Goal: Task Accomplishment & Management: Manage account settings

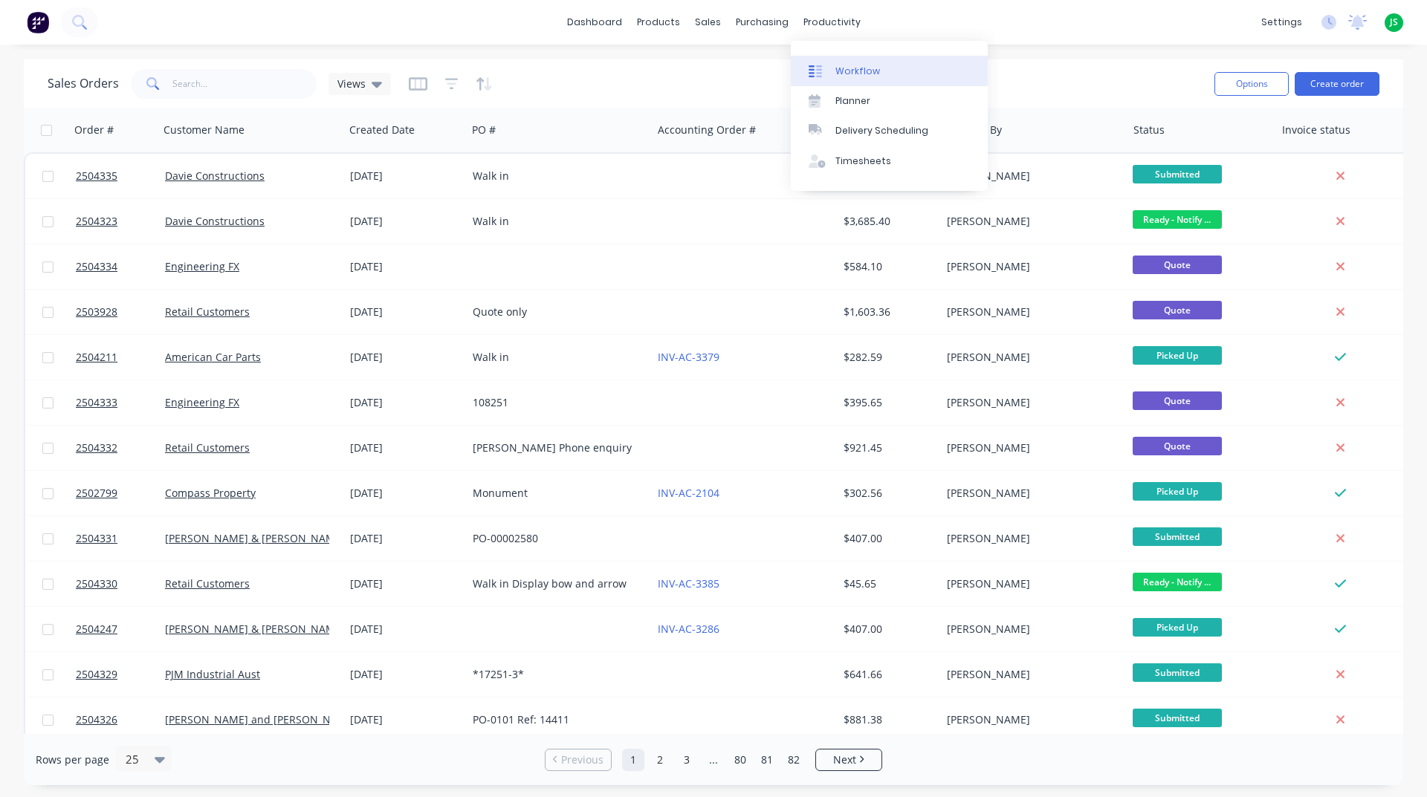
click at [873, 74] on div "Workflow" at bounding box center [857, 71] width 45 height 13
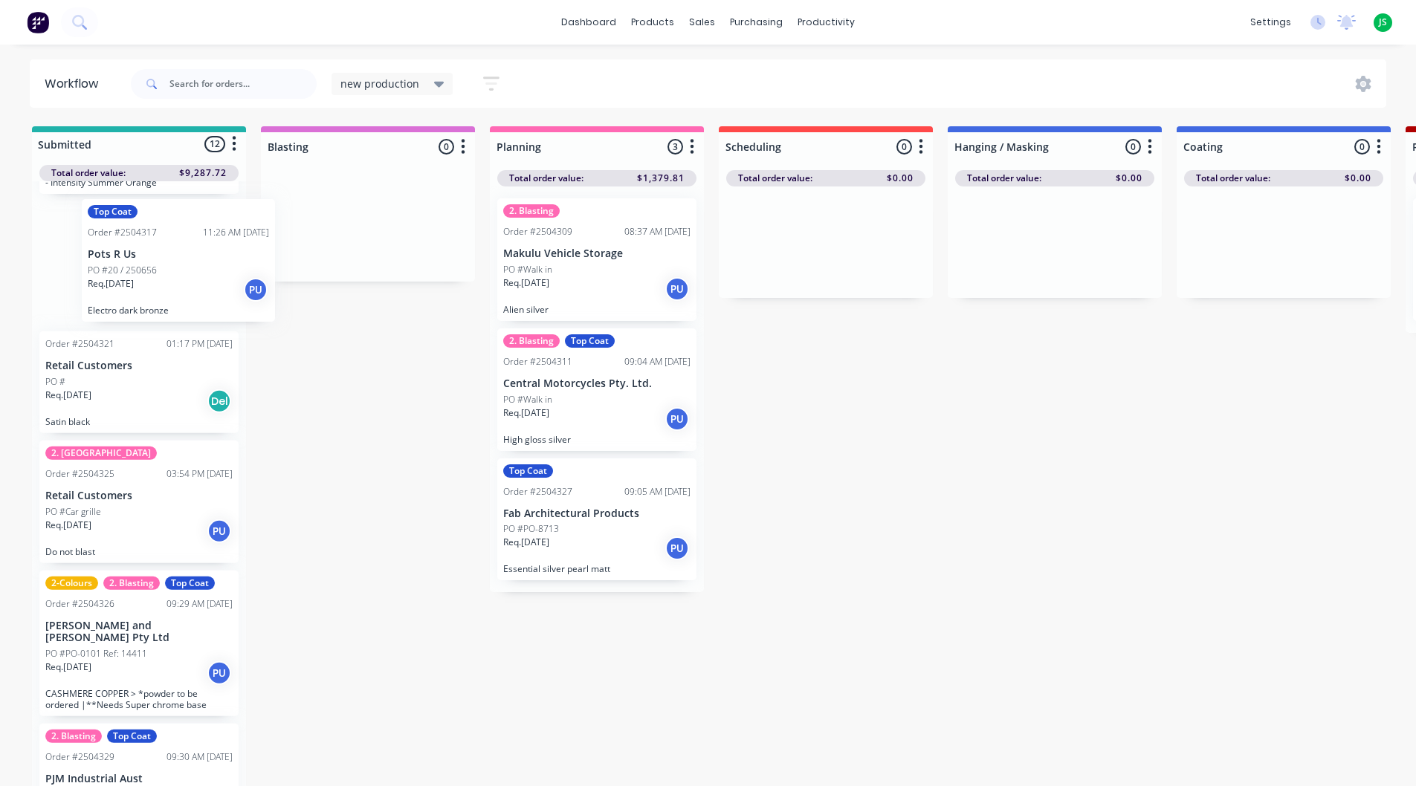
scroll to position [666, 0]
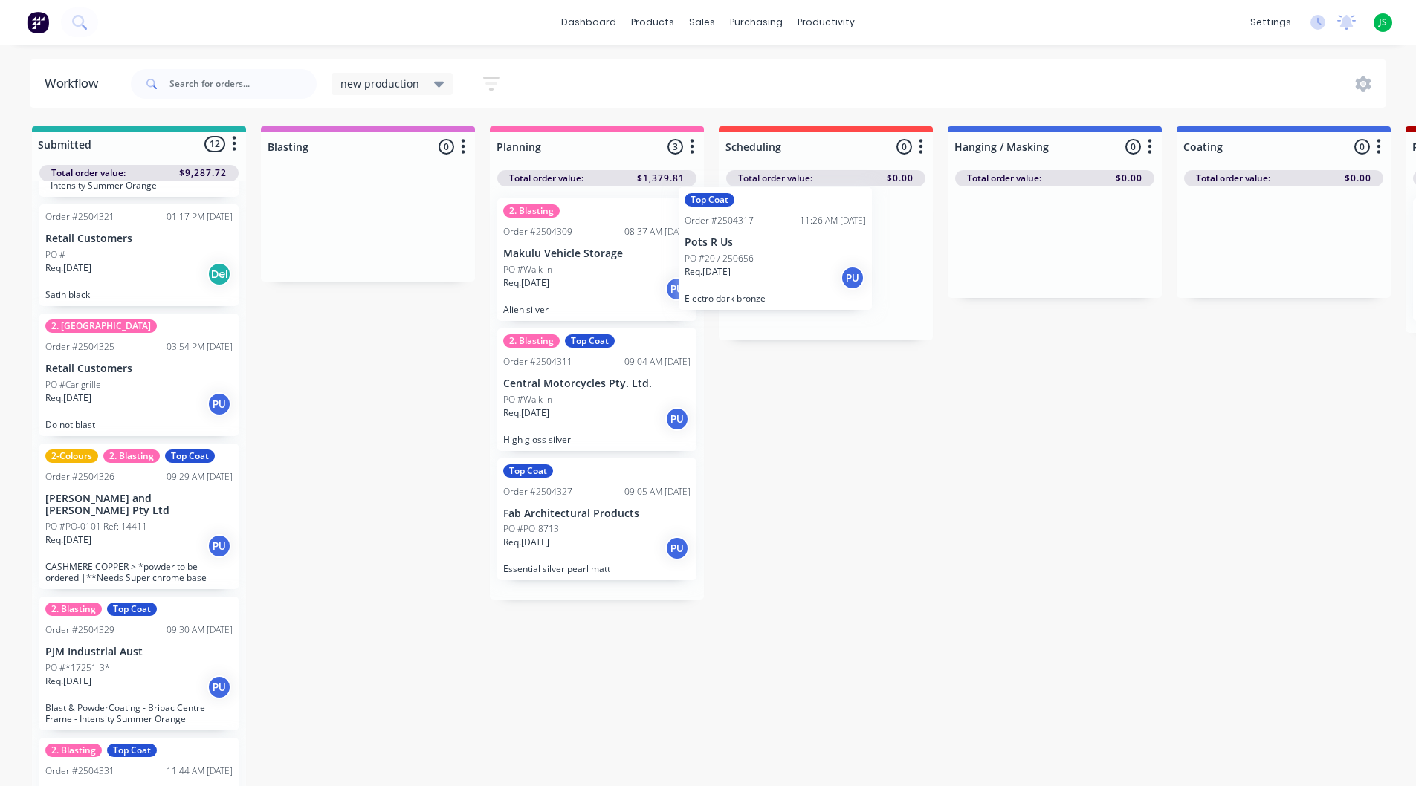
drag, startPoint x: 201, startPoint y: 286, endPoint x: 736, endPoint y: 268, distance: 536.1
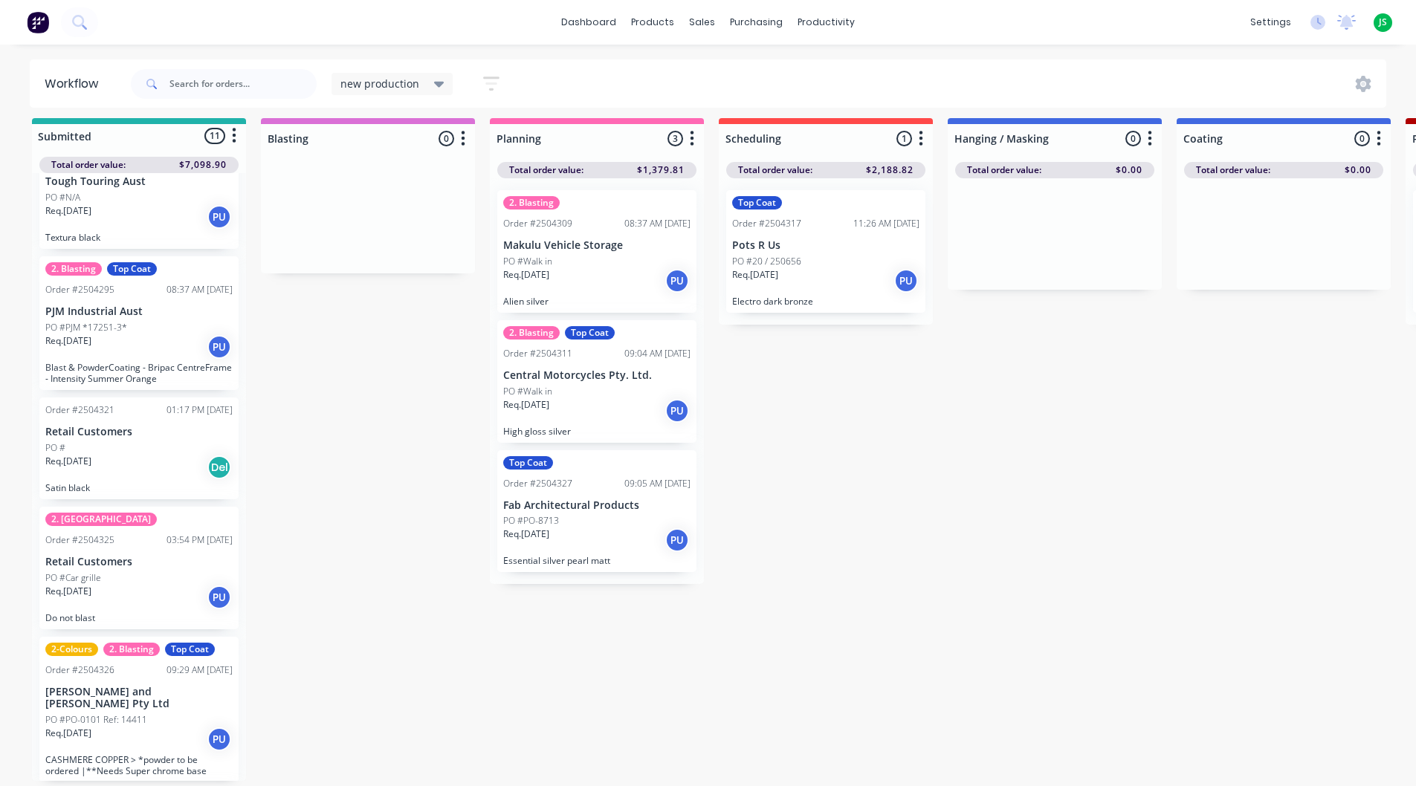
scroll to position [354, 0]
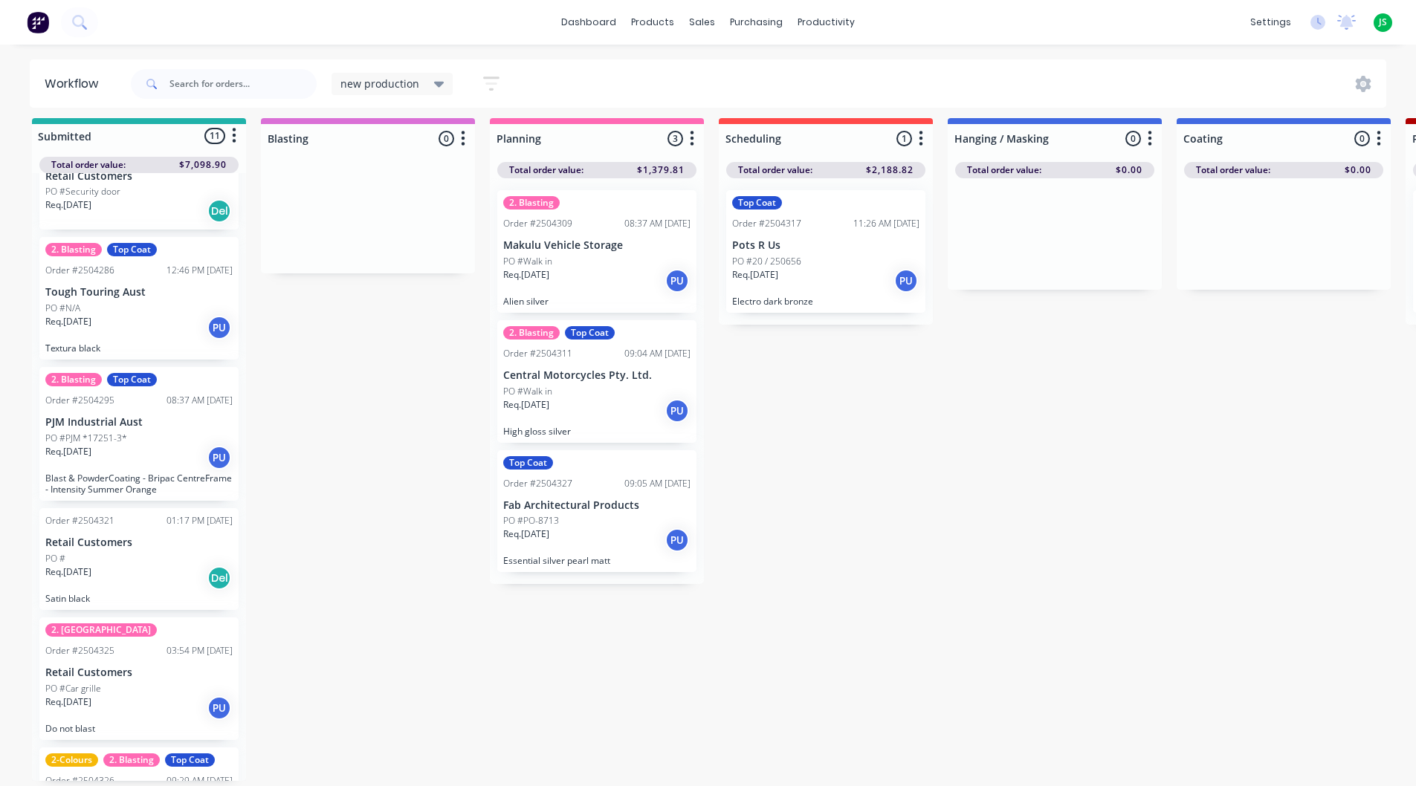
click at [105, 696] on div "Req. [DATE] PU" at bounding box center [138, 708] width 187 height 25
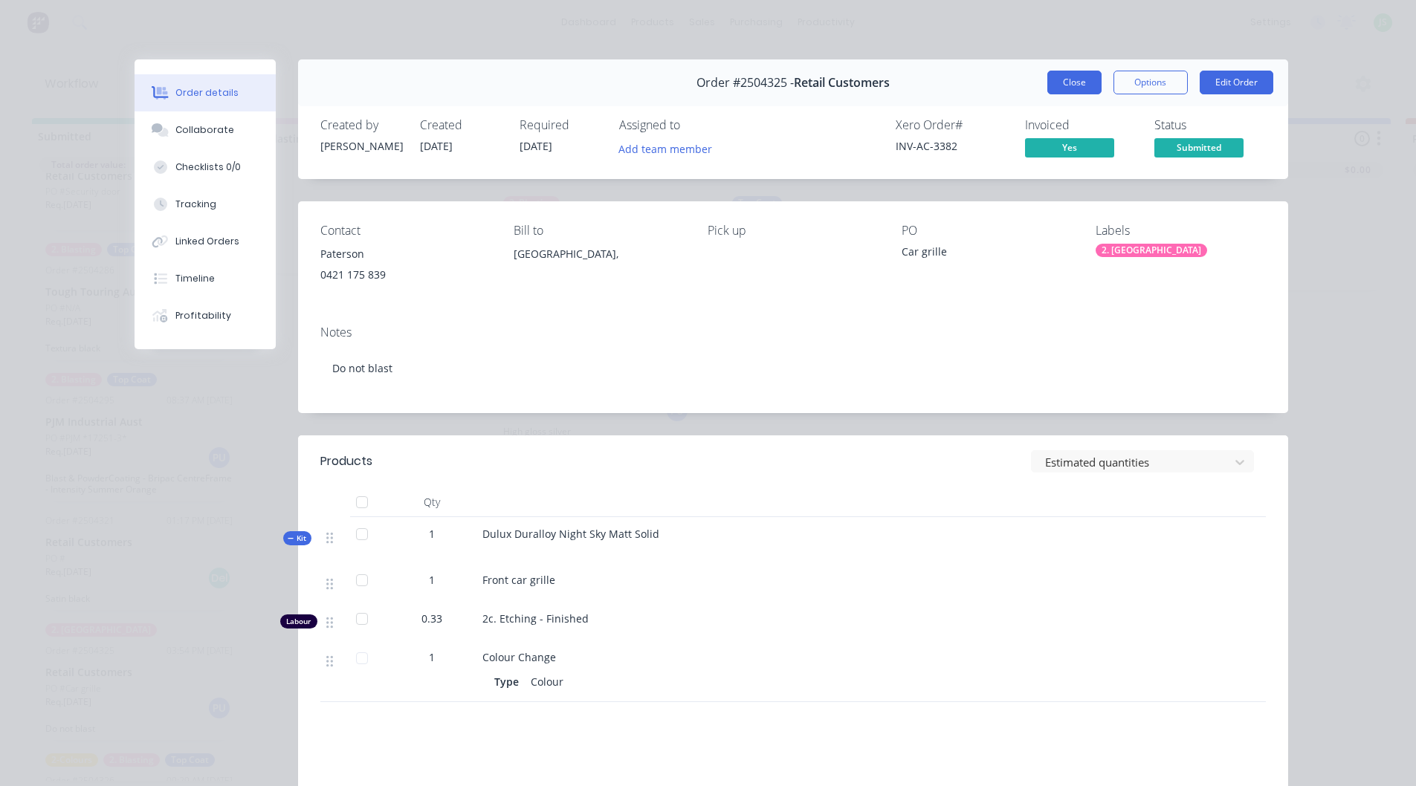
click at [1077, 75] on button "Close" at bounding box center [1074, 83] width 54 height 24
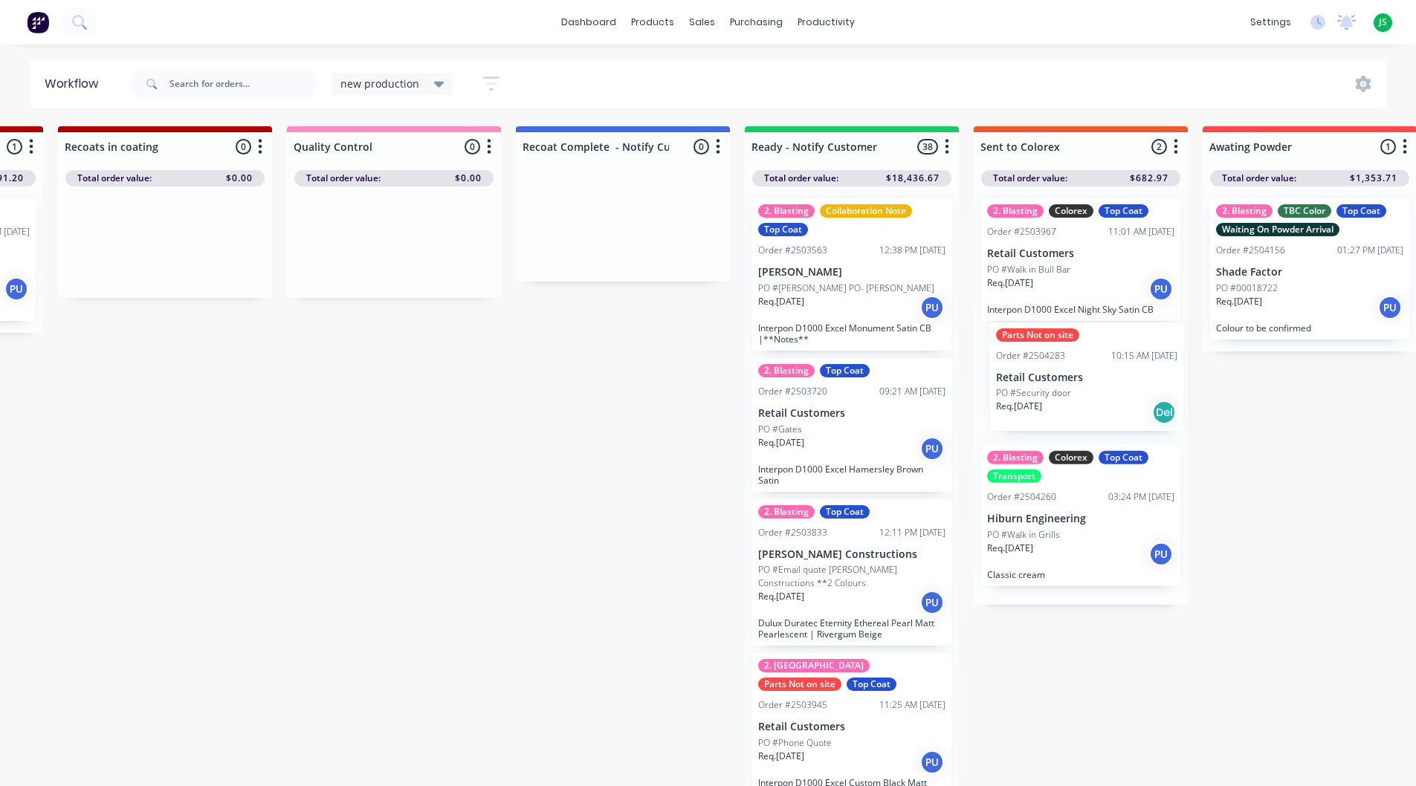
scroll to position [0, 1581]
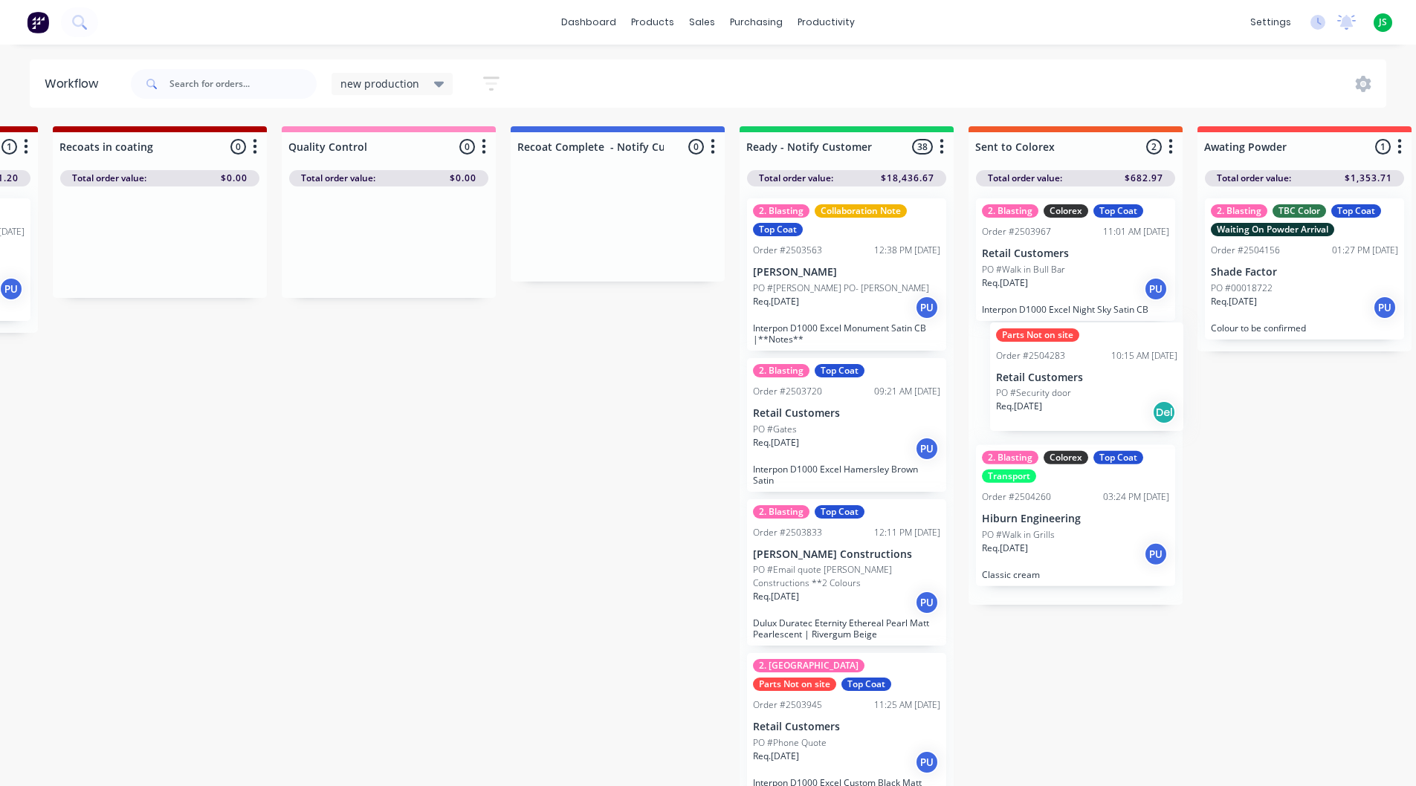
drag, startPoint x: 135, startPoint y: 518, endPoint x: 1092, endPoint y: 369, distance: 968.6
click at [1071, 376] on div "Parts Not on site Order #2504283 10:15 AM [DATE] Retail Customers PO #Security …" at bounding box center [1075, 382] width 199 height 109
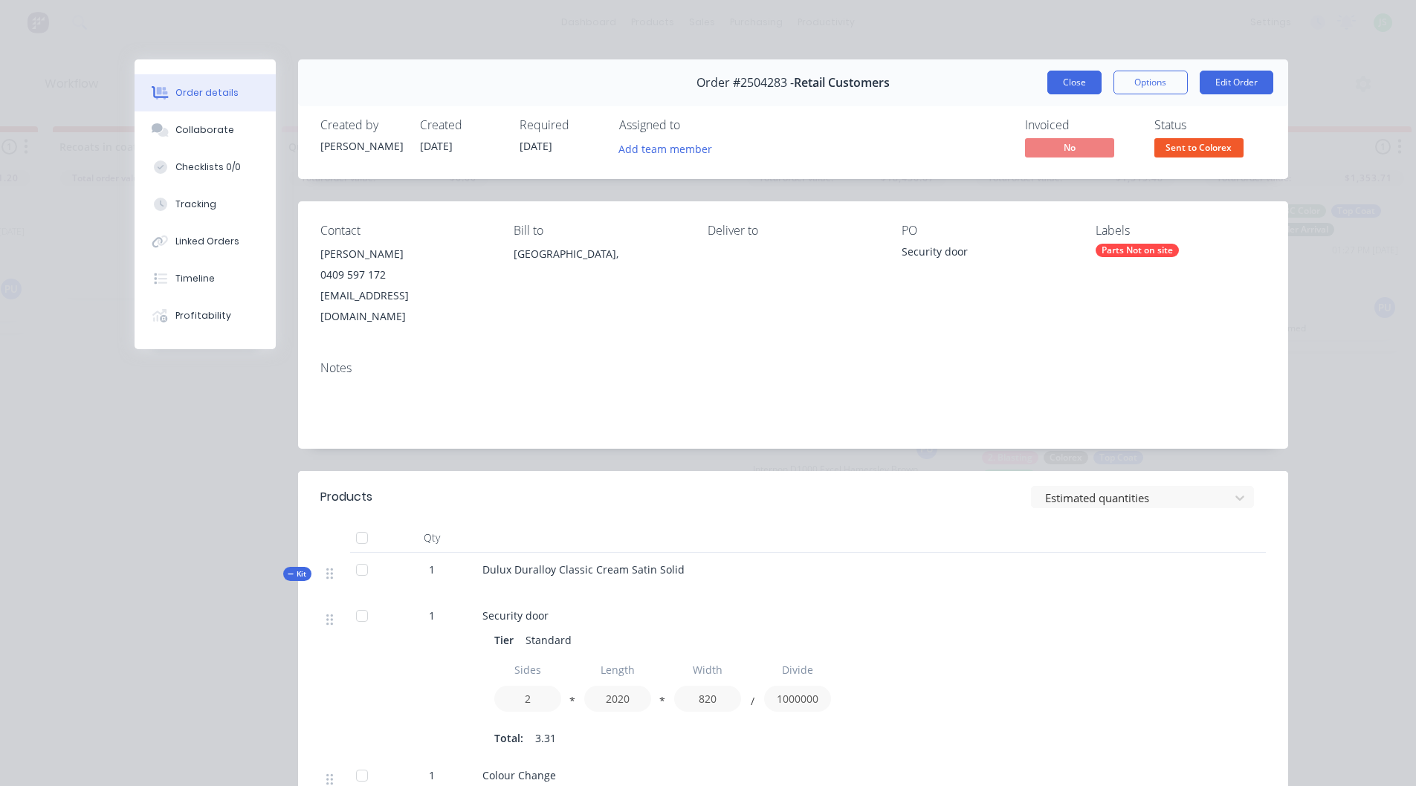
click at [1068, 80] on button "Close" at bounding box center [1074, 83] width 54 height 24
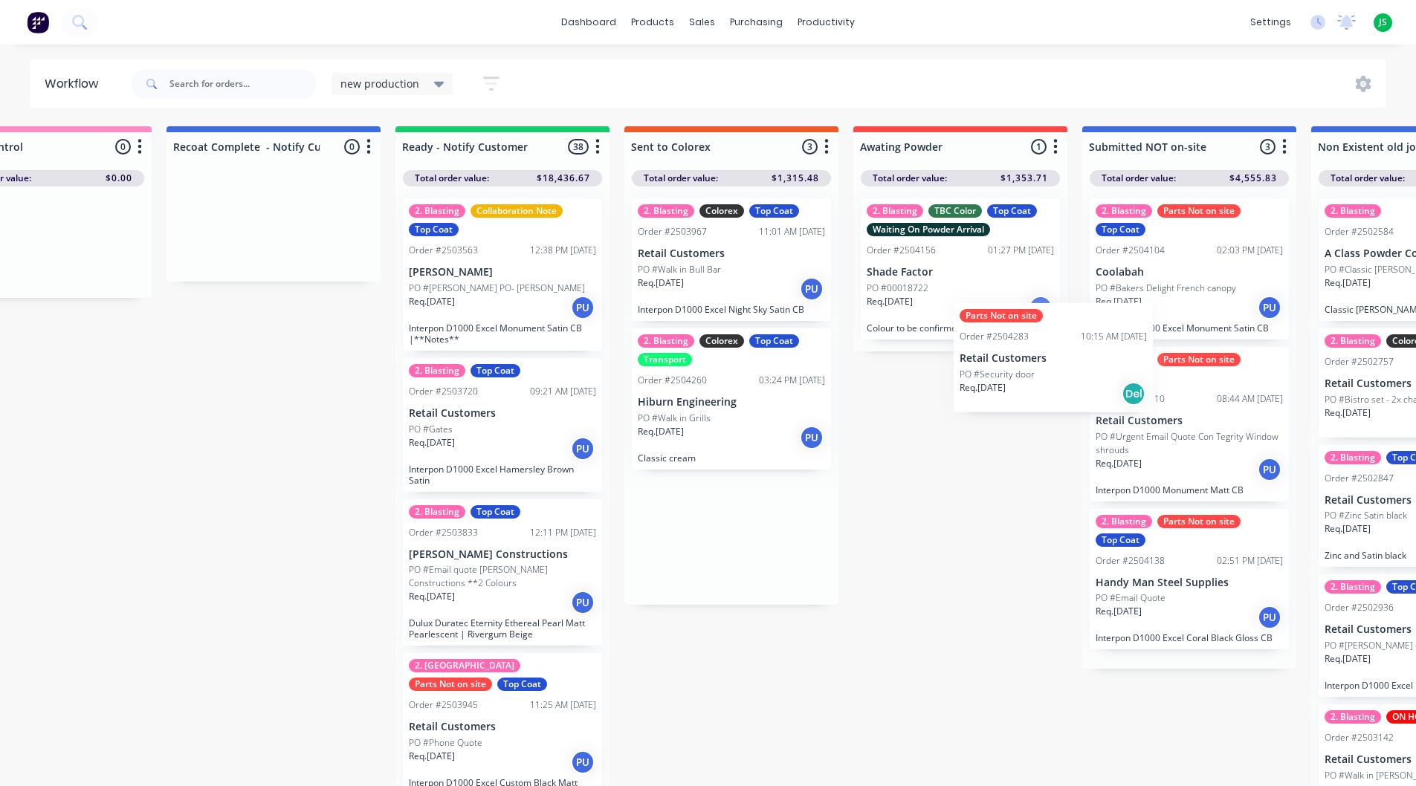
scroll to position [0, 1934]
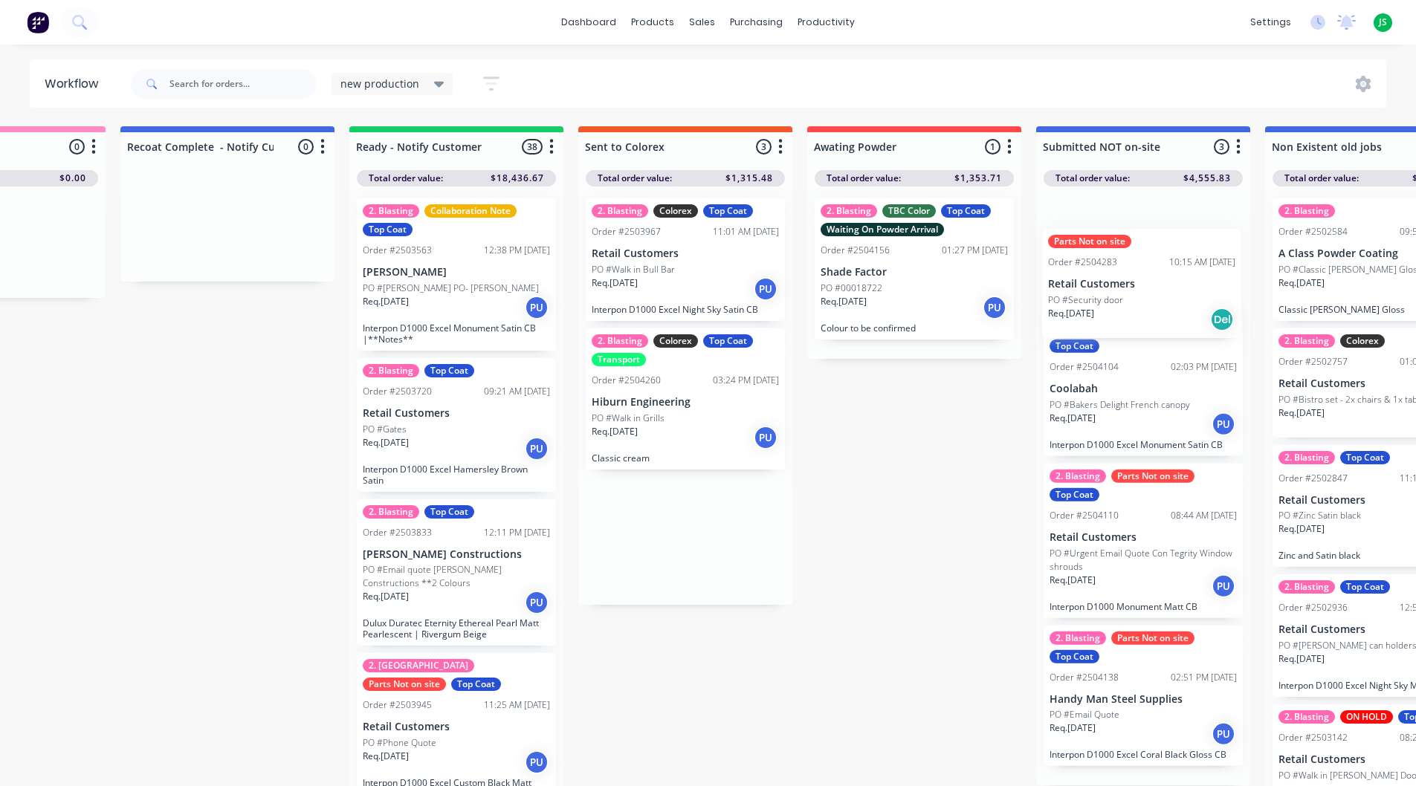
drag, startPoint x: 1031, startPoint y: 380, endPoint x: 1102, endPoint y: 279, distance: 123.7
click at [1102, 279] on div "Submitted 10 Status colour #20B2AA hex #20B2AA Save Cancel Summaries Total orde…" at bounding box center [1303, 460] width 6573 height 668
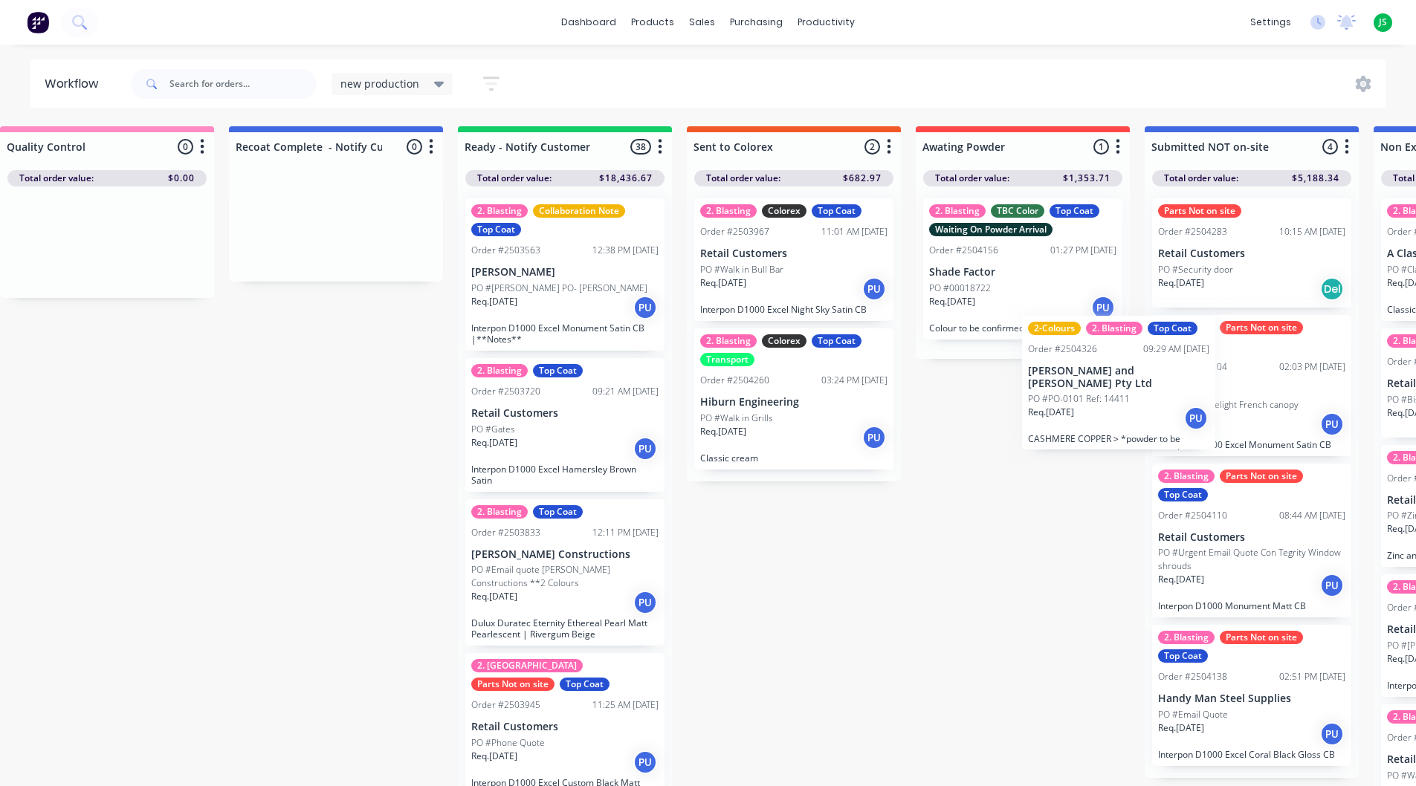
scroll to position [0, 1881]
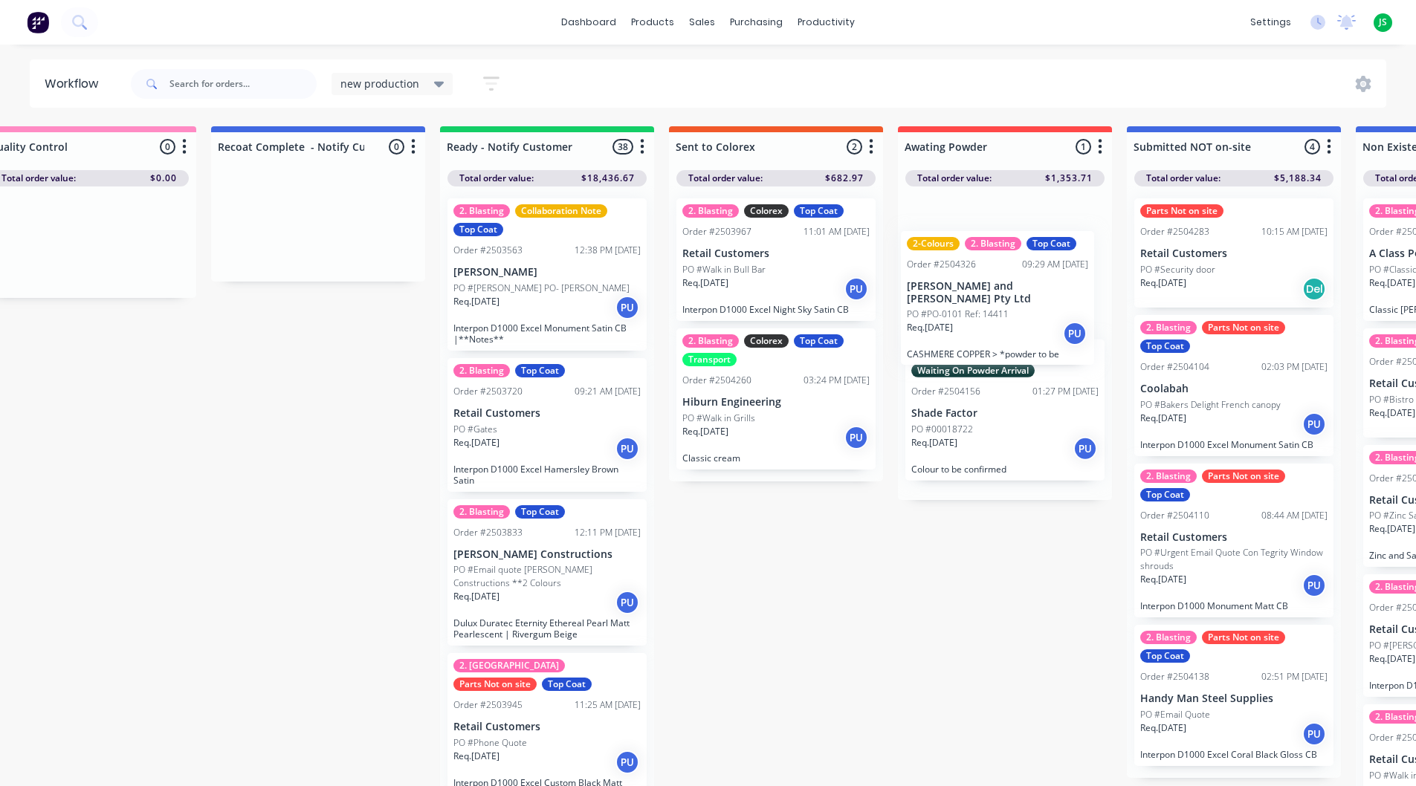
drag, startPoint x: 116, startPoint y: 464, endPoint x: 983, endPoint y: 306, distance: 881.4
click at [985, 304] on div "Submitted 10 Status colour #20B2AA hex #20B2AA Save Cancel Summaries Total orde…" at bounding box center [1394, 460] width 6573 height 668
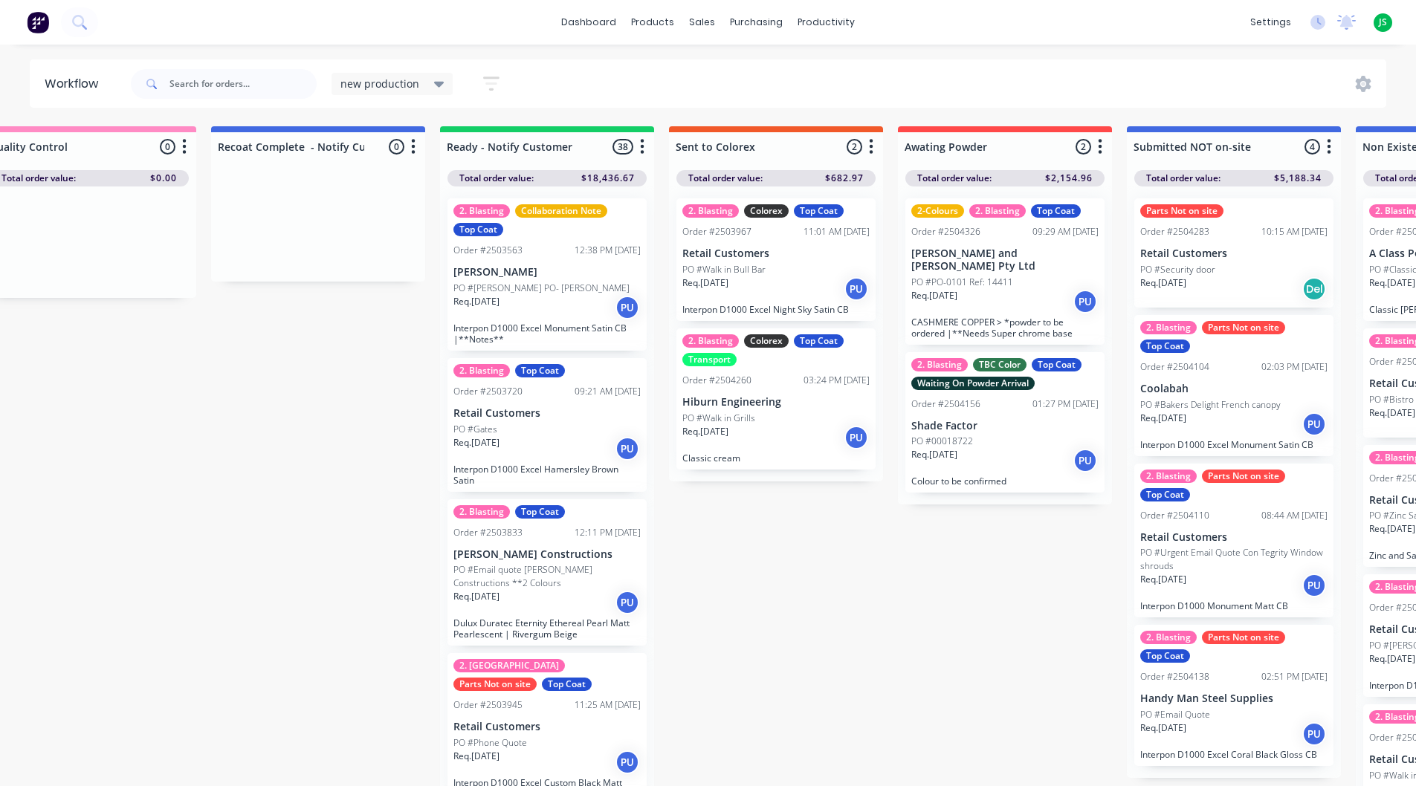
click at [962, 262] on div "2-Colours 2. Blasting Top Coat Order #2504326 09:29 AM [DATE] [PERSON_NAME] and…" at bounding box center [1004, 271] width 199 height 146
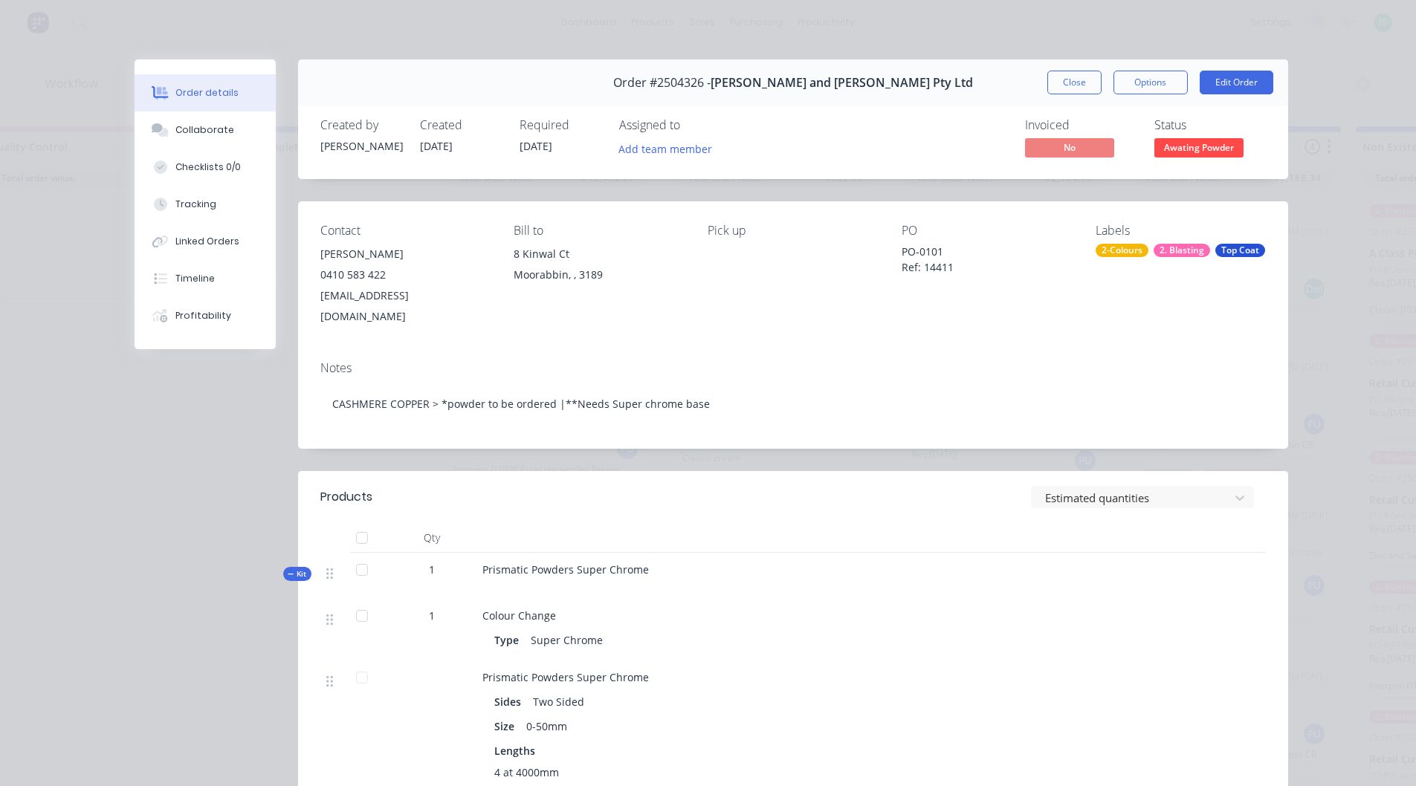
click at [1230, 252] on div "Top Coat" at bounding box center [1240, 250] width 50 height 13
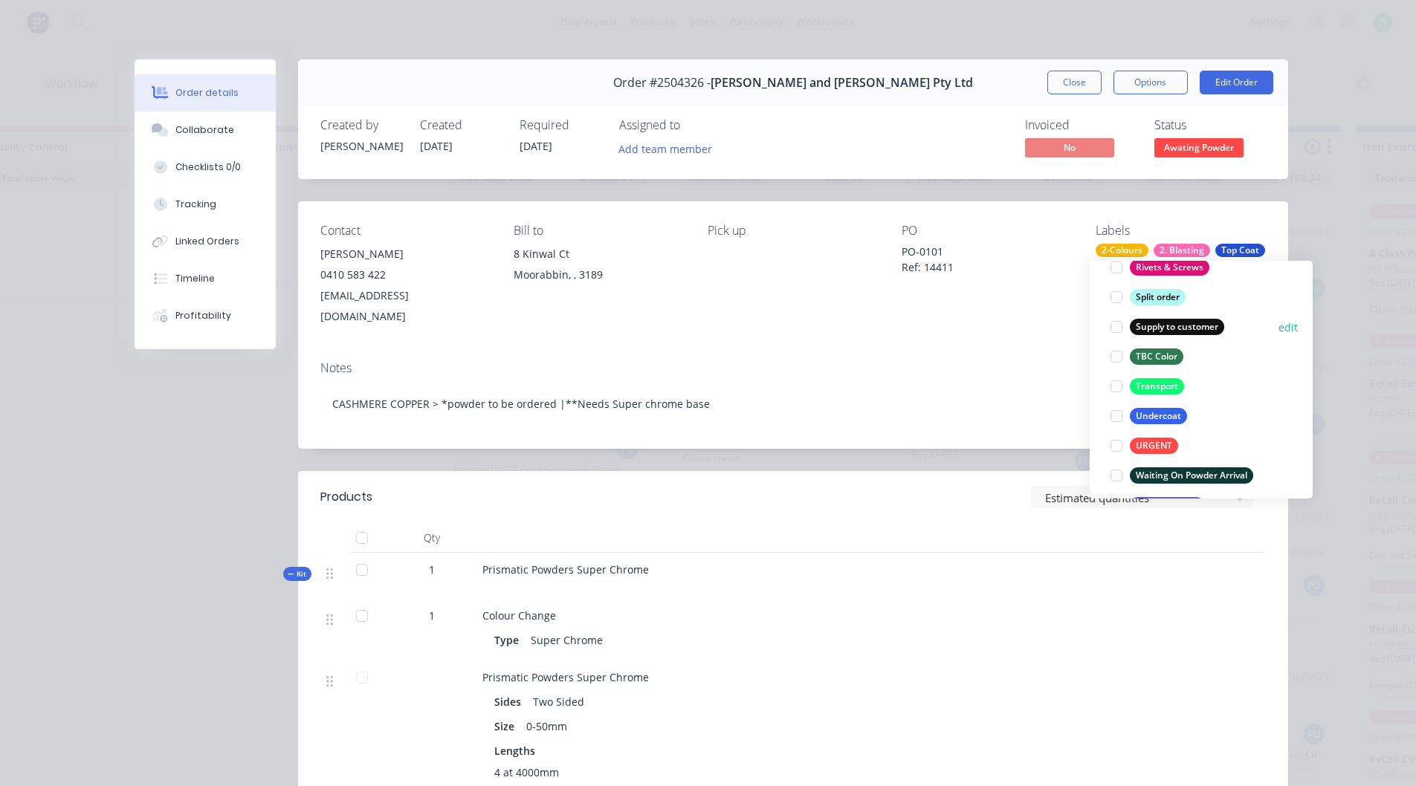
scroll to position [1189, 0]
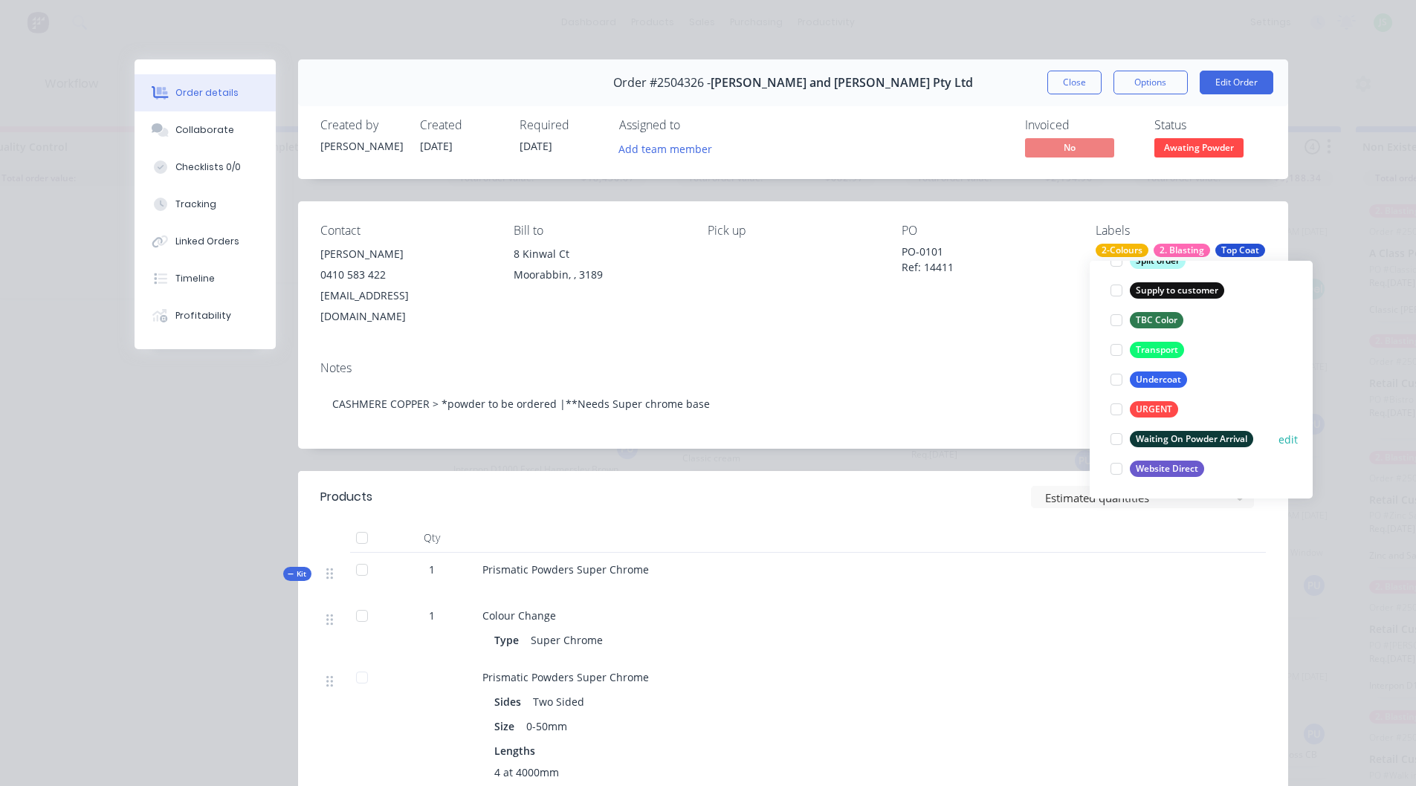
click at [1116, 441] on div at bounding box center [1116, 439] width 30 height 30
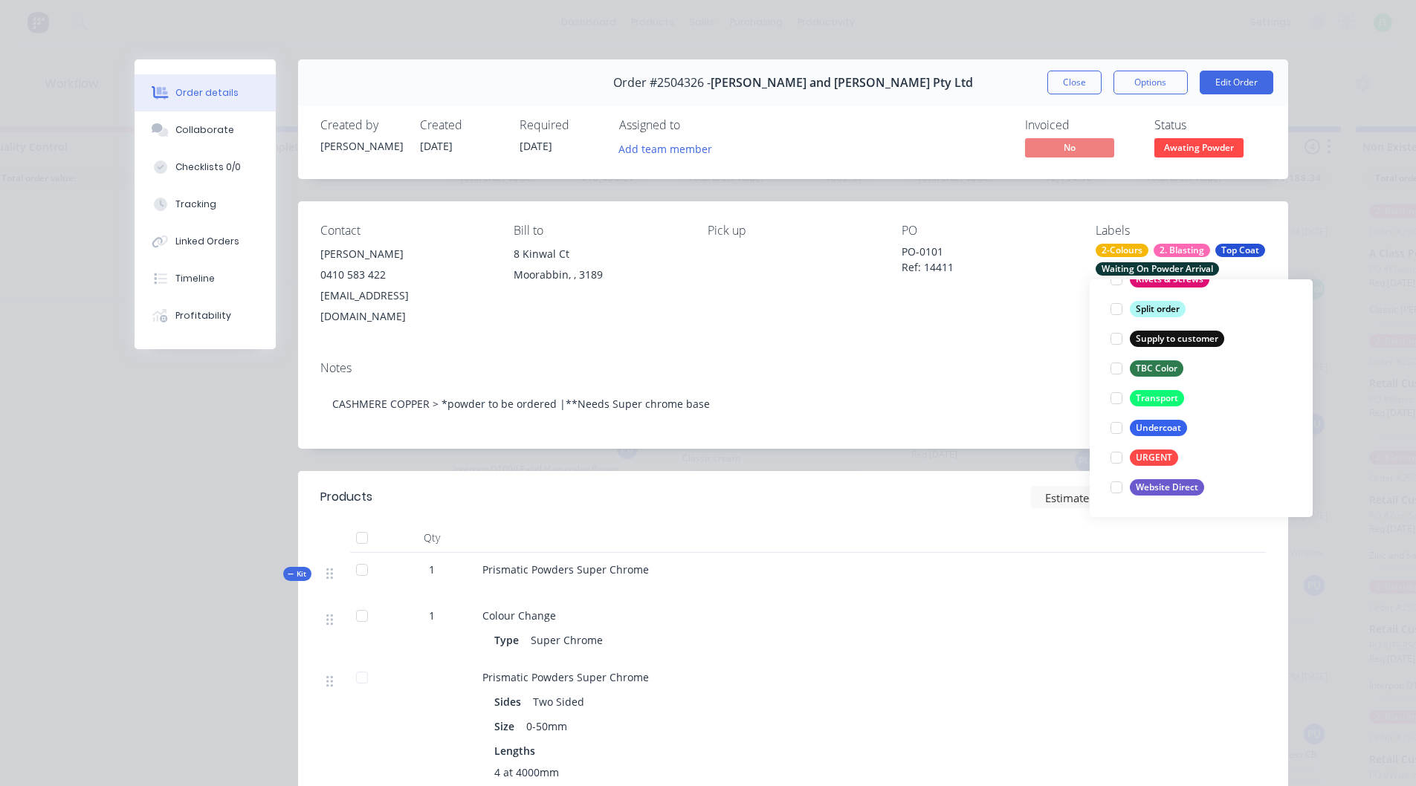
scroll to position [30, 0]
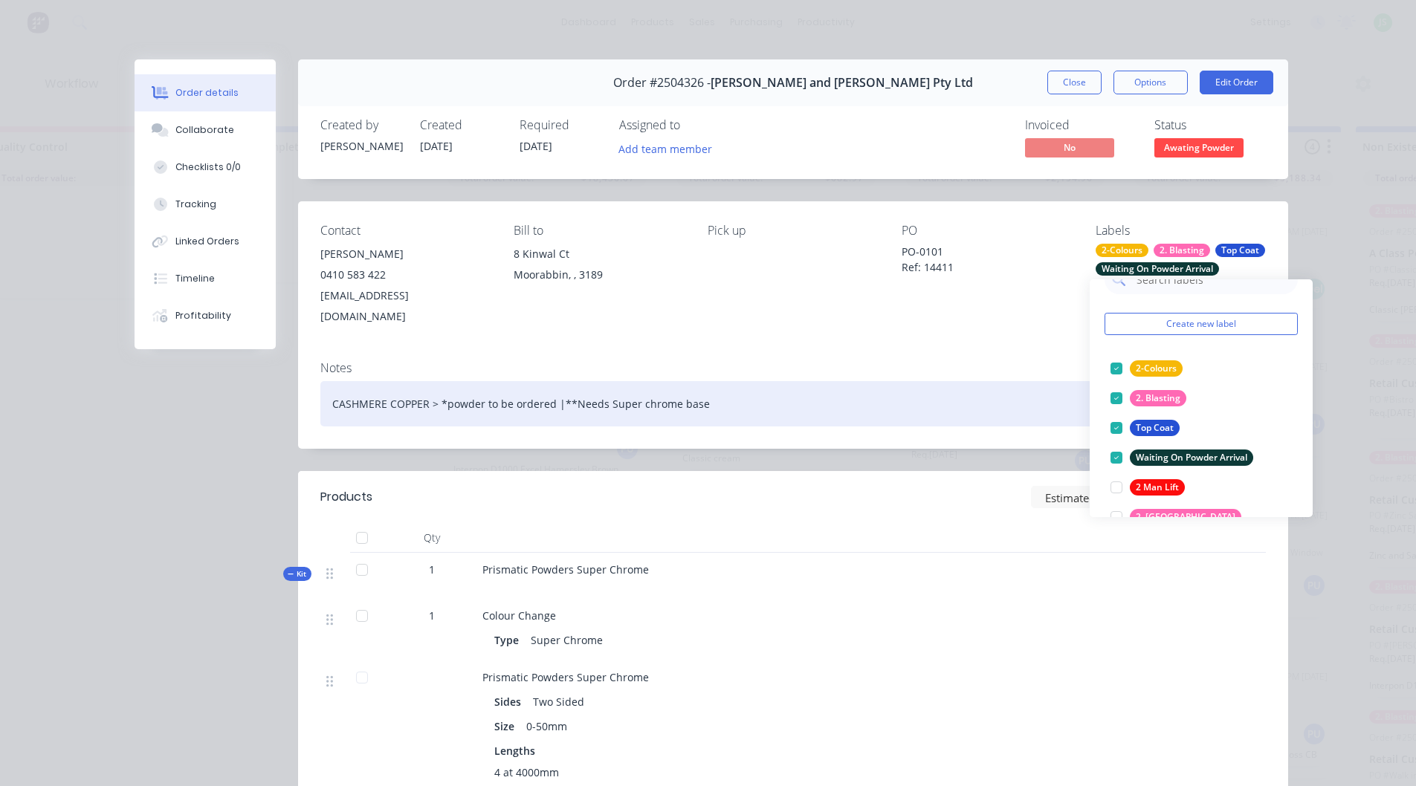
click at [948, 395] on div "CASHMERE COPPER > *powder to be ordered |**Needs Super chrome base" at bounding box center [792, 403] width 945 height 45
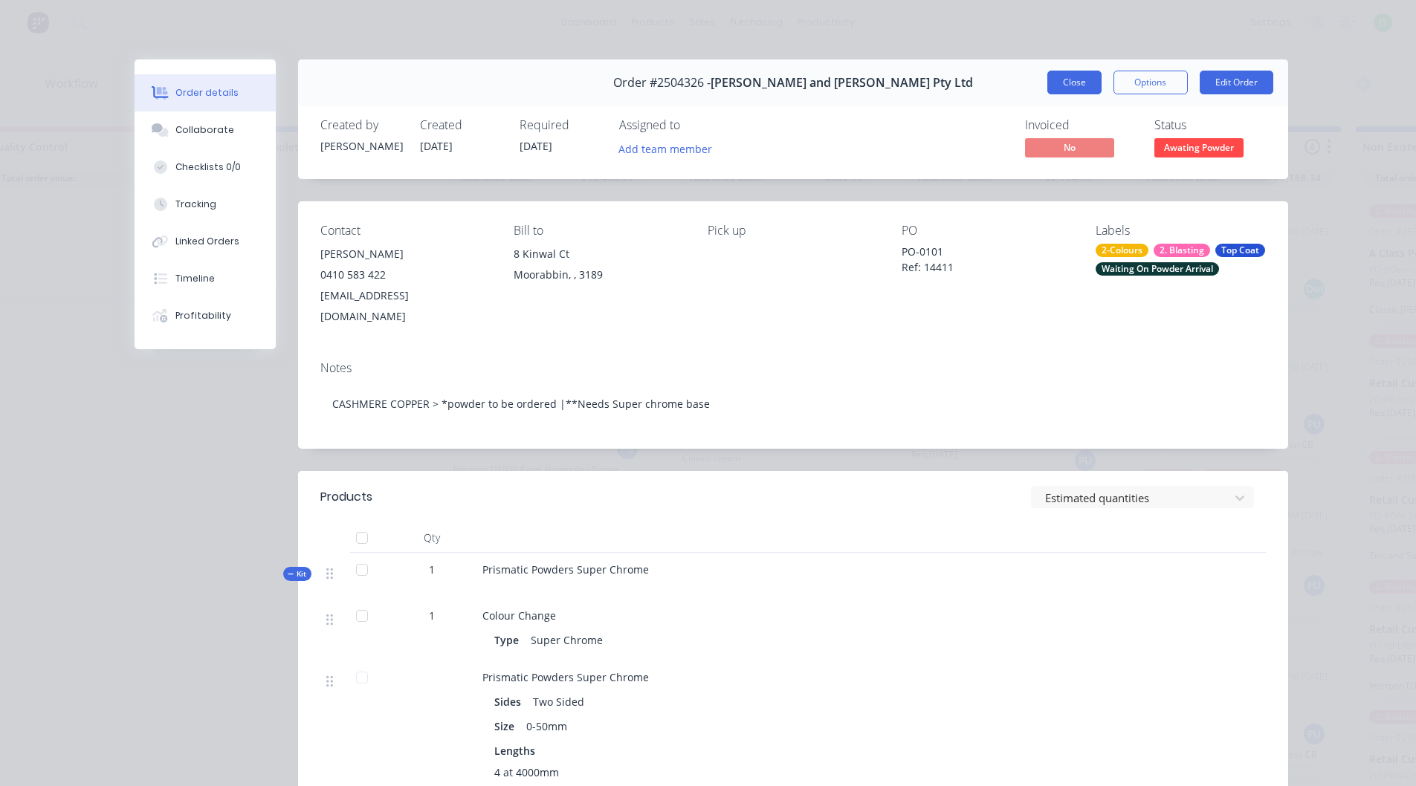
click at [1068, 78] on button "Close" at bounding box center [1074, 83] width 54 height 24
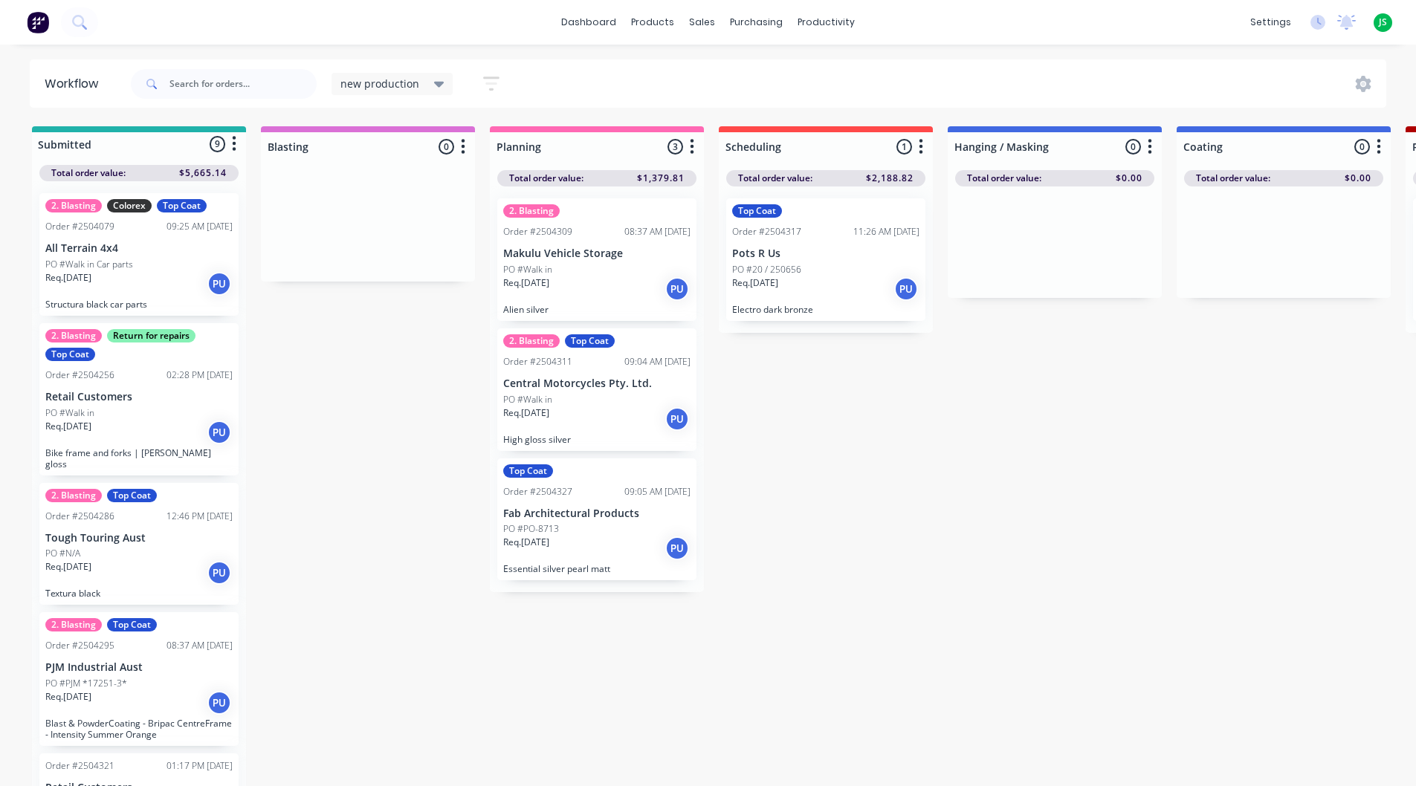
scroll to position [3, 0]
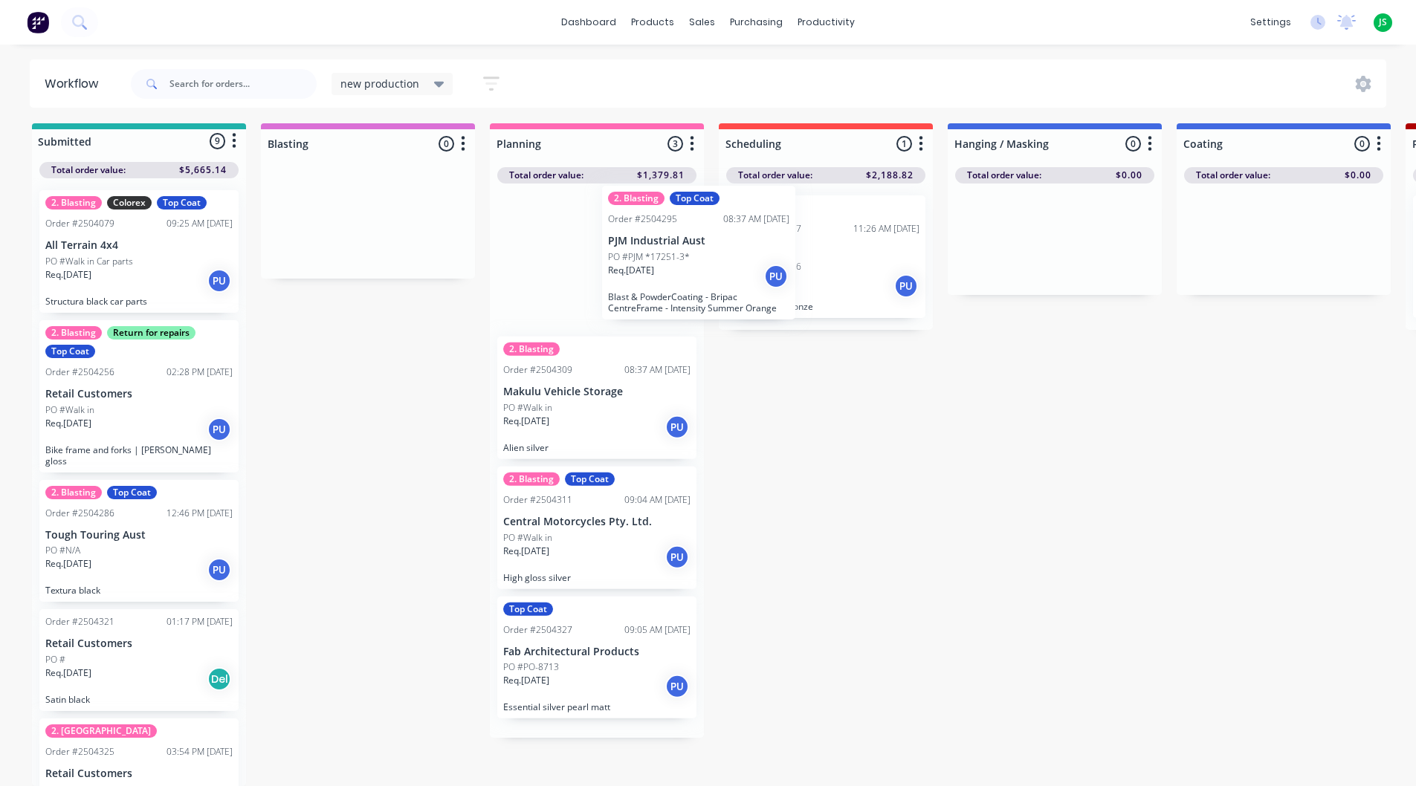
drag, startPoint x: 132, startPoint y: 704, endPoint x: 820, endPoint y: 270, distance: 812.5
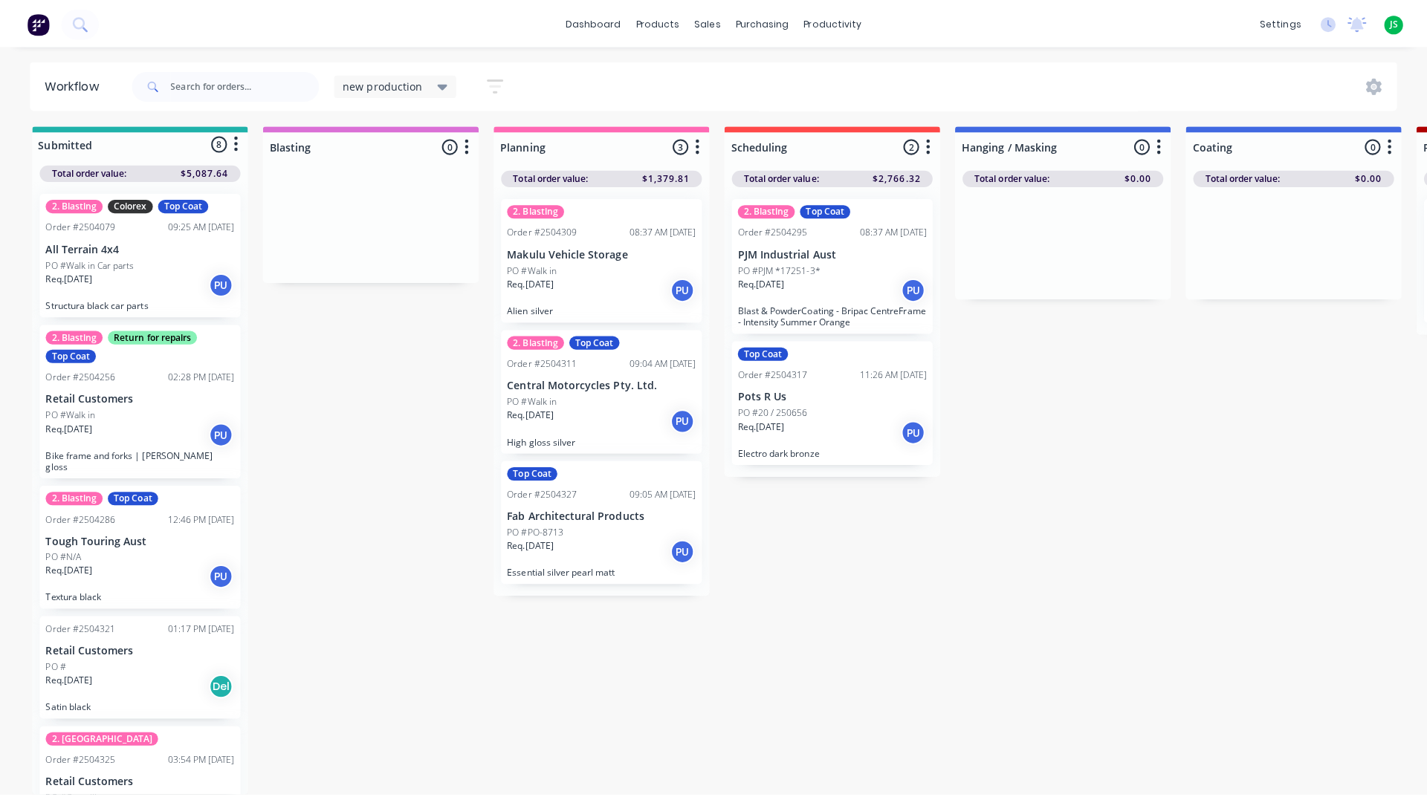
scroll to position [0, 0]
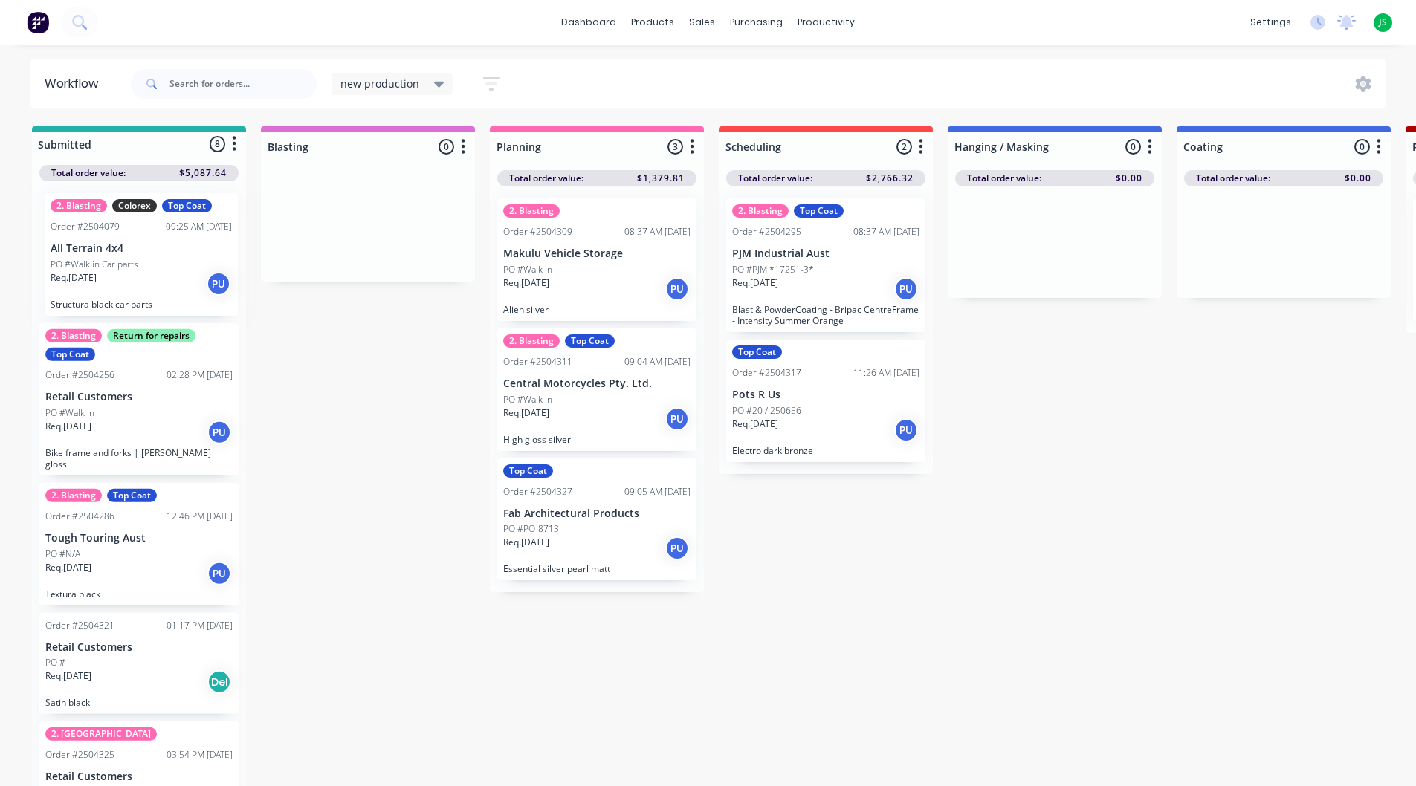
drag, startPoint x: 116, startPoint y: 278, endPoint x: 126, endPoint y: 278, distance: 9.7
click at [126, 278] on div "2. Blasting Colorex Top Coat Order #2504079 09:25 AM [DATE] All Terrain 4x4 PO …" at bounding box center [139, 485] width 214 height 608
click at [600, 27] on link "dashboard" at bounding box center [589, 22] width 70 height 22
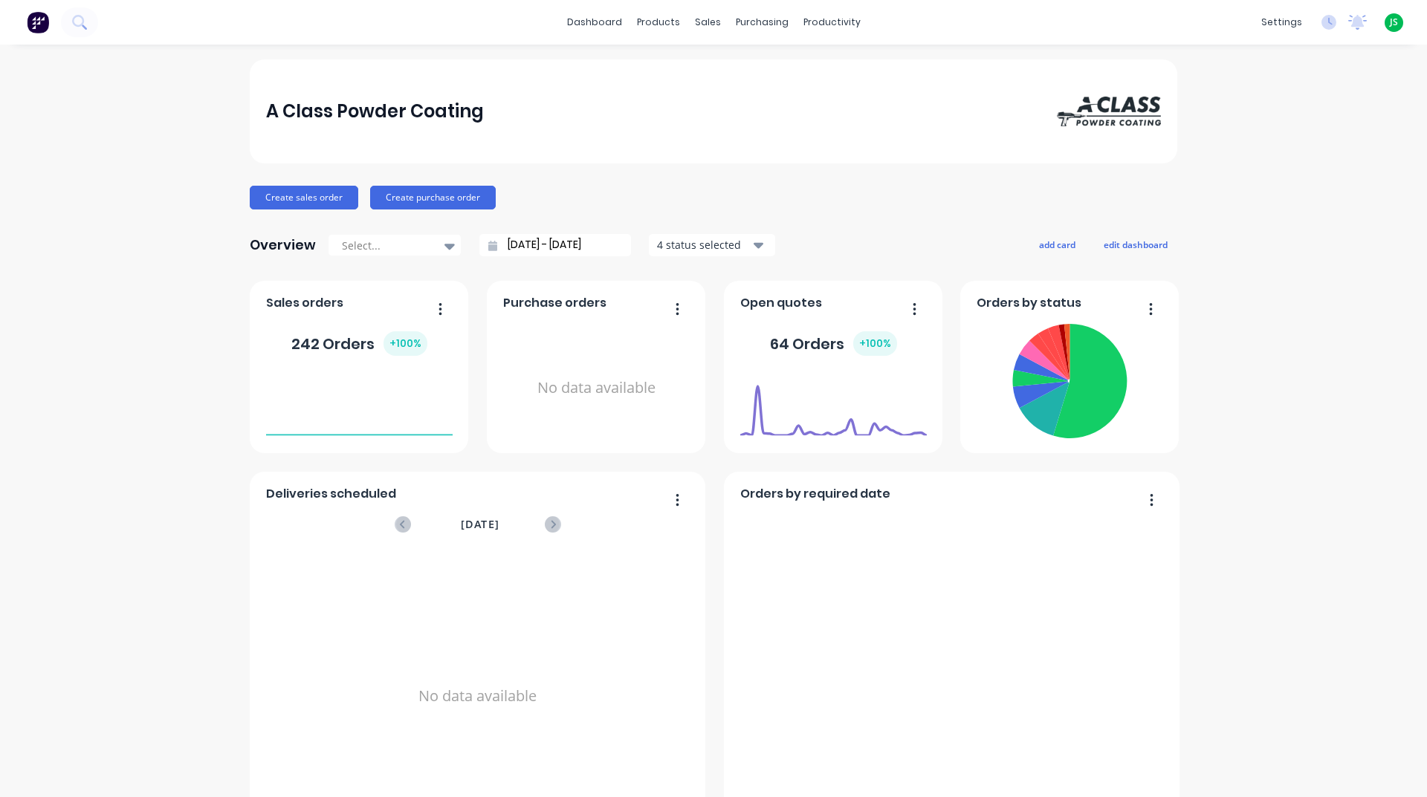
scroll to position [446, 0]
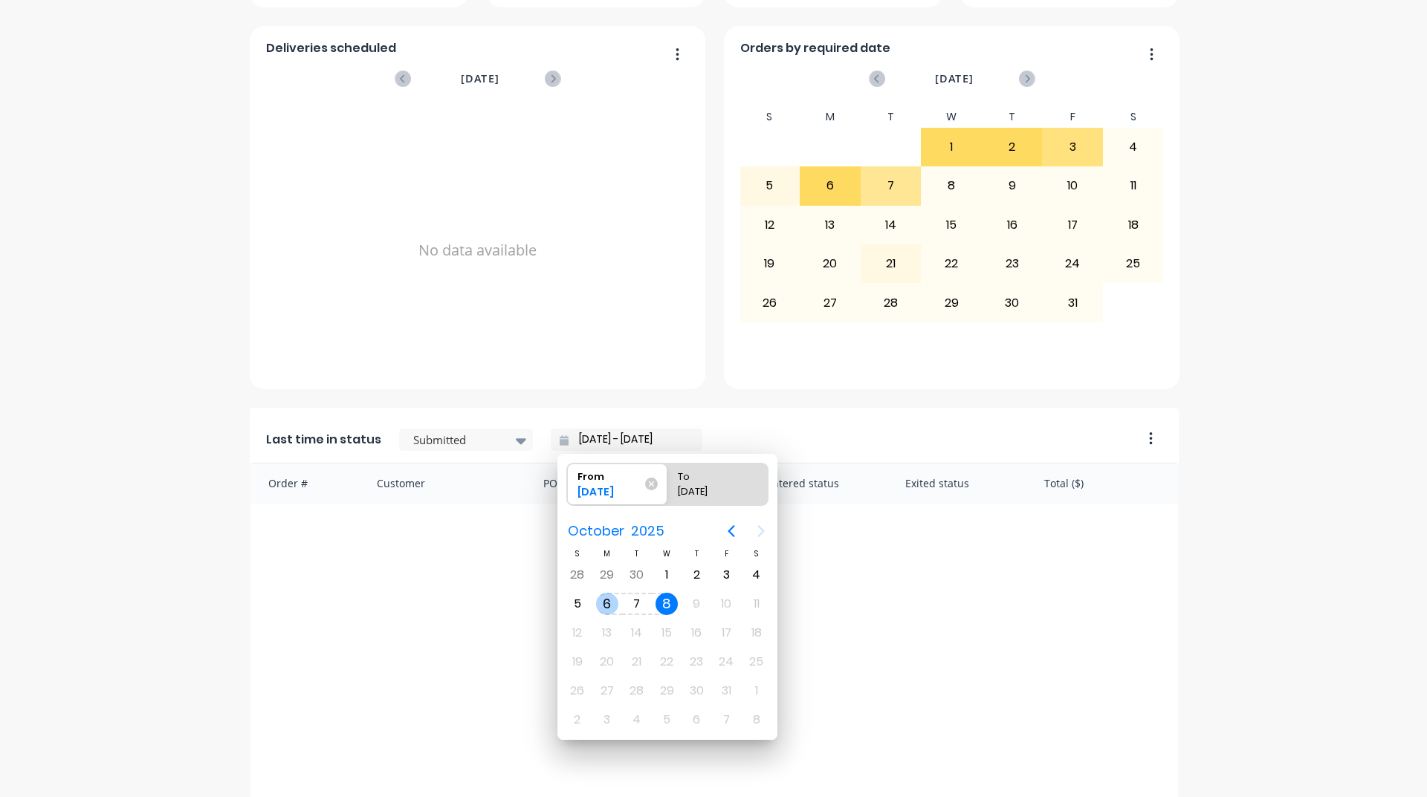
click at [615, 605] on div "6" at bounding box center [607, 604] width 22 height 22
type input "[DATE] - [DATE]"
radio input "false"
radio input "true"
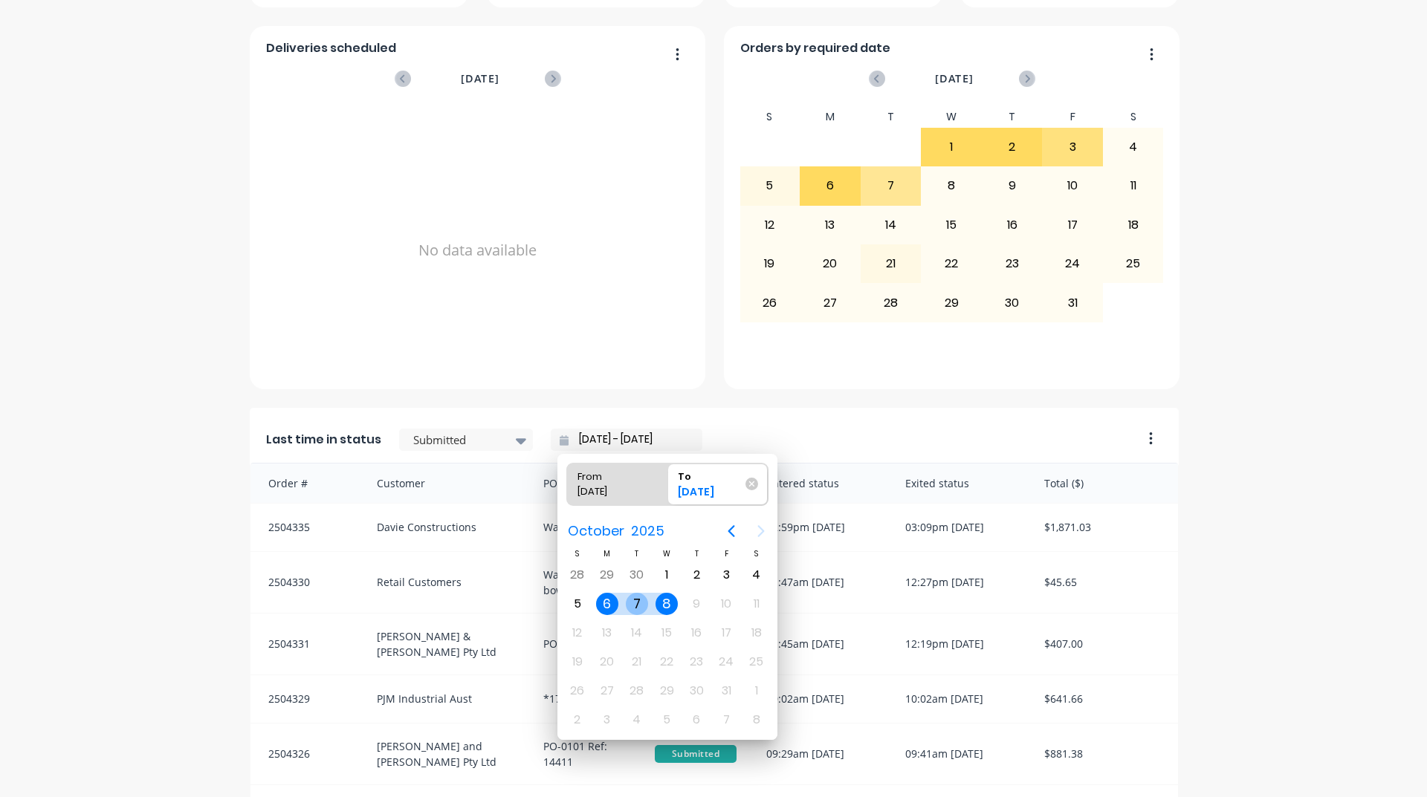
click at [647, 602] on div "7" at bounding box center [637, 604] width 22 height 22
type input "[DATE] - [DATE]"
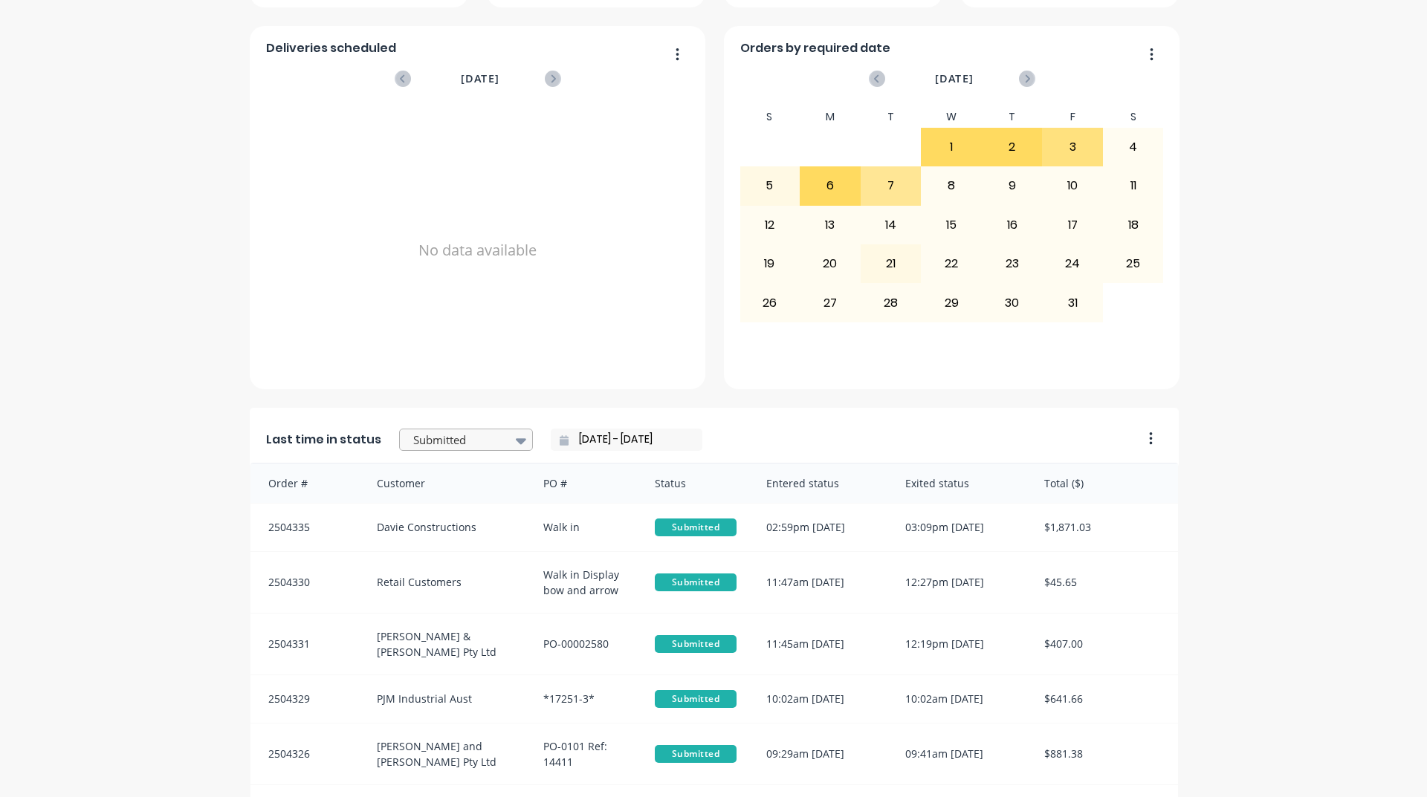
drag, startPoint x: 509, startPoint y: 451, endPoint x: 496, endPoint y: 437, distance: 18.9
click at [510, 435] on div at bounding box center [521, 440] width 22 height 25
click at [450, 521] on div "Coating" at bounding box center [466, 506] width 134 height 27
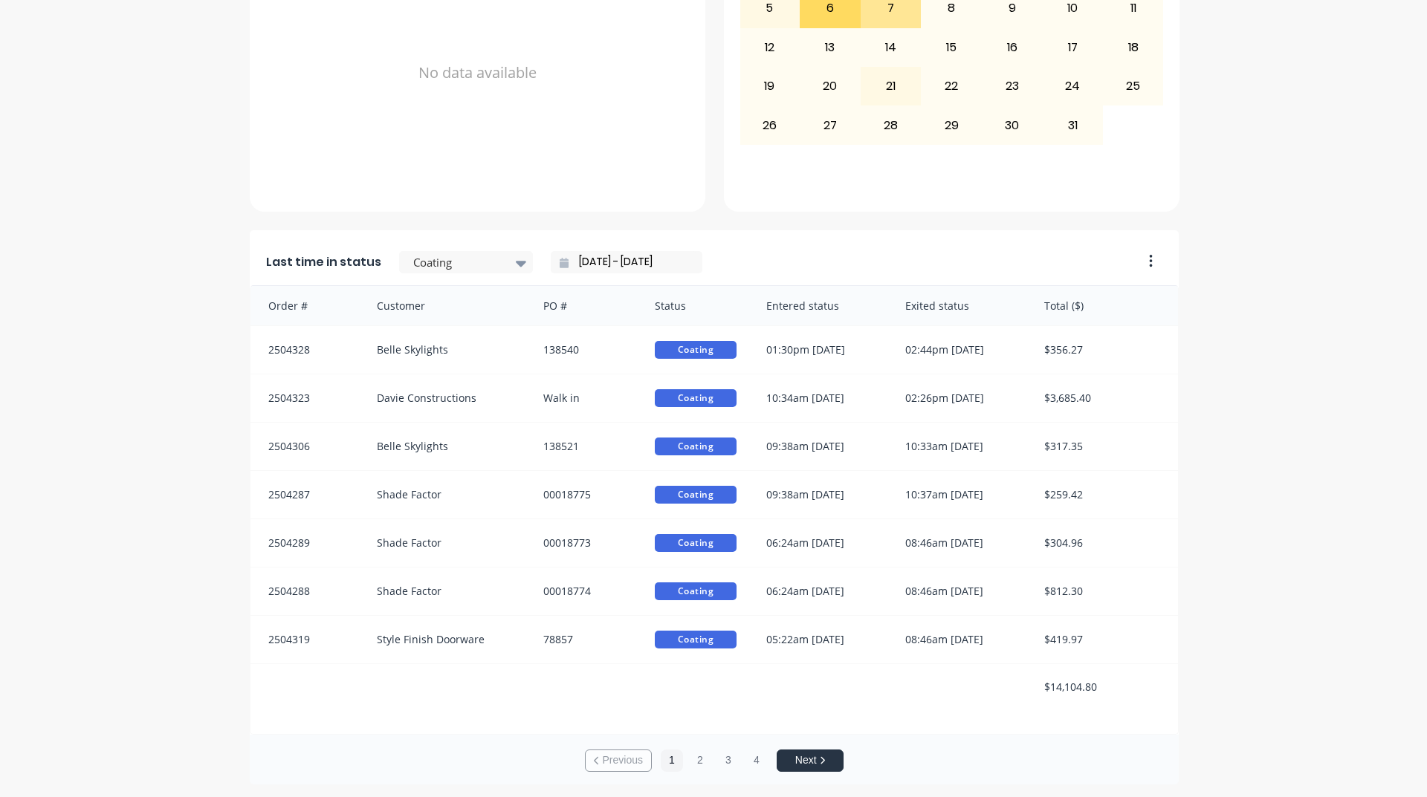
scroll to position [626, 0]
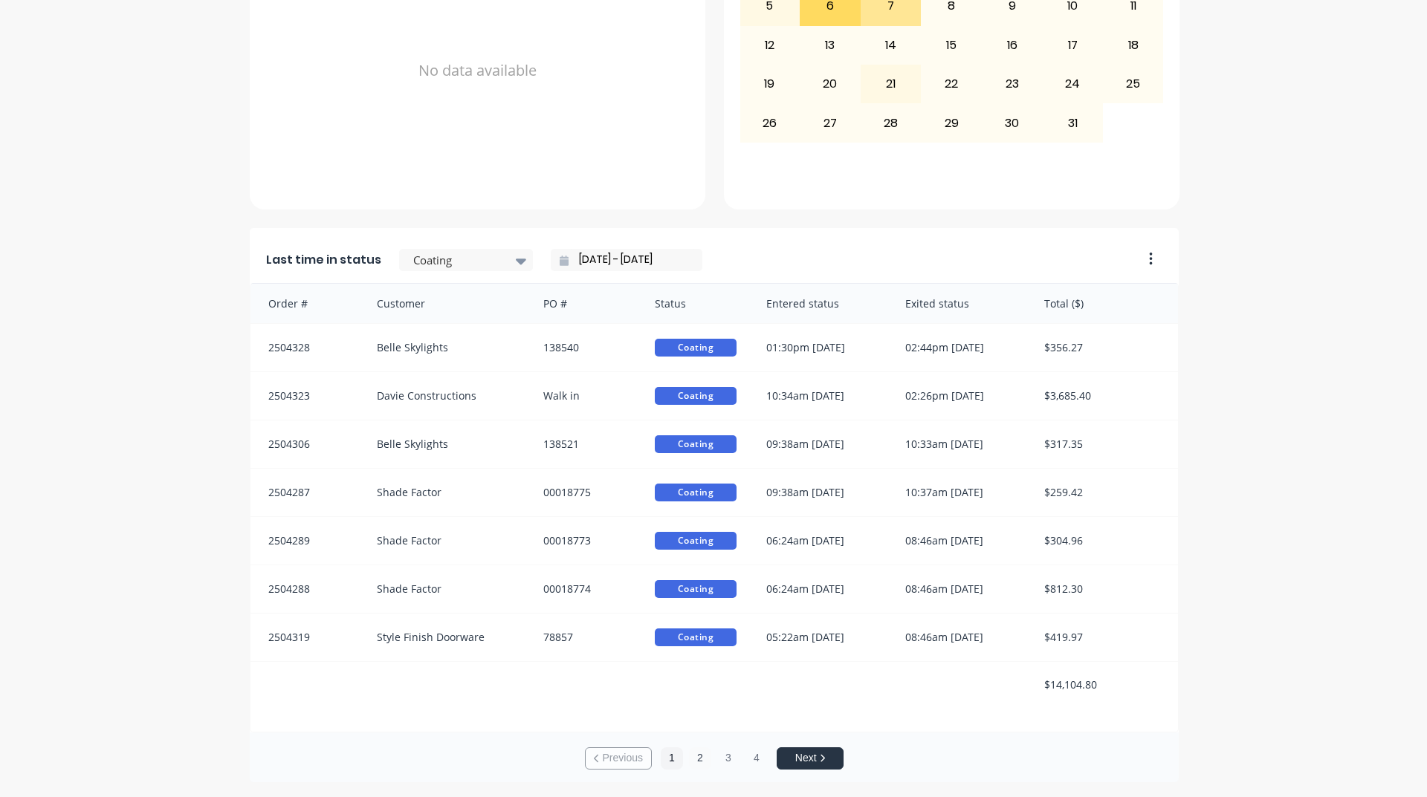
click at [689, 756] on button "2" at bounding box center [700, 759] width 22 height 22
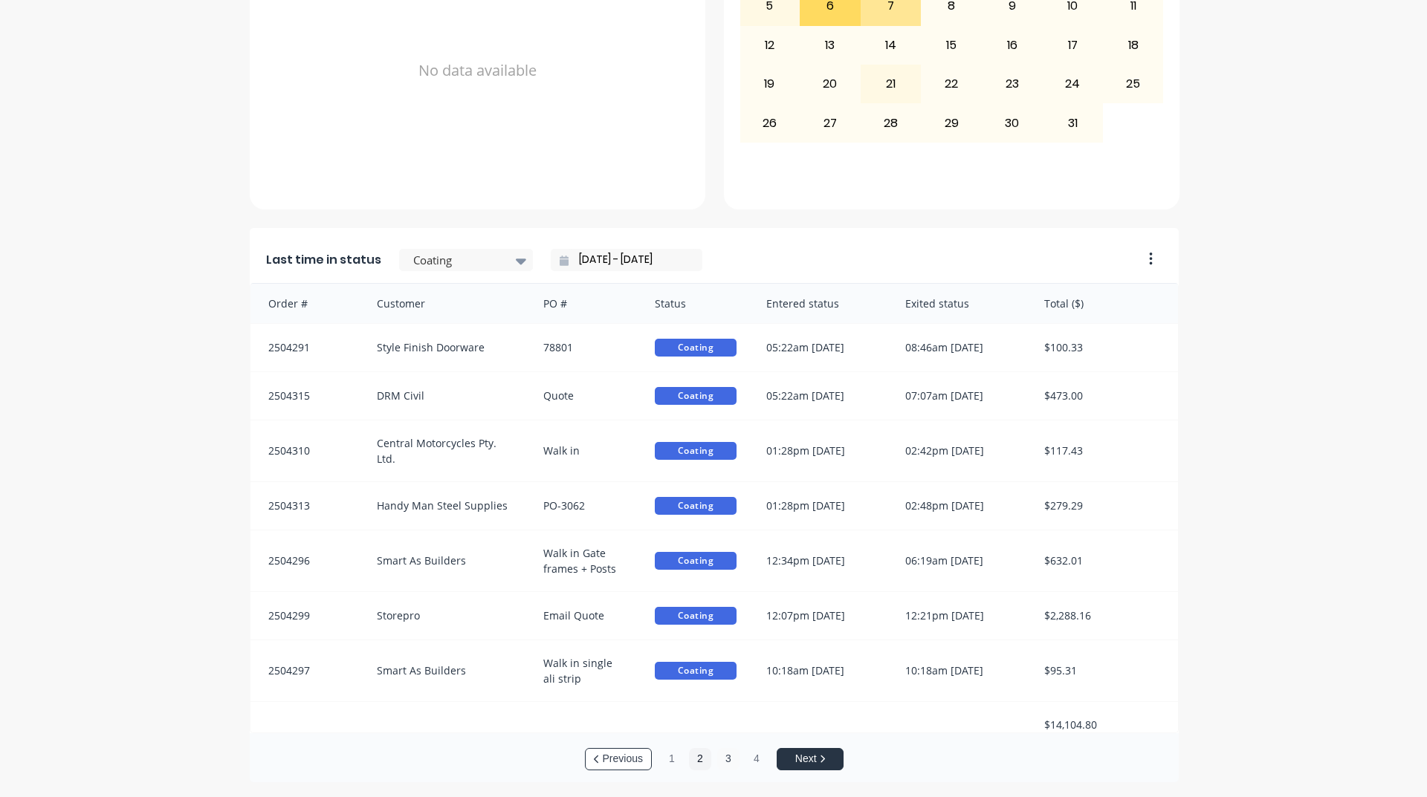
click at [730, 756] on button "3" at bounding box center [728, 759] width 22 height 22
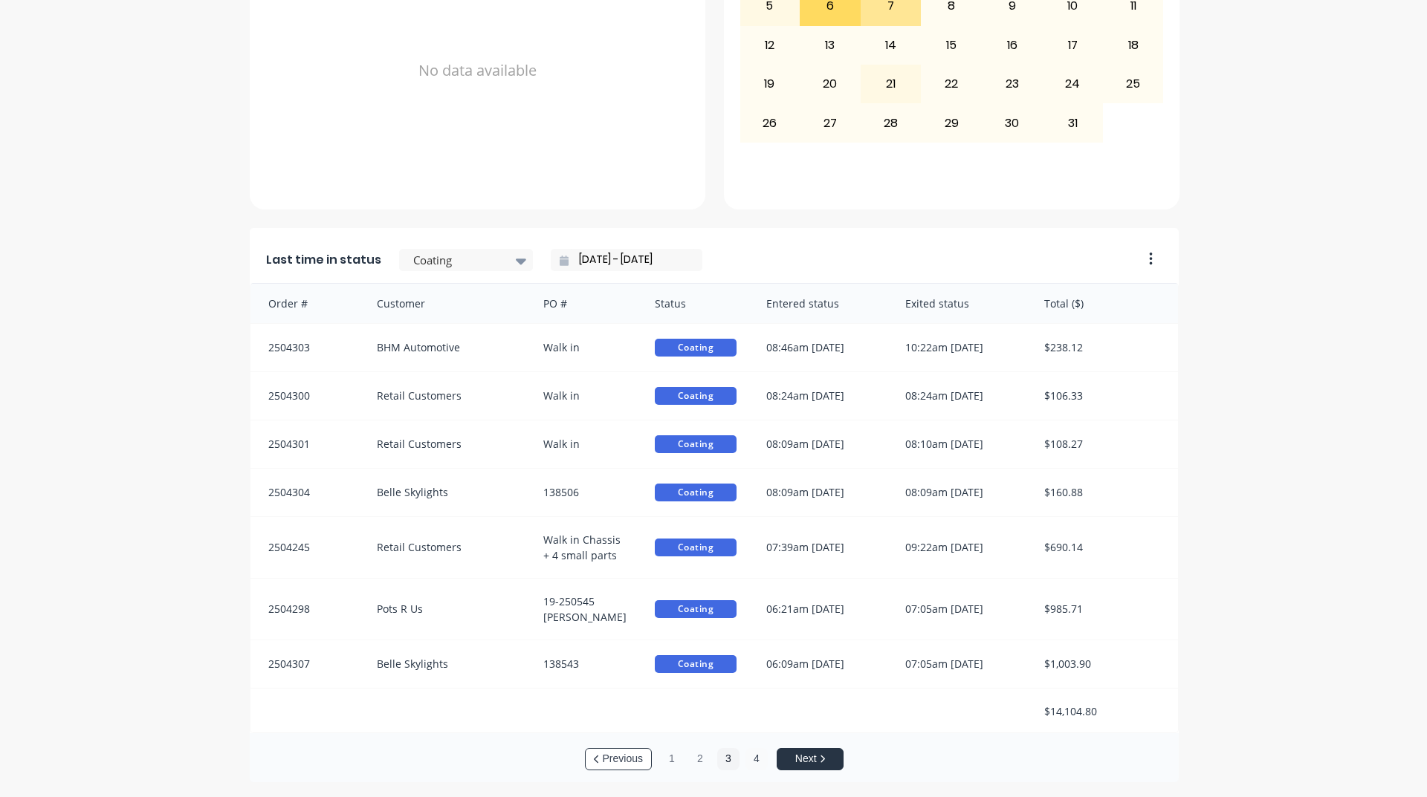
click at [748, 756] on button "4" at bounding box center [756, 759] width 22 height 22
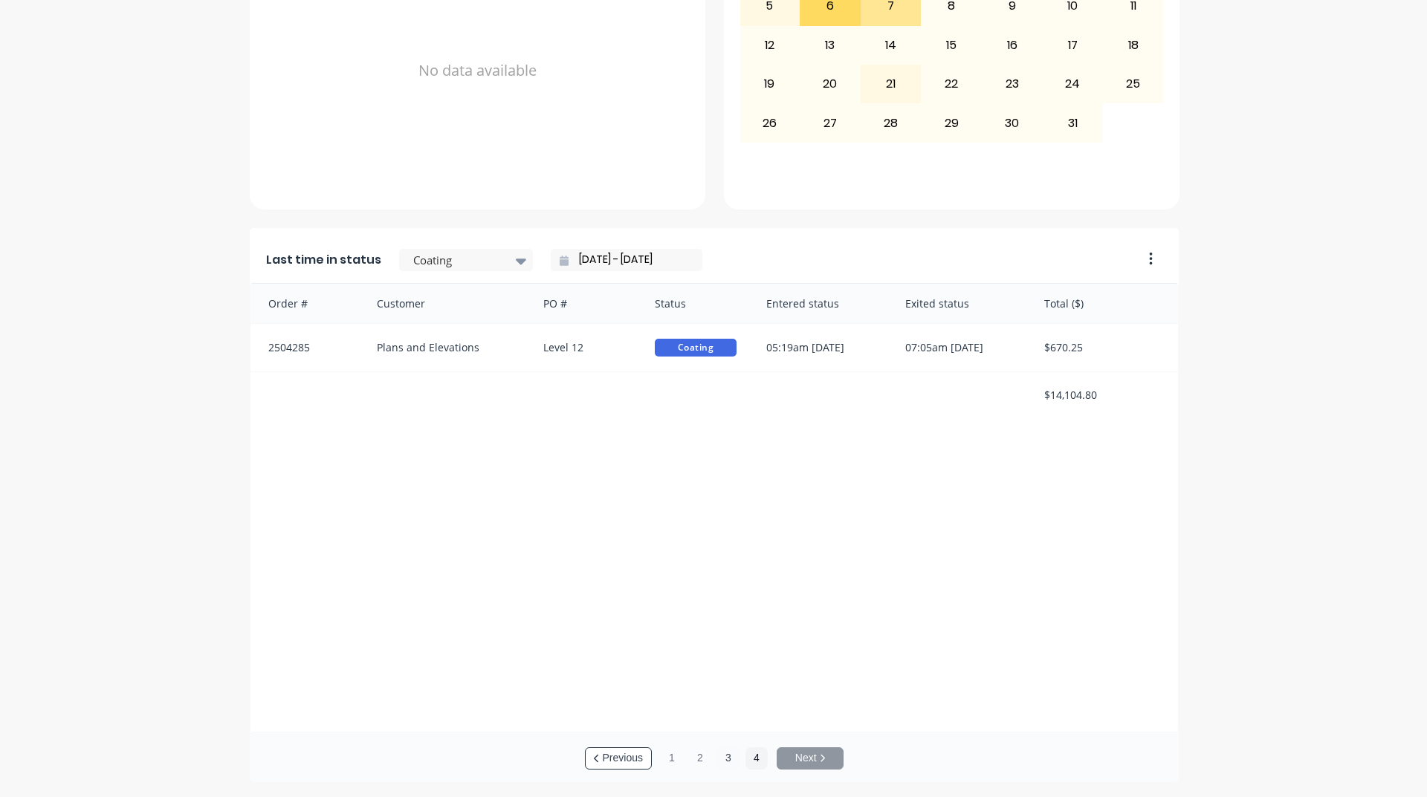
click at [729, 762] on button "3" at bounding box center [728, 759] width 22 height 22
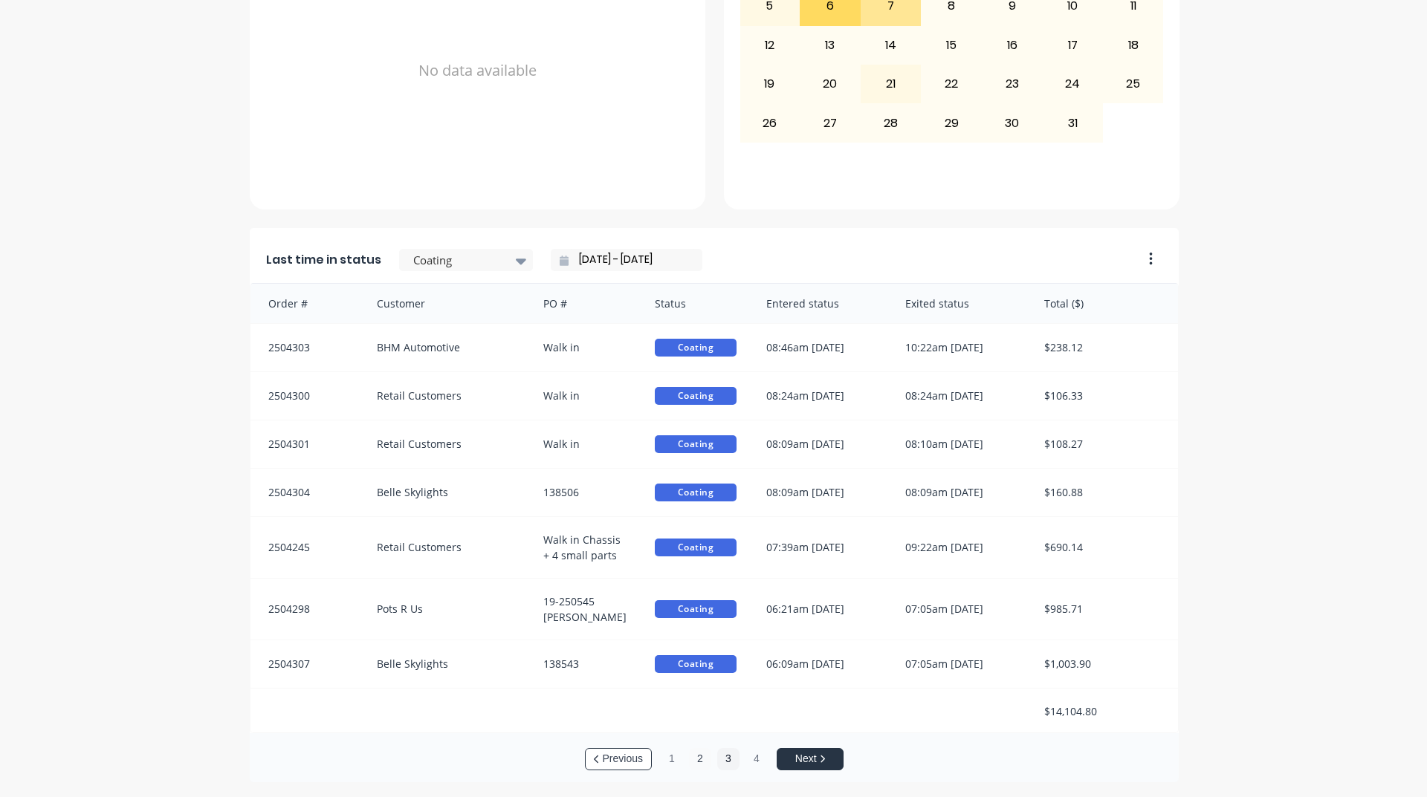
click at [704, 761] on button "2" at bounding box center [700, 759] width 22 height 22
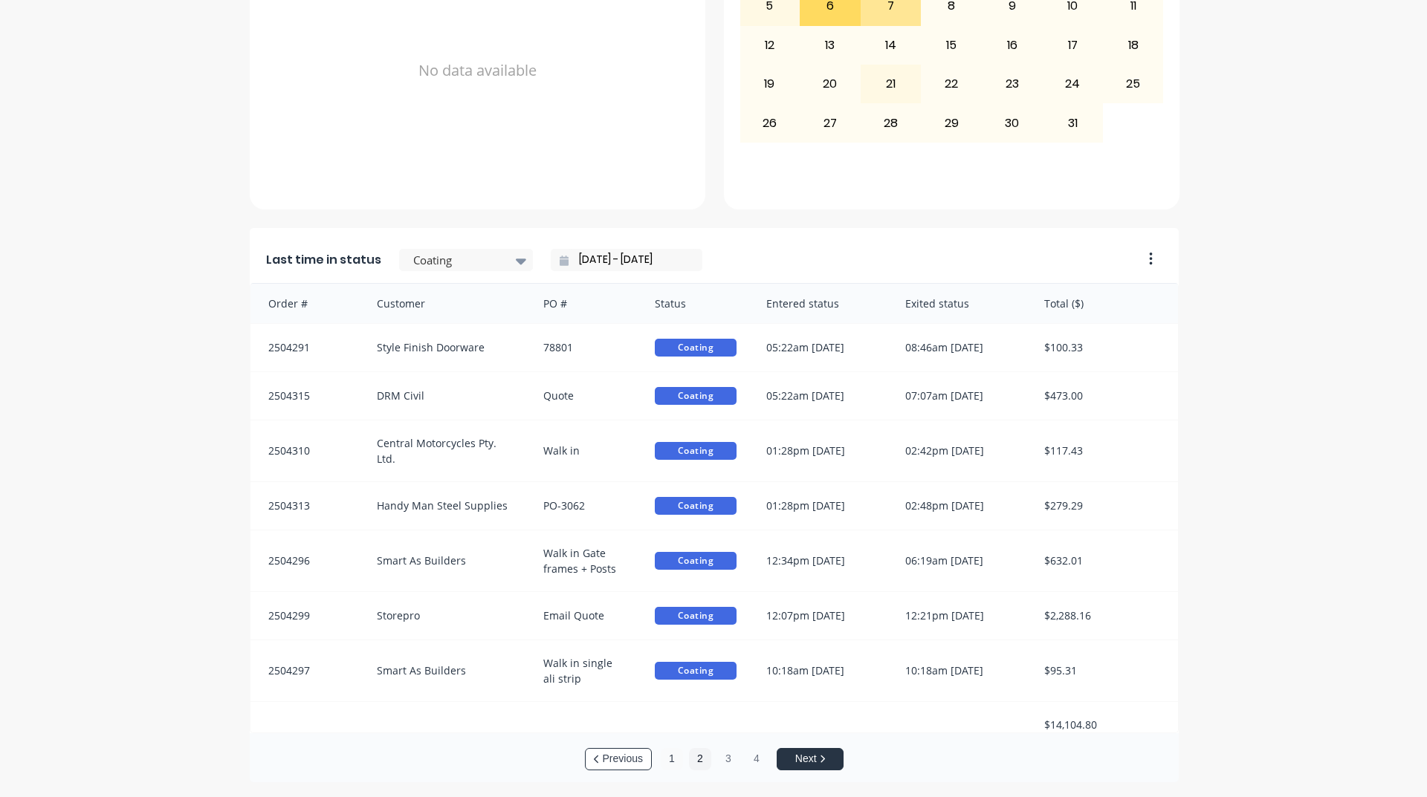
click at [675, 762] on button "1" at bounding box center [672, 759] width 22 height 22
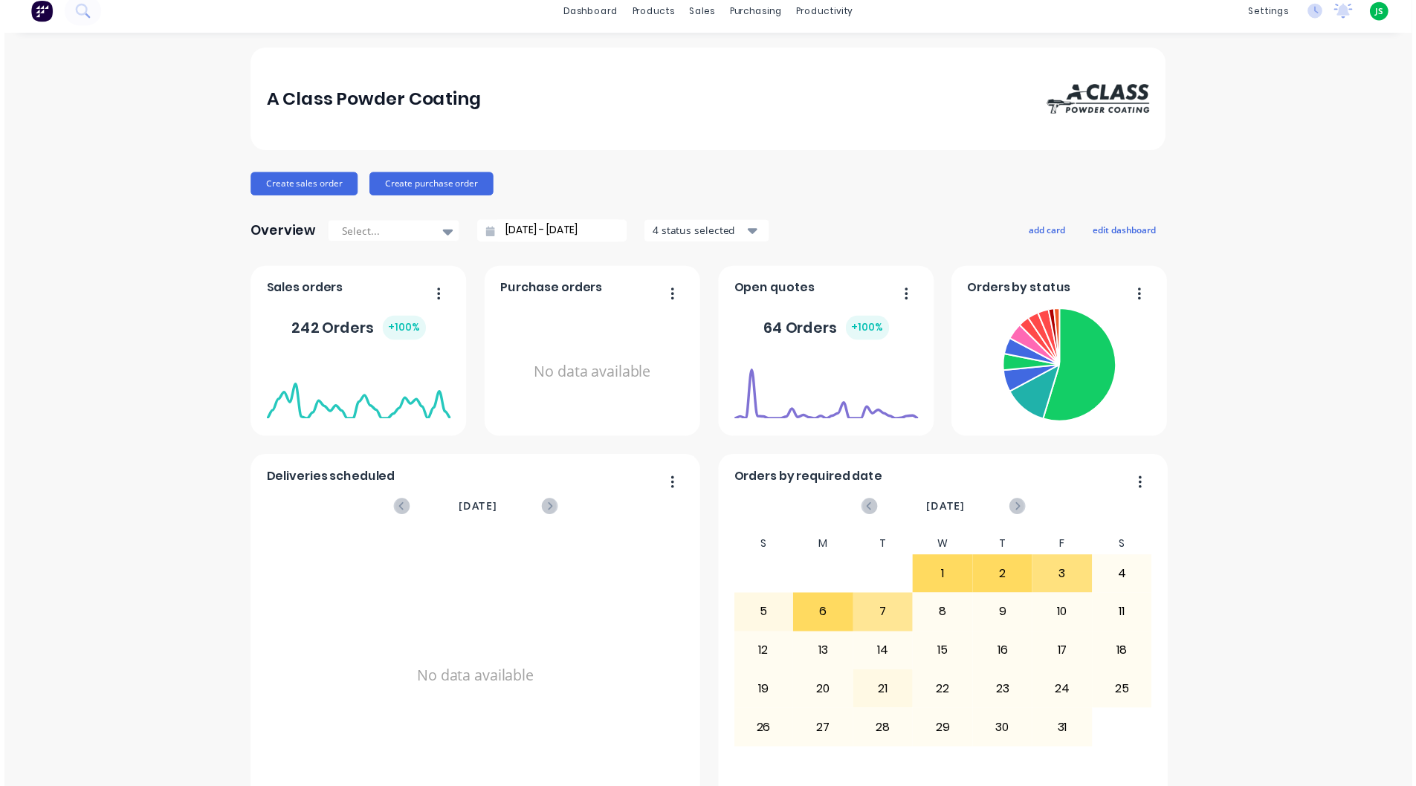
scroll to position [0, 0]
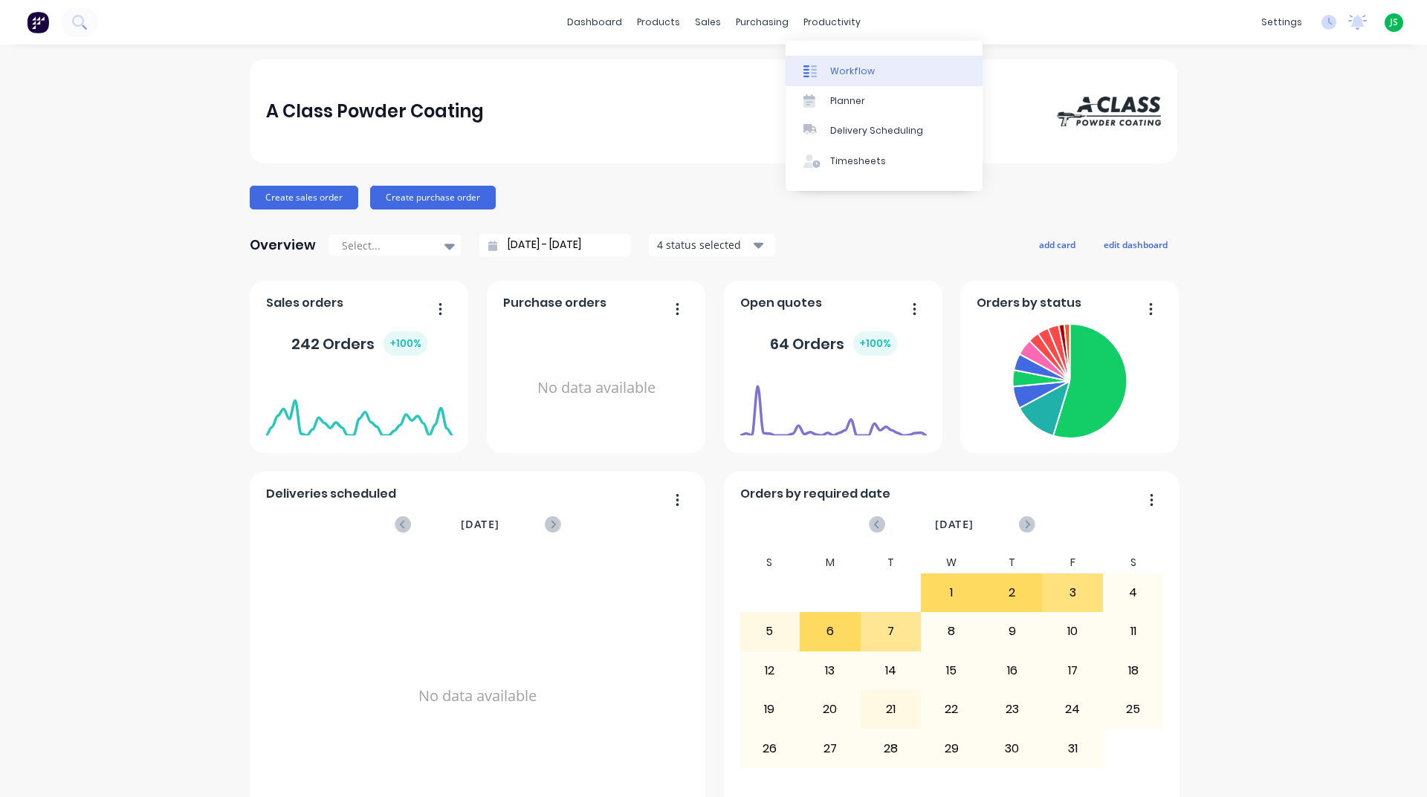
click at [837, 68] on div "Workflow" at bounding box center [852, 71] width 45 height 13
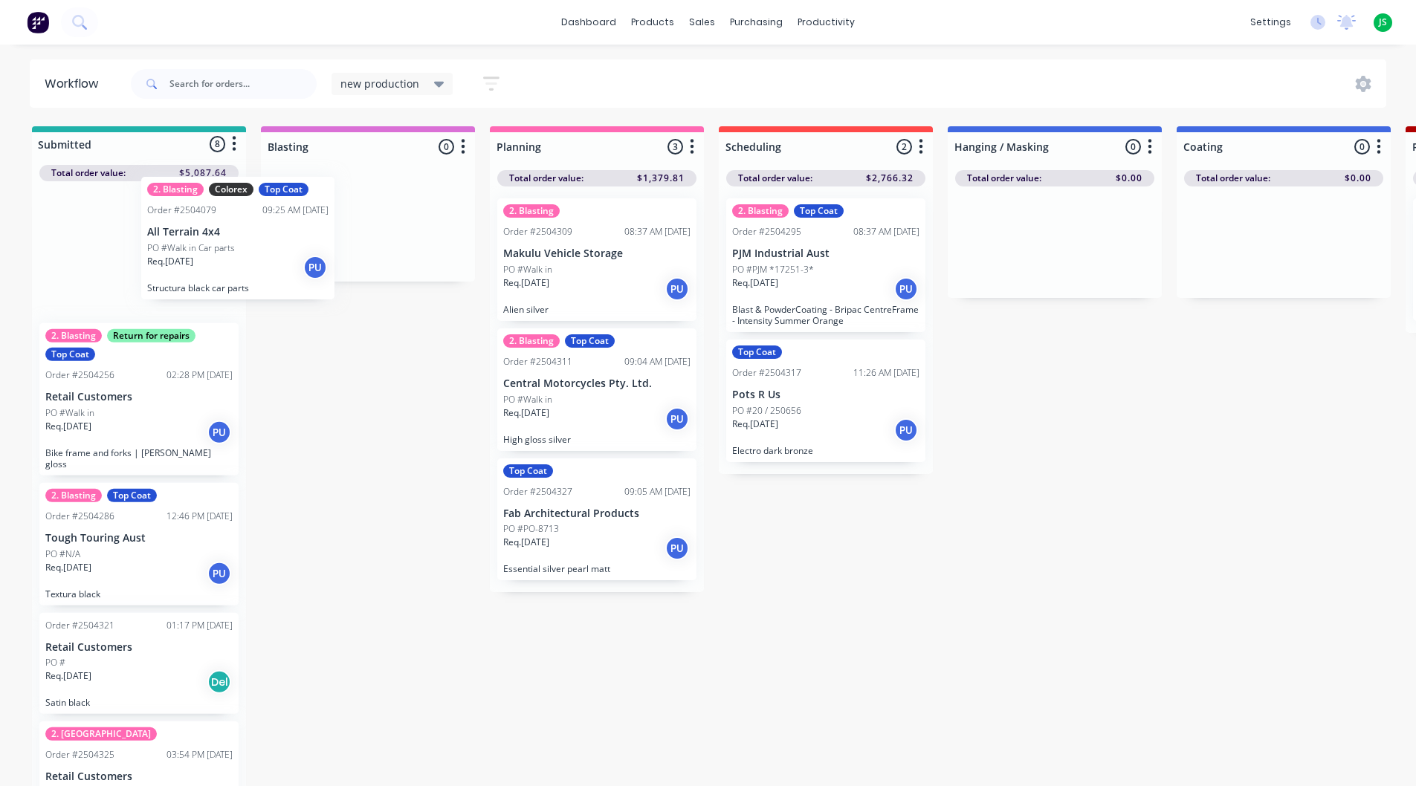
drag, startPoint x: 150, startPoint y: 289, endPoint x: 258, endPoint y: 273, distance: 109.0
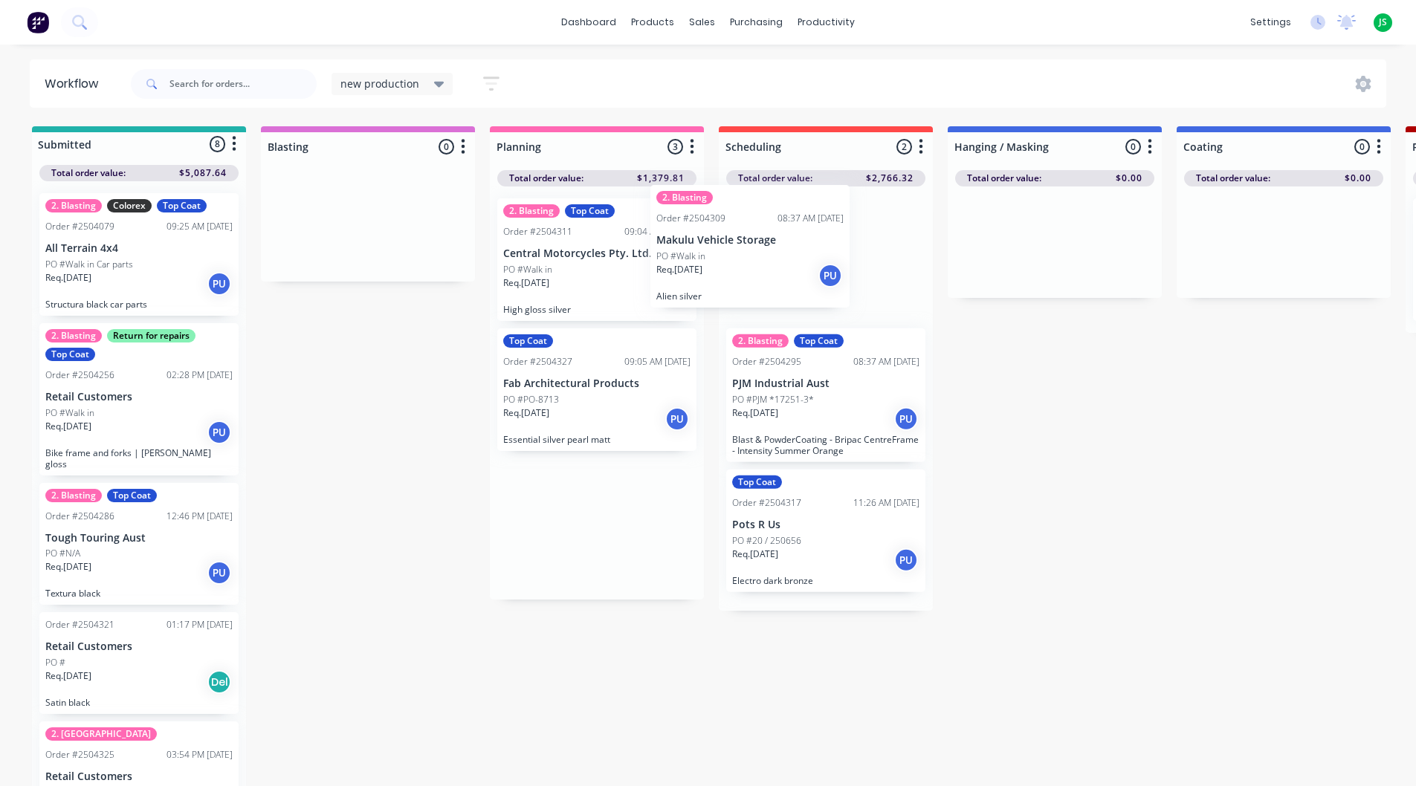
drag, startPoint x: 578, startPoint y: 268, endPoint x: 739, endPoint y: 254, distance: 161.8
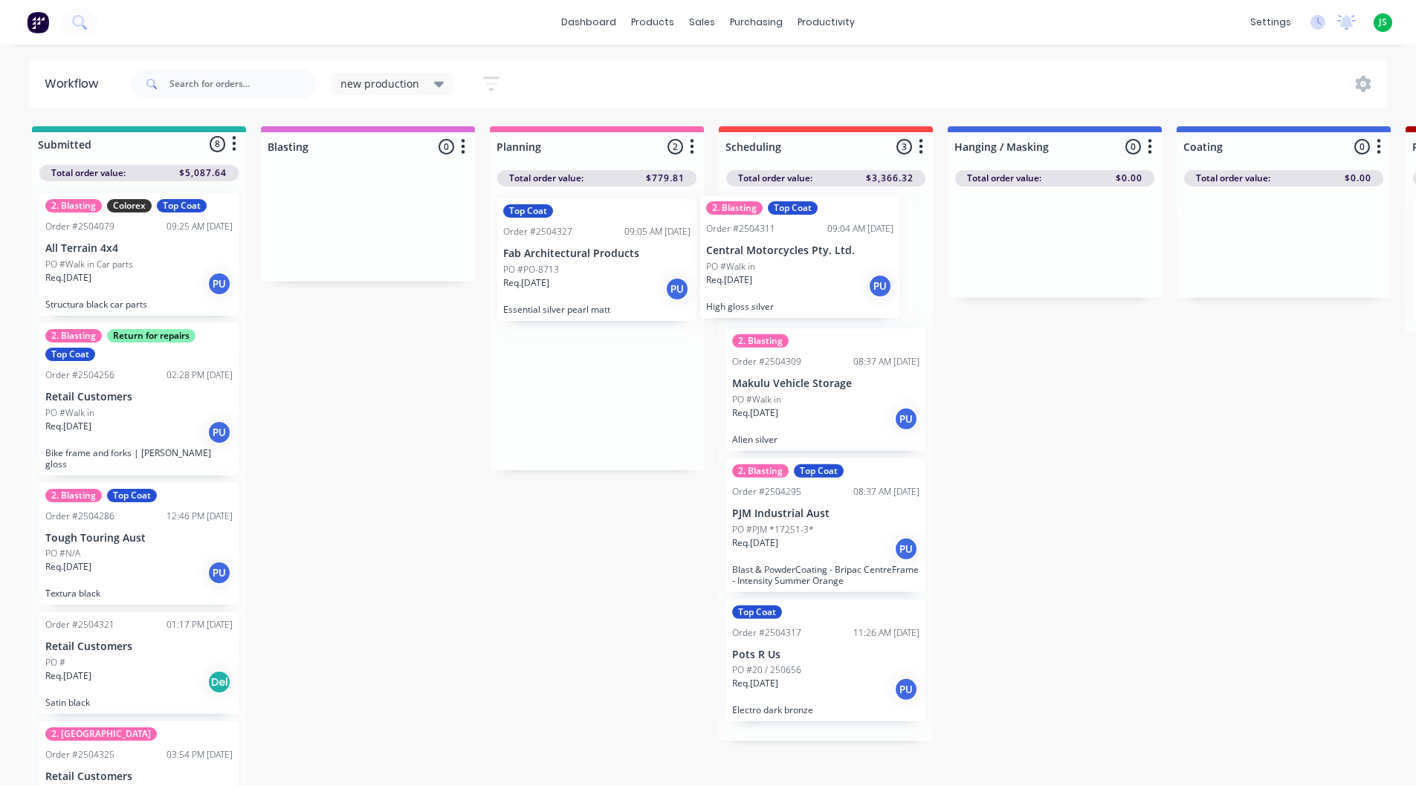
drag, startPoint x: 568, startPoint y: 299, endPoint x: 780, endPoint y: 294, distance: 212.6
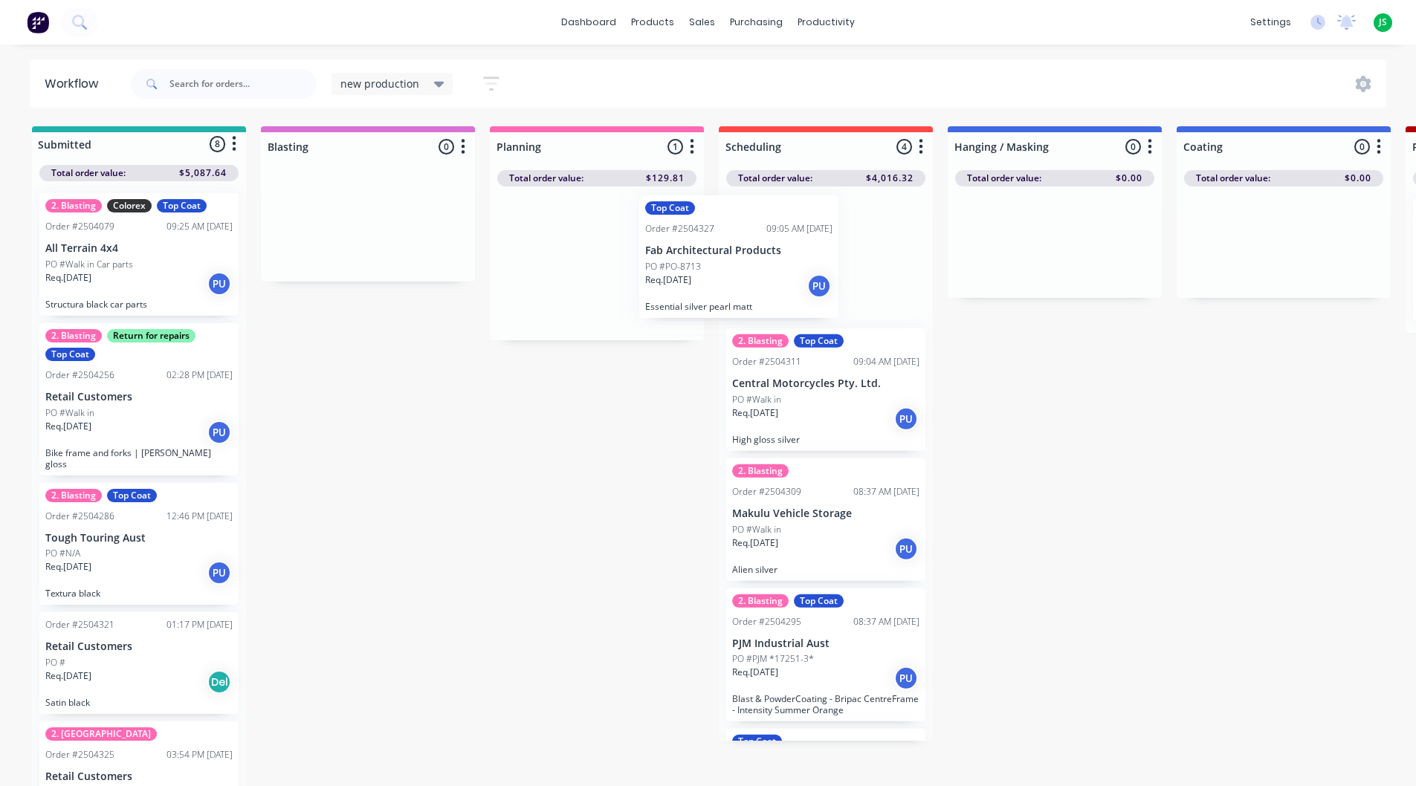
drag, startPoint x: 625, startPoint y: 302, endPoint x: 809, endPoint y: 305, distance: 184.3
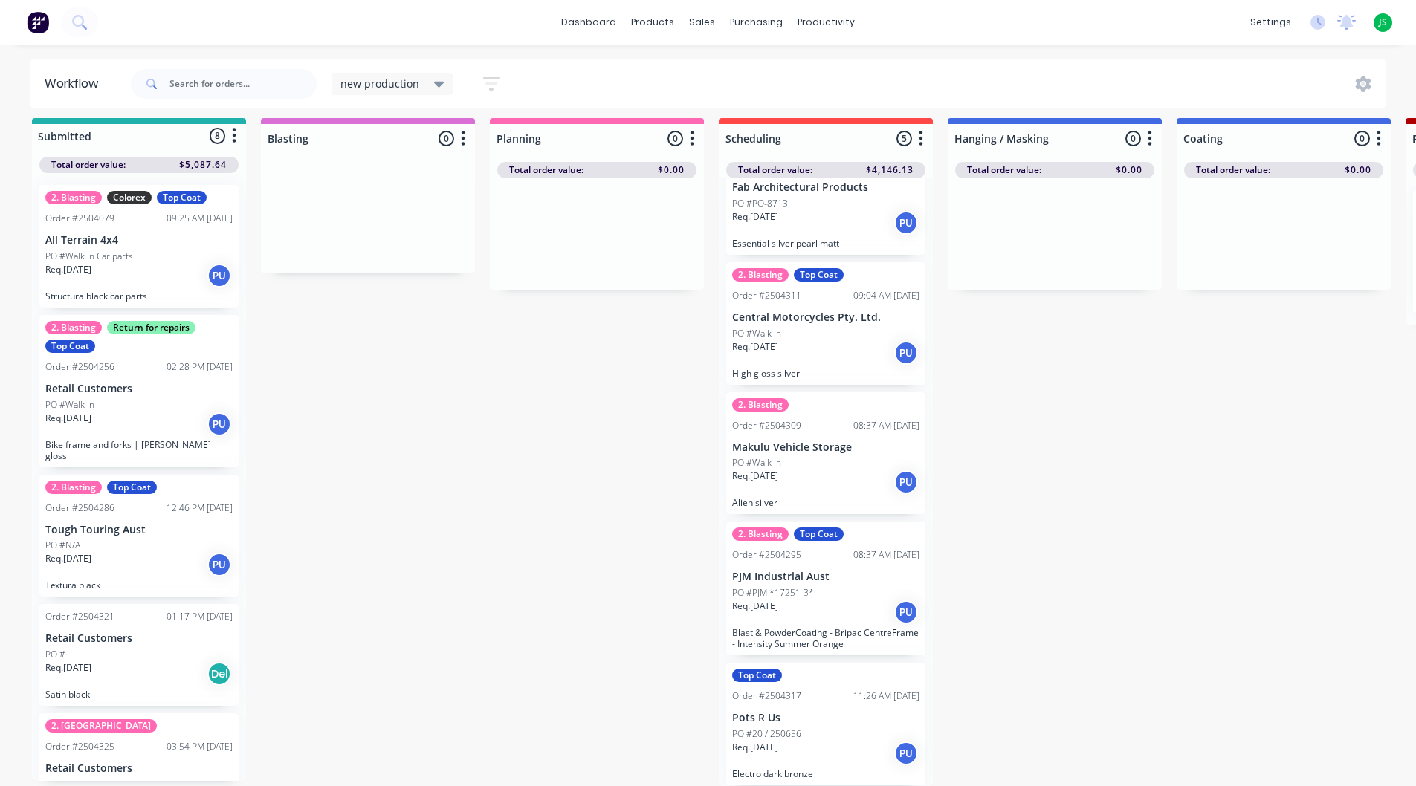
scroll to position [19, 0]
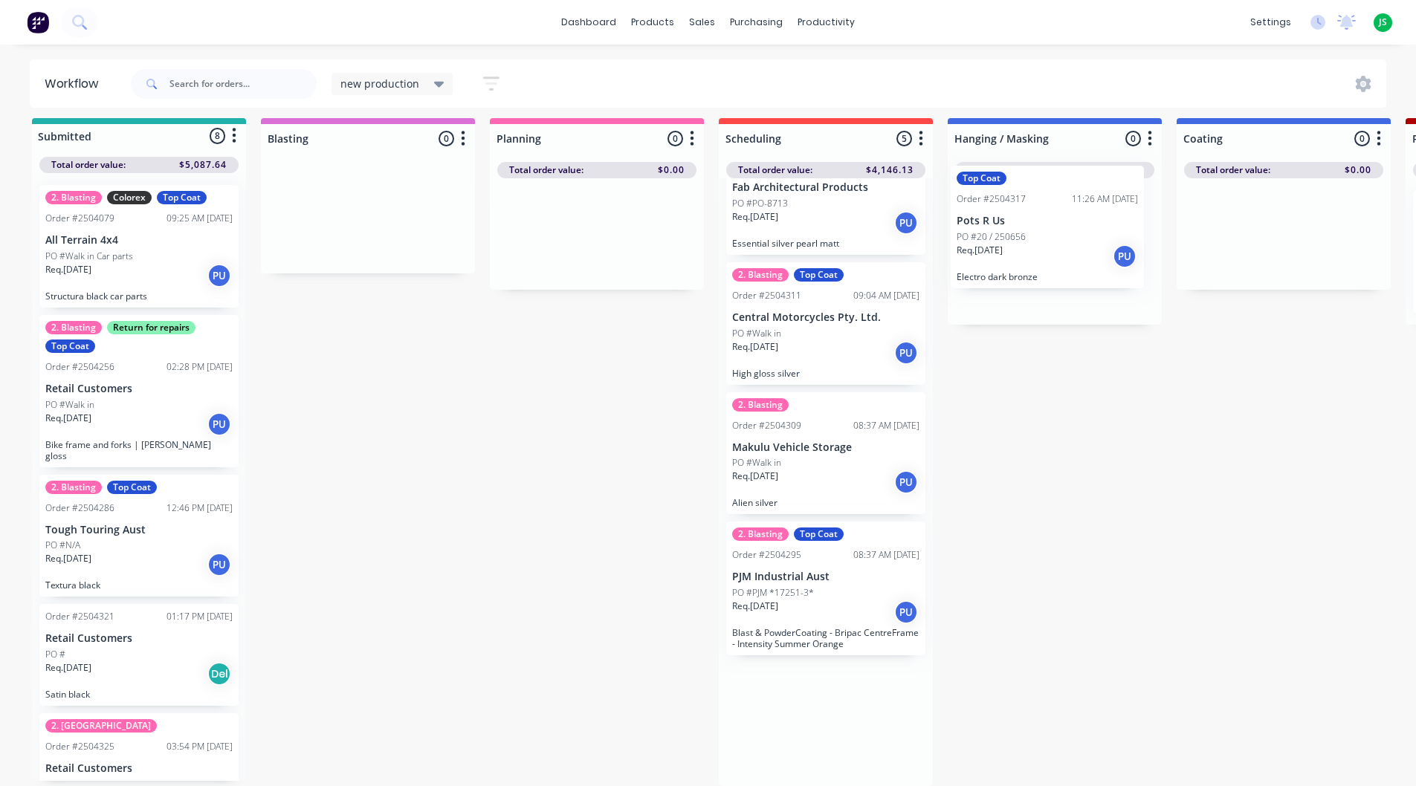
drag, startPoint x: 806, startPoint y: 726, endPoint x: 1046, endPoint y: 223, distance: 557.4
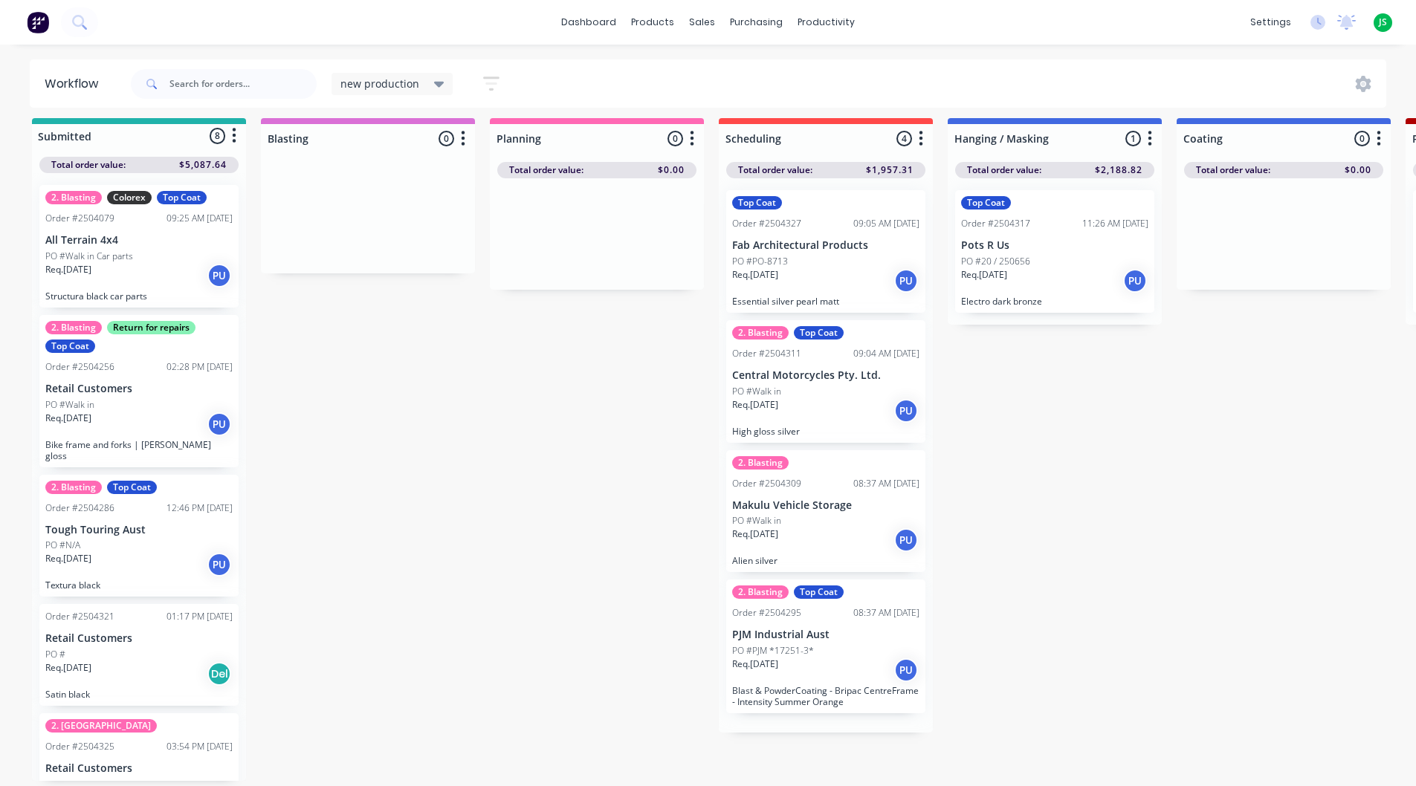
scroll to position [0, 0]
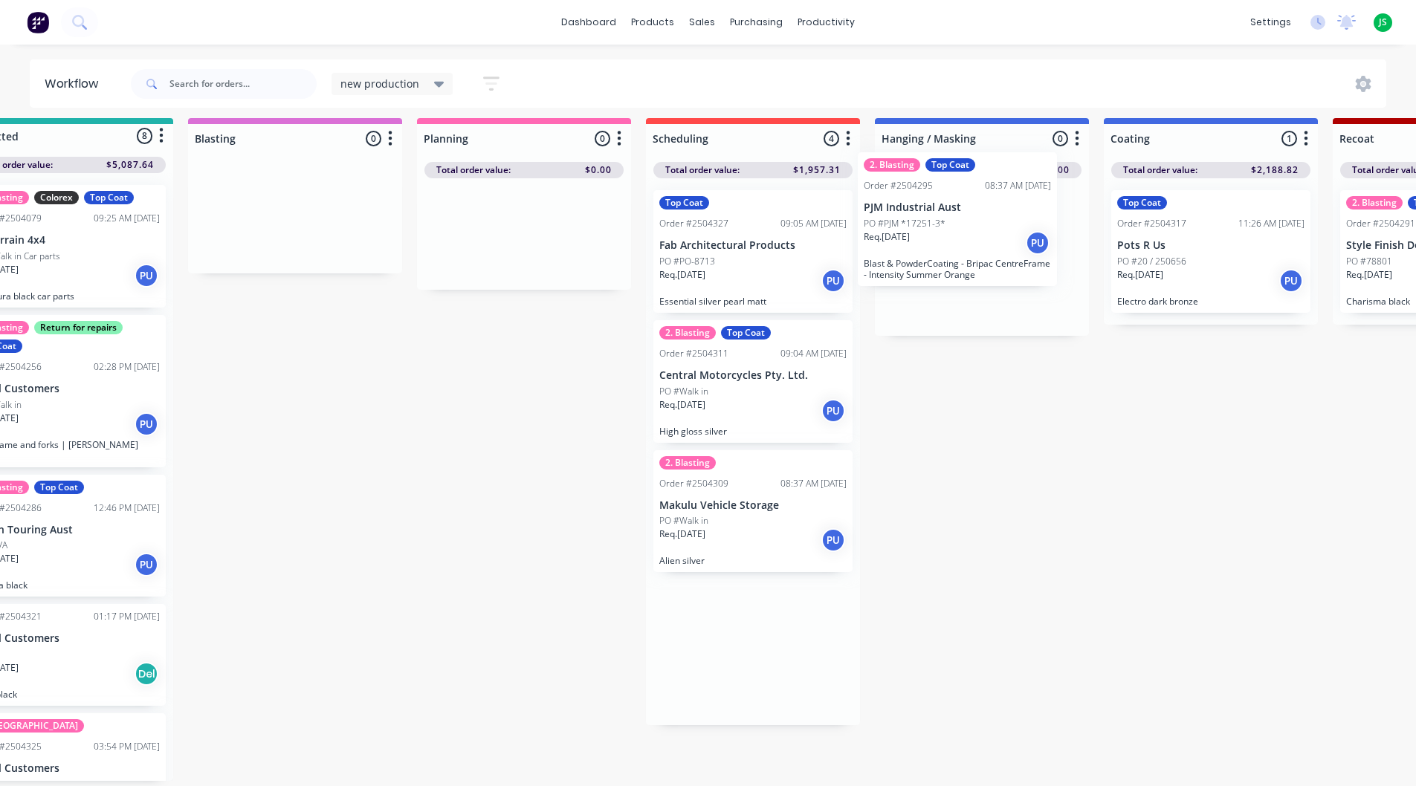
drag, startPoint x: 839, startPoint y: 550, endPoint x: 1008, endPoint y: 219, distance: 371.2
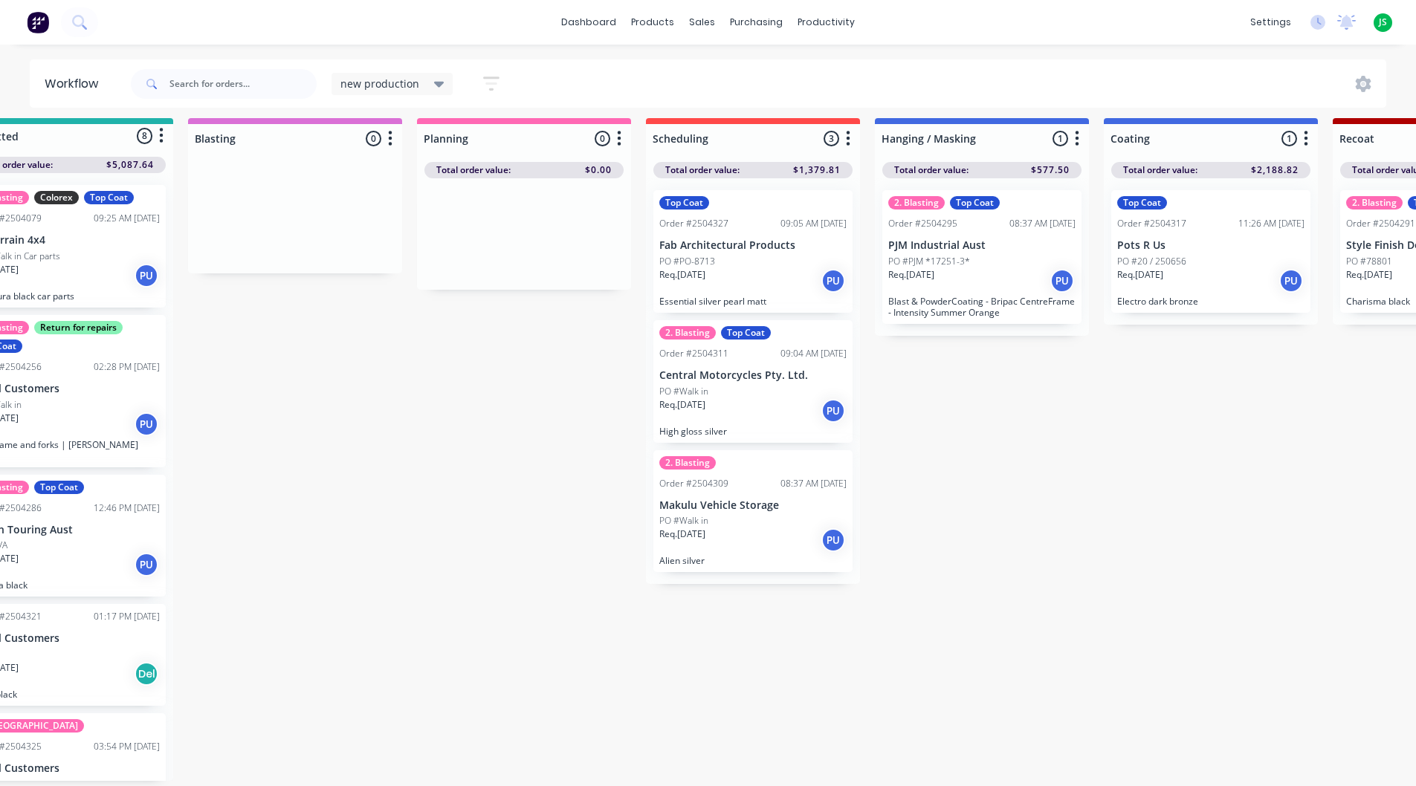
scroll to position [19, 0]
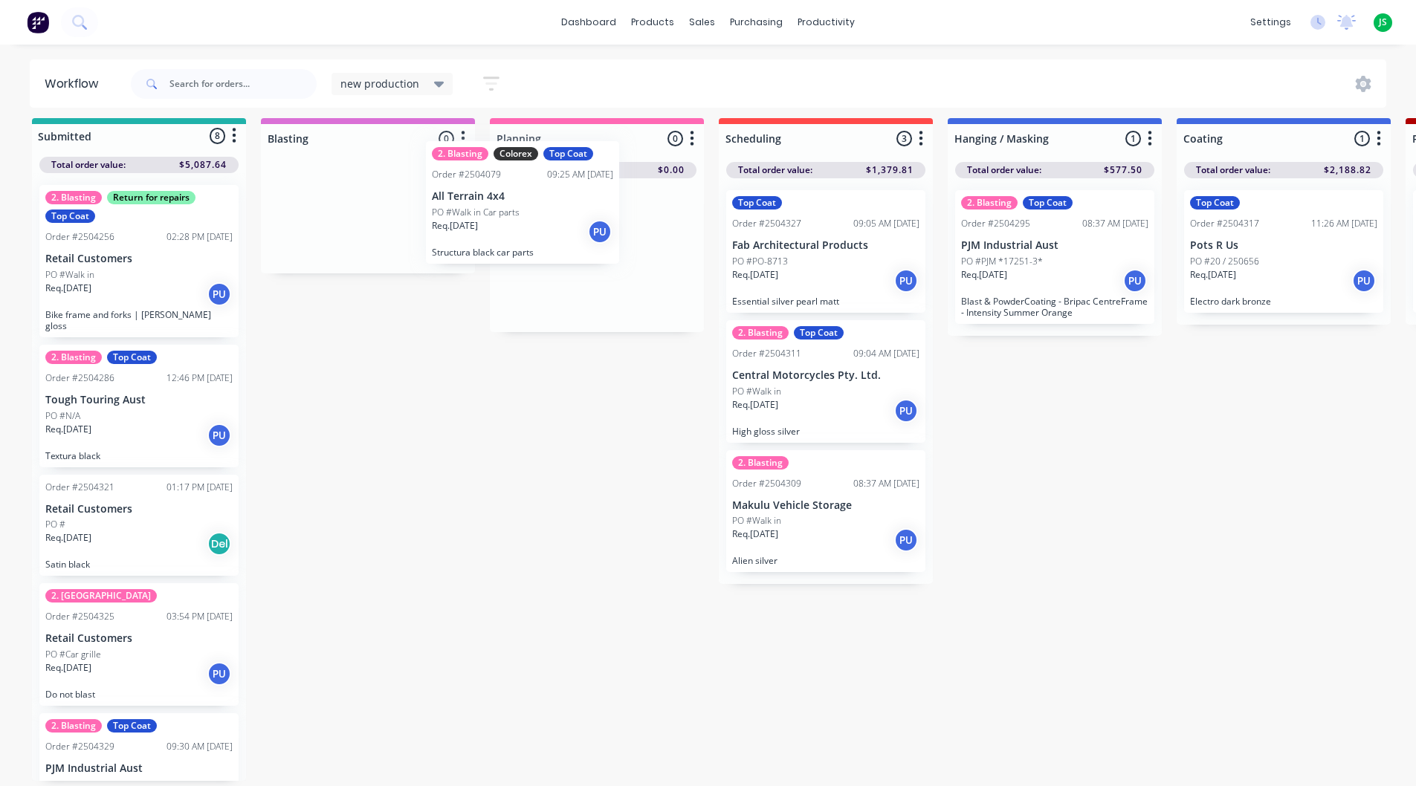
drag, startPoint x: 152, startPoint y: 258, endPoint x: 561, endPoint y: 221, distance: 411.1
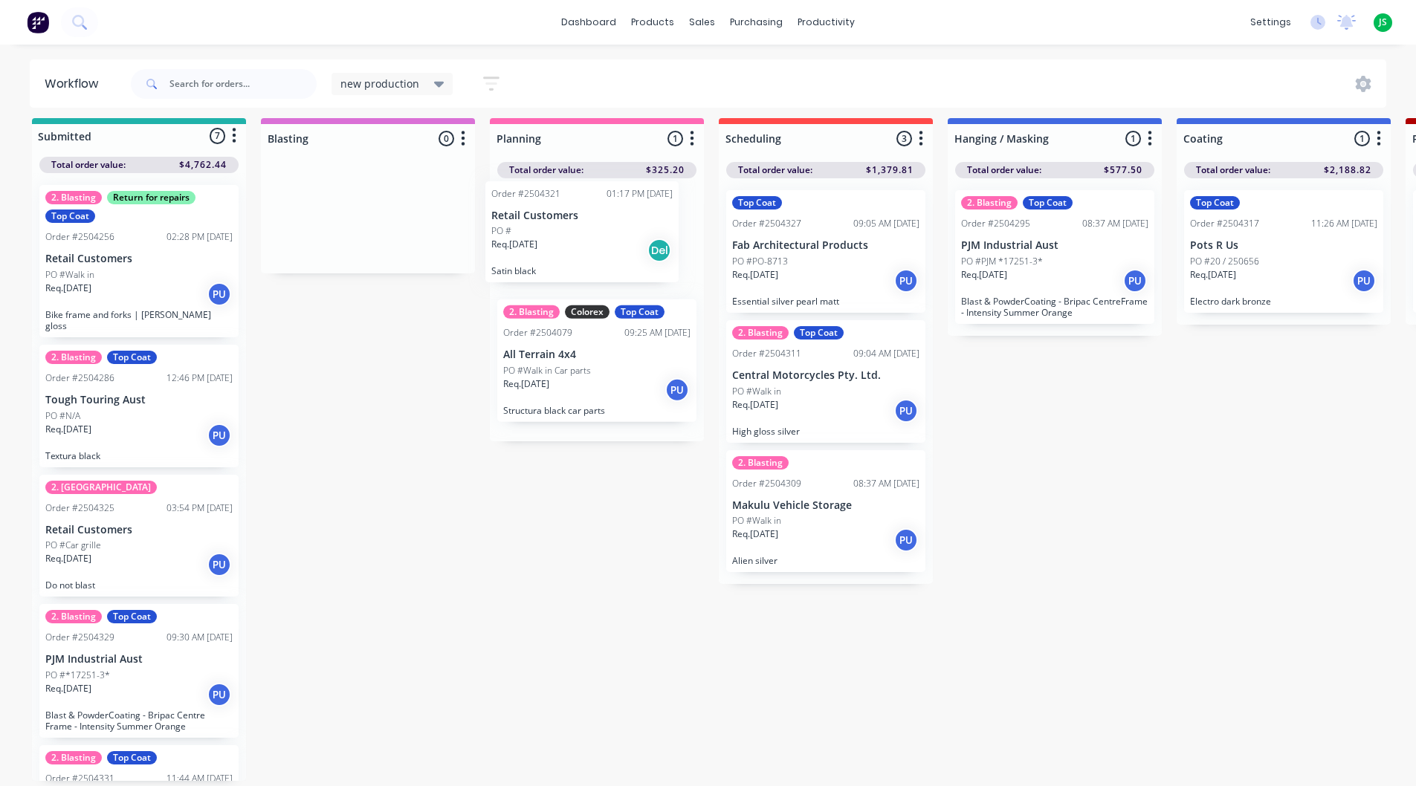
drag, startPoint x: 128, startPoint y: 515, endPoint x: 586, endPoint y: 240, distance: 534.6
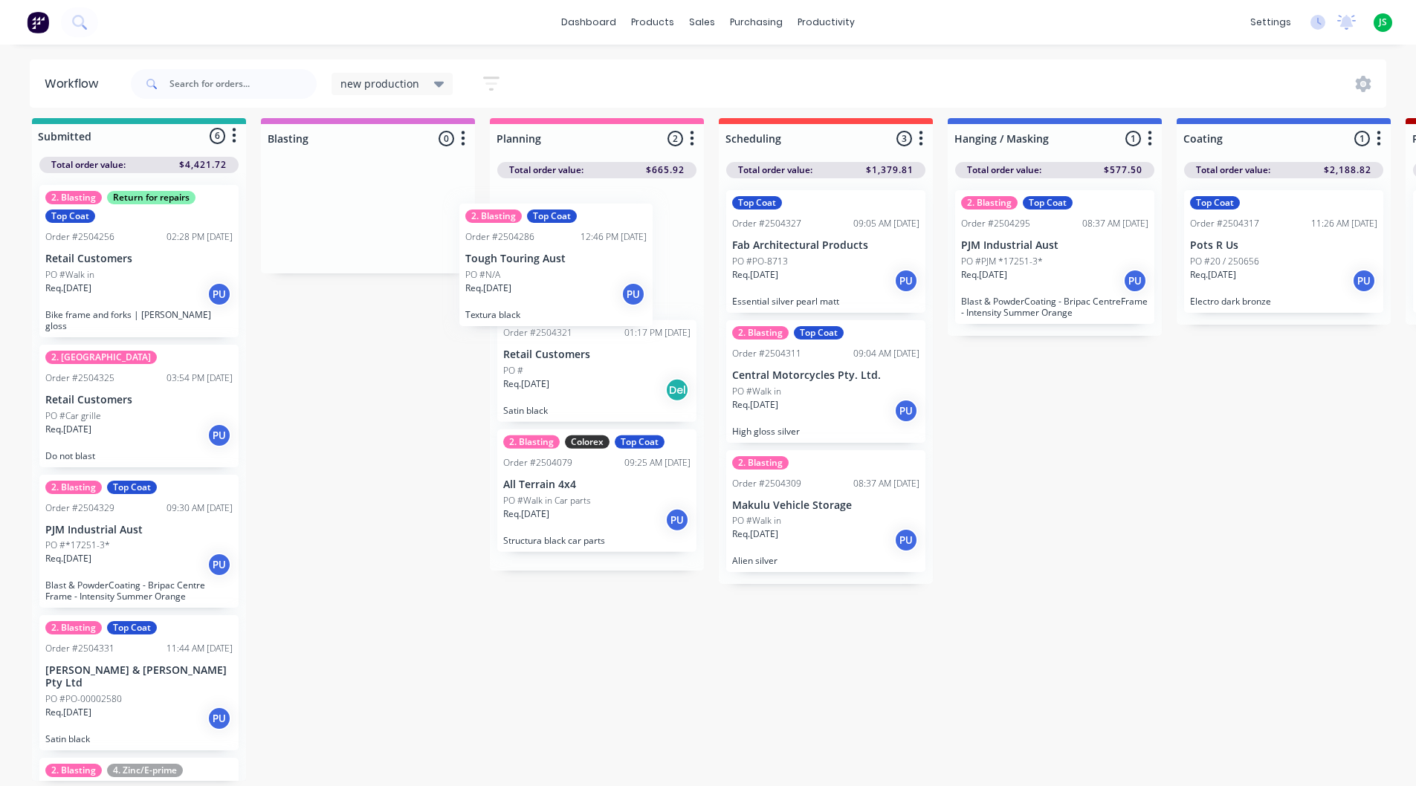
drag, startPoint x: 168, startPoint y: 383, endPoint x: 593, endPoint y: 264, distance: 441.6
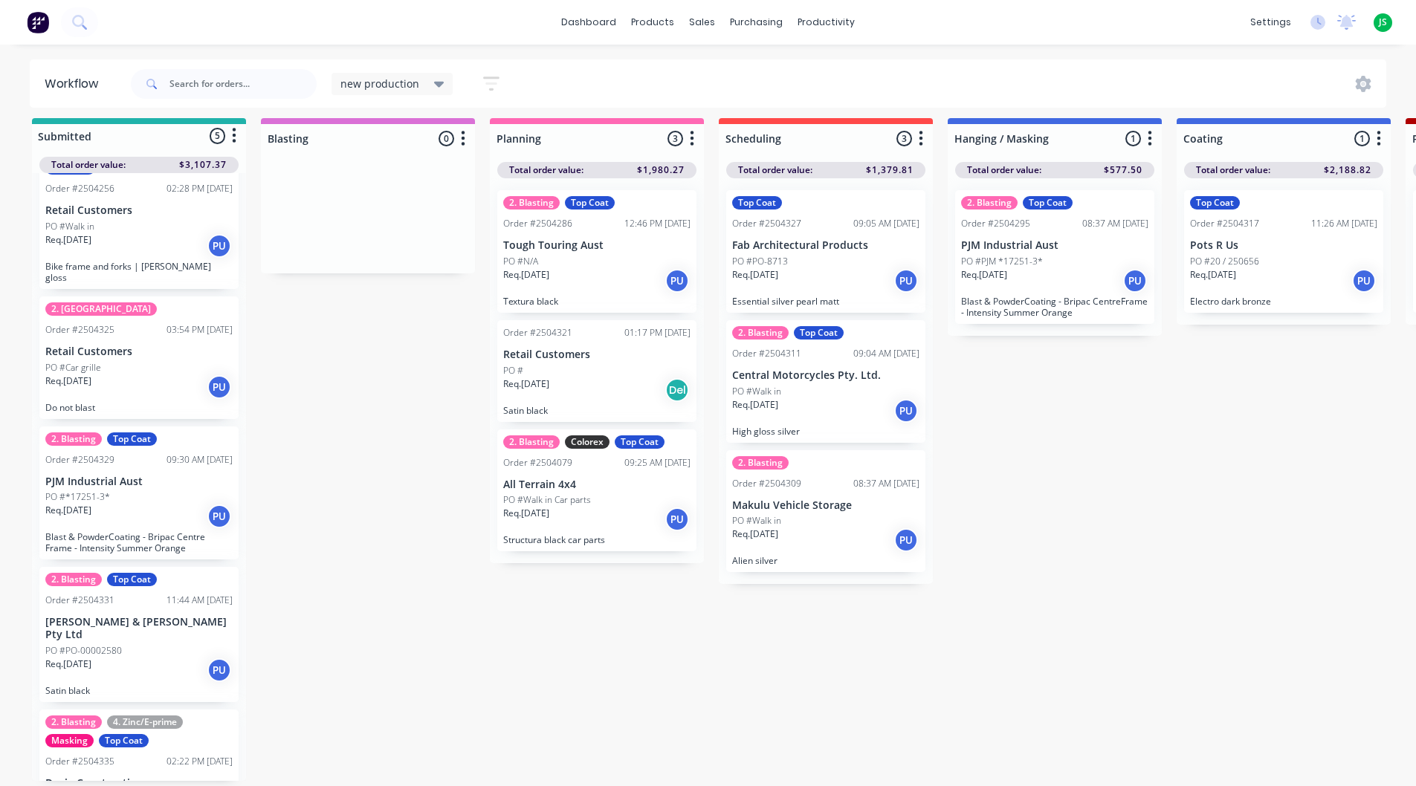
scroll to position [74, 0]
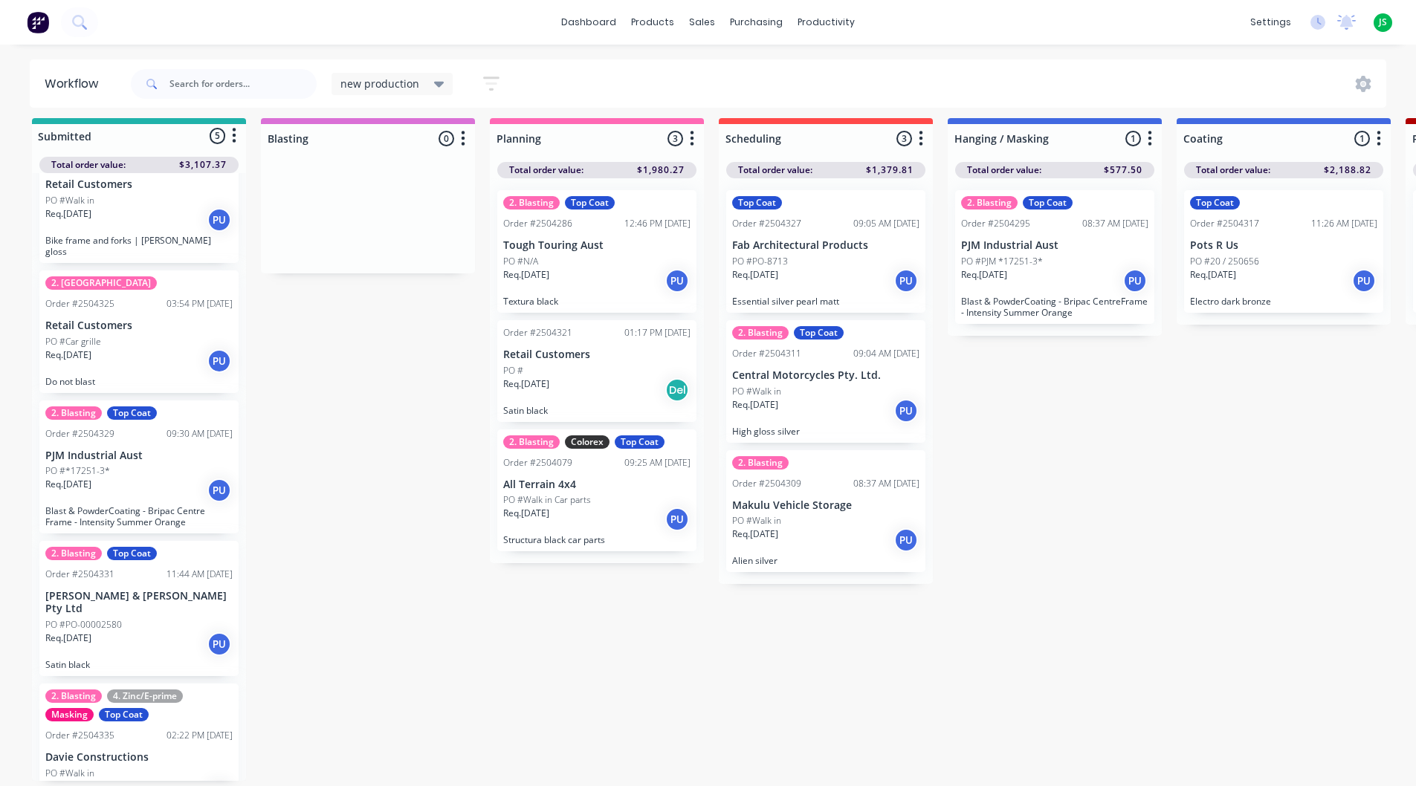
click at [108, 349] on div "Req. [DATE] PU" at bounding box center [138, 361] width 187 height 25
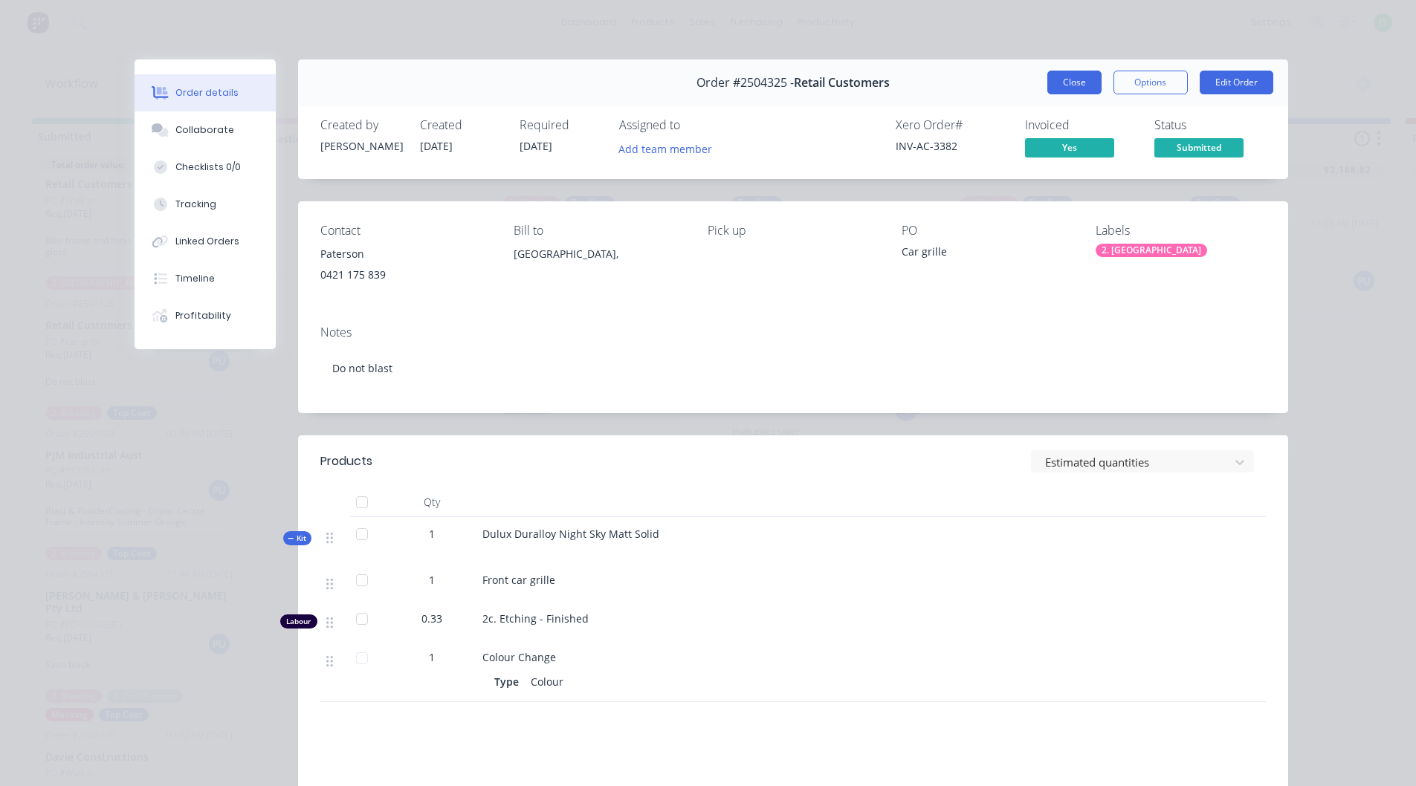
click at [1064, 82] on button "Close" at bounding box center [1074, 83] width 54 height 24
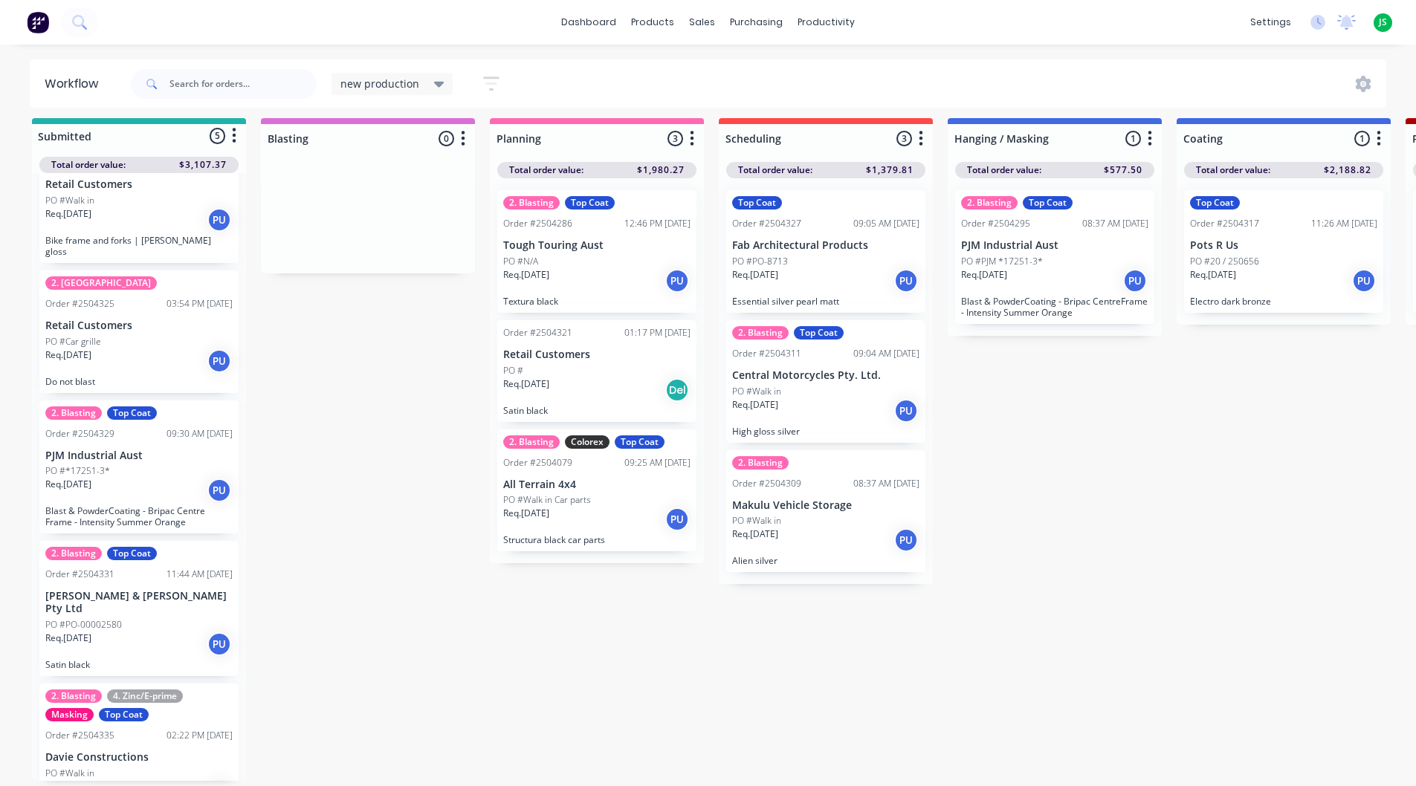
click at [103, 349] on div "Req. [DATE] PU" at bounding box center [138, 361] width 187 height 25
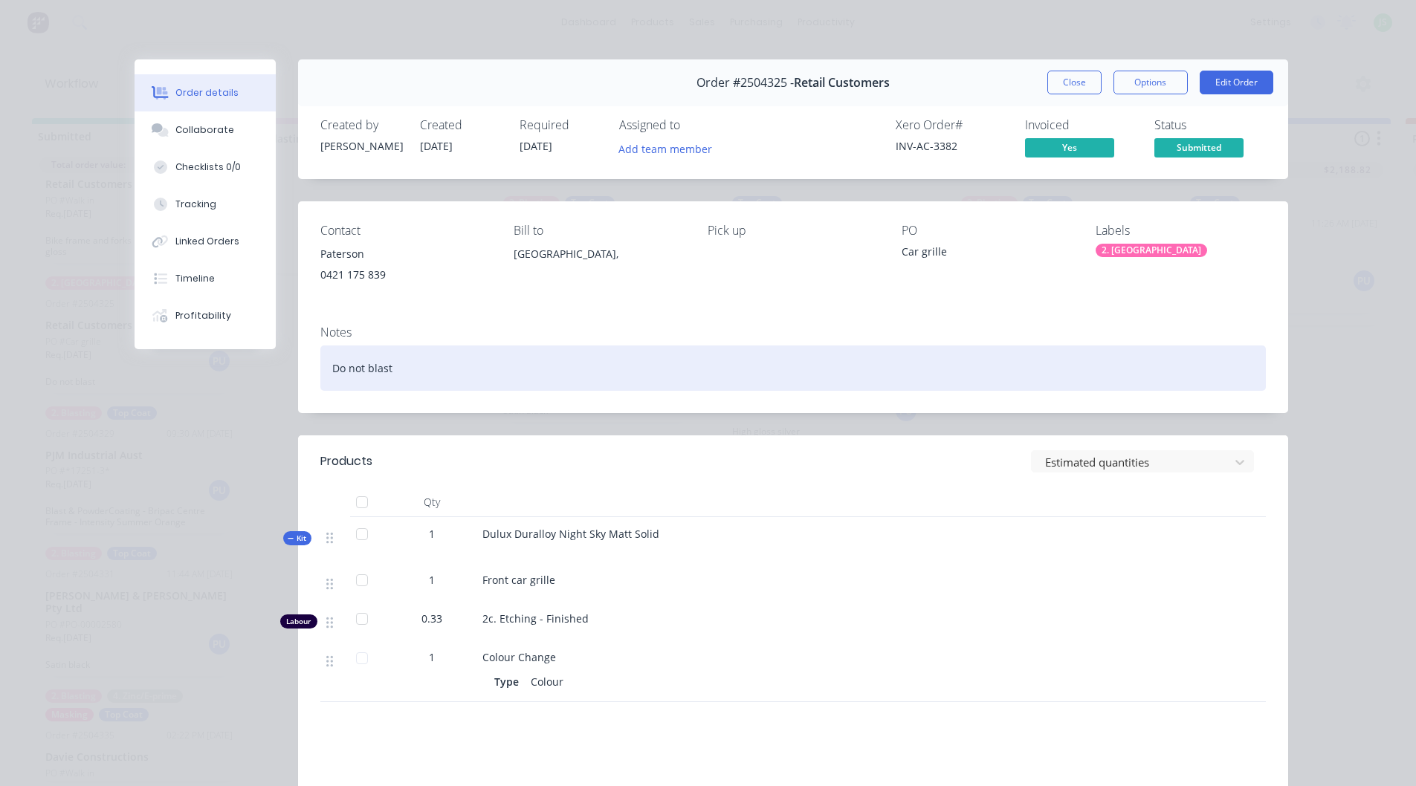
click at [521, 356] on div "Do not blast" at bounding box center [792, 368] width 945 height 45
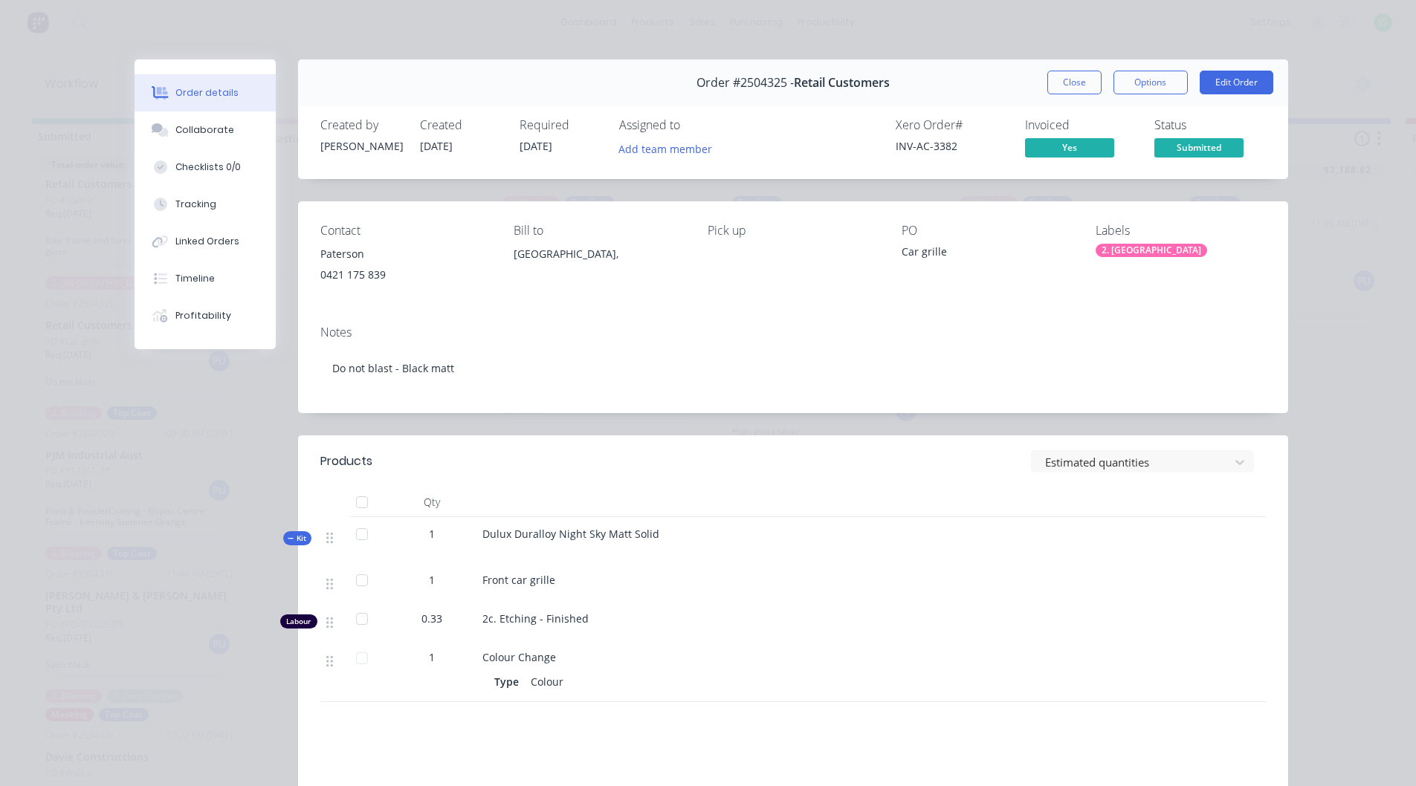
click at [618, 316] on div "Notes Do not blast - Black matt" at bounding box center [793, 364] width 990 height 100
click at [1063, 81] on button "Close" at bounding box center [1074, 83] width 54 height 24
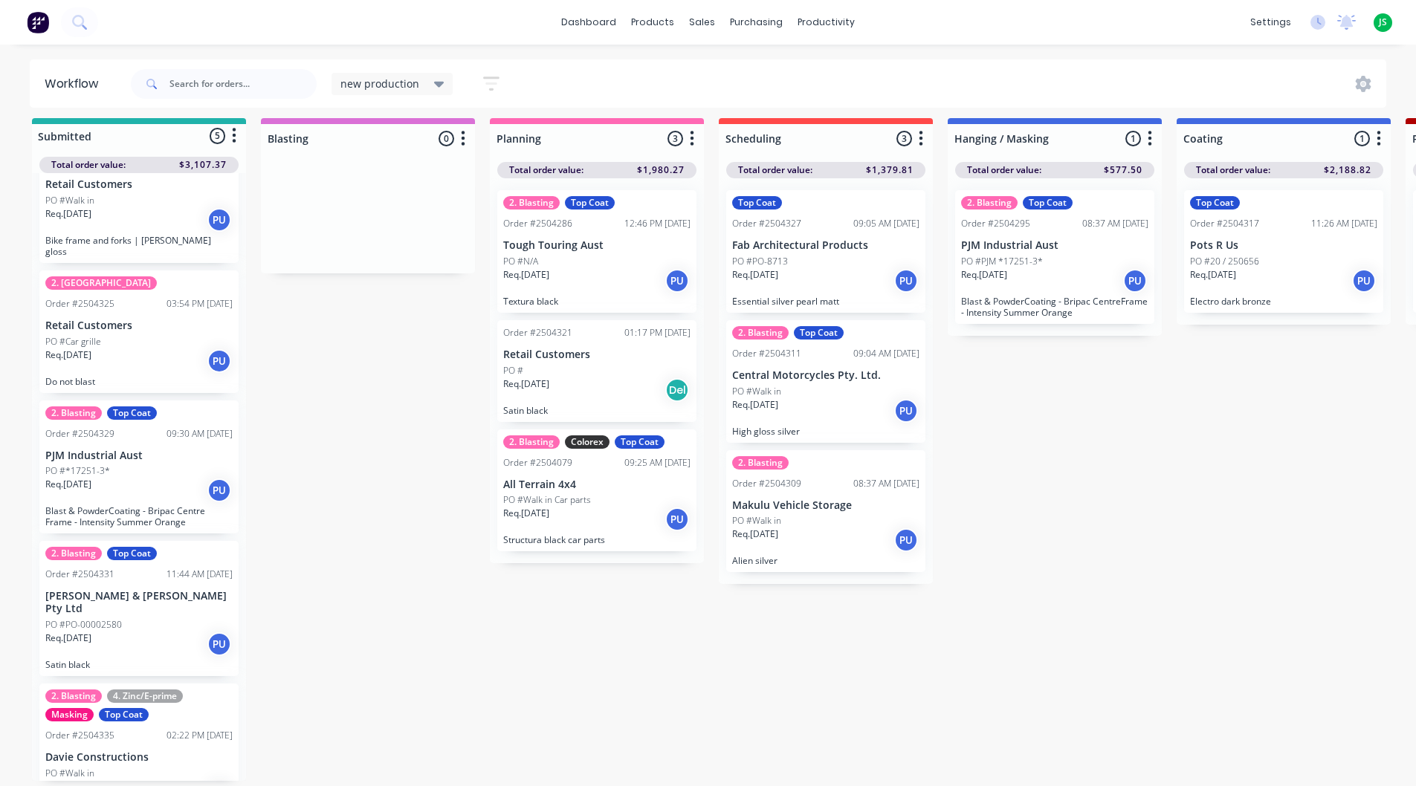
click at [108, 349] on div "Req. [DATE] PU" at bounding box center [138, 361] width 187 height 25
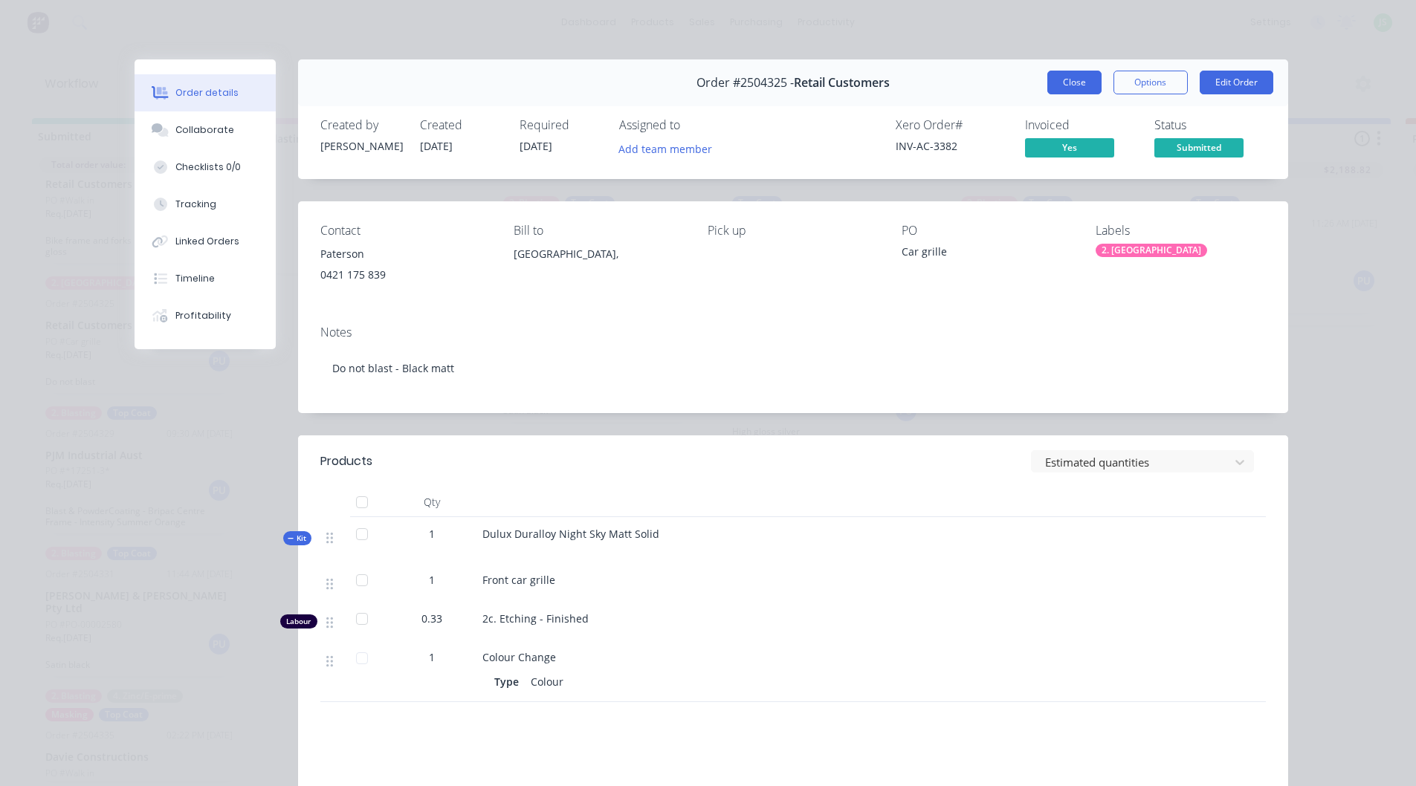
click at [1067, 80] on button "Close" at bounding box center [1074, 83] width 54 height 24
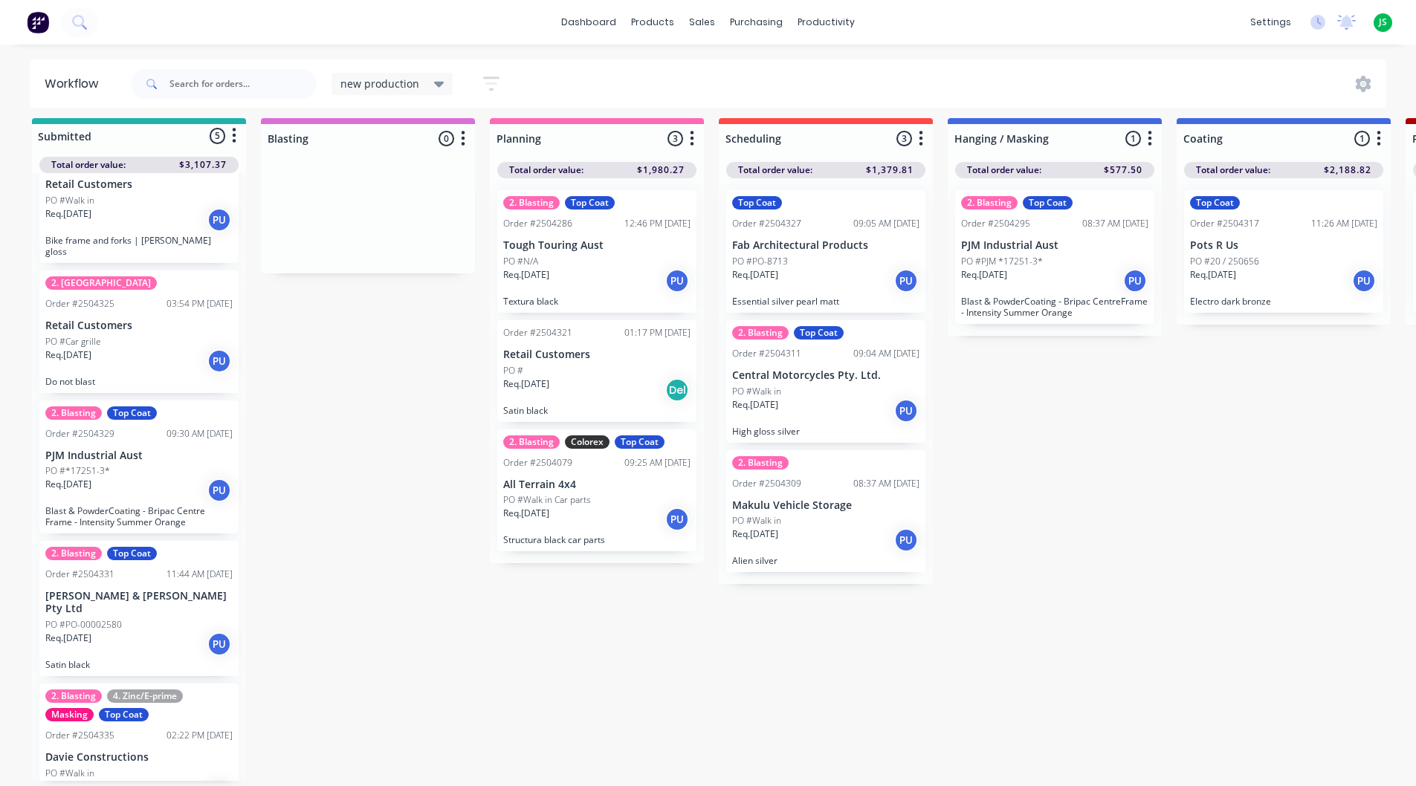
click at [152, 464] on div "PO #*17251-3*" at bounding box center [138, 470] width 187 height 13
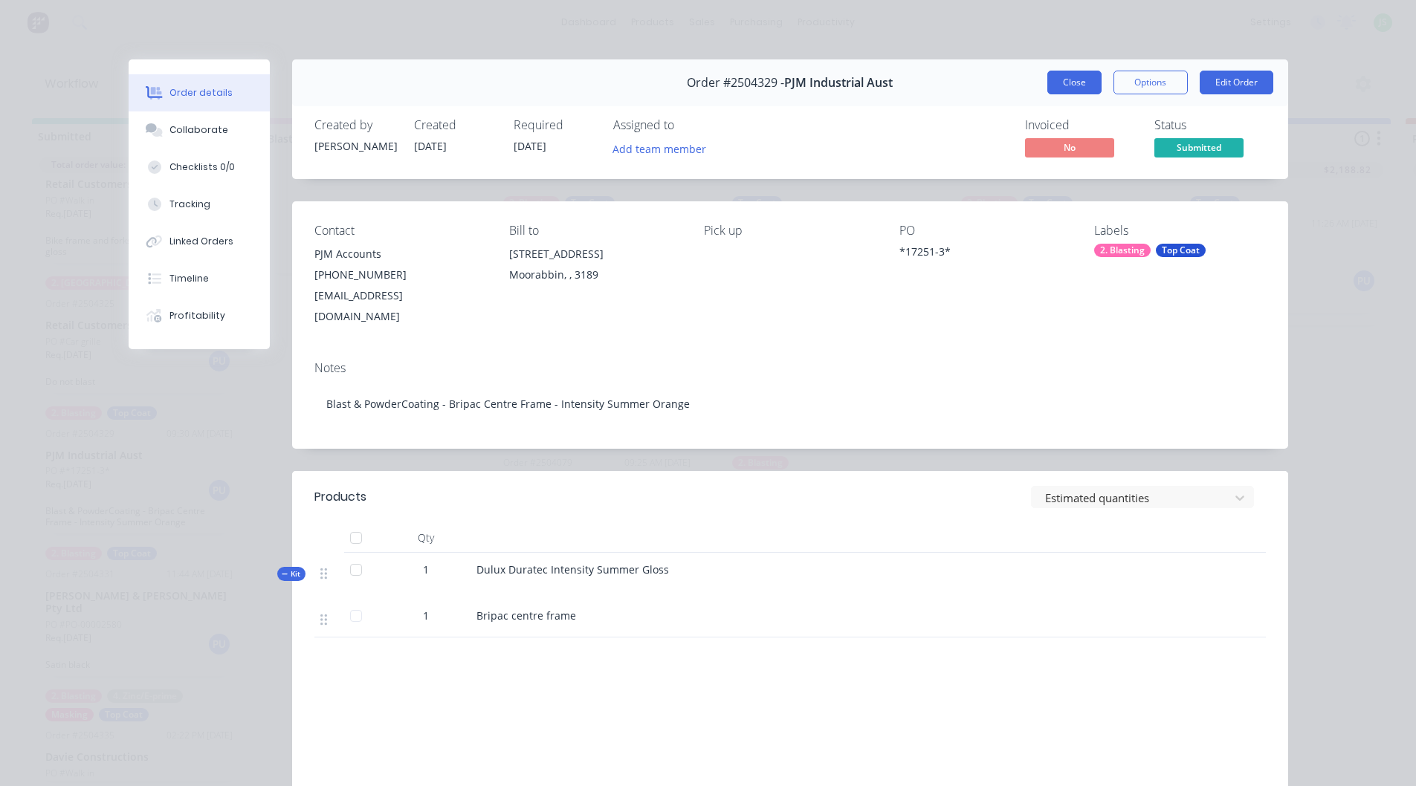
click at [1092, 90] on button "Close" at bounding box center [1074, 83] width 54 height 24
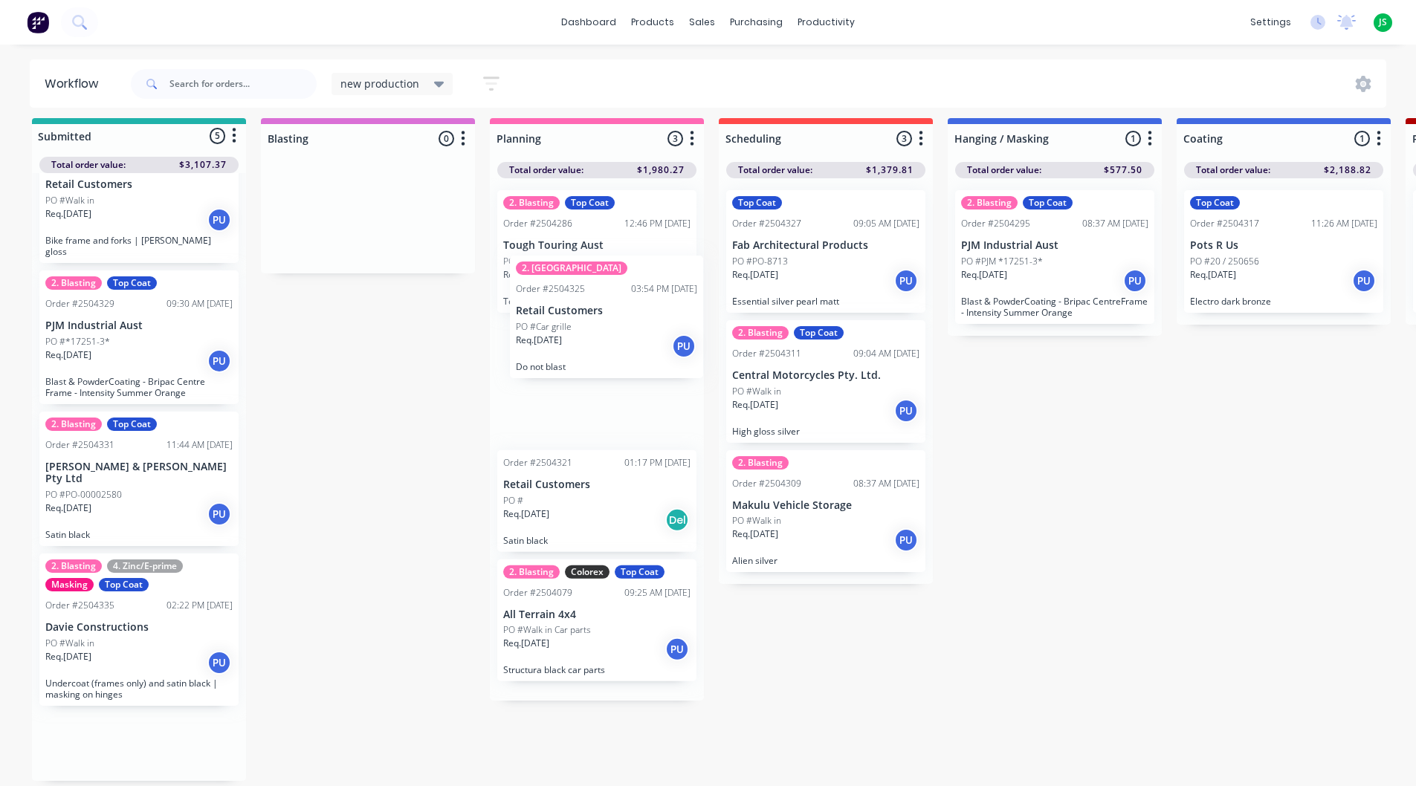
drag, startPoint x: 97, startPoint y: 342, endPoint x: 570, endPoint y: 350, distance: 472.7
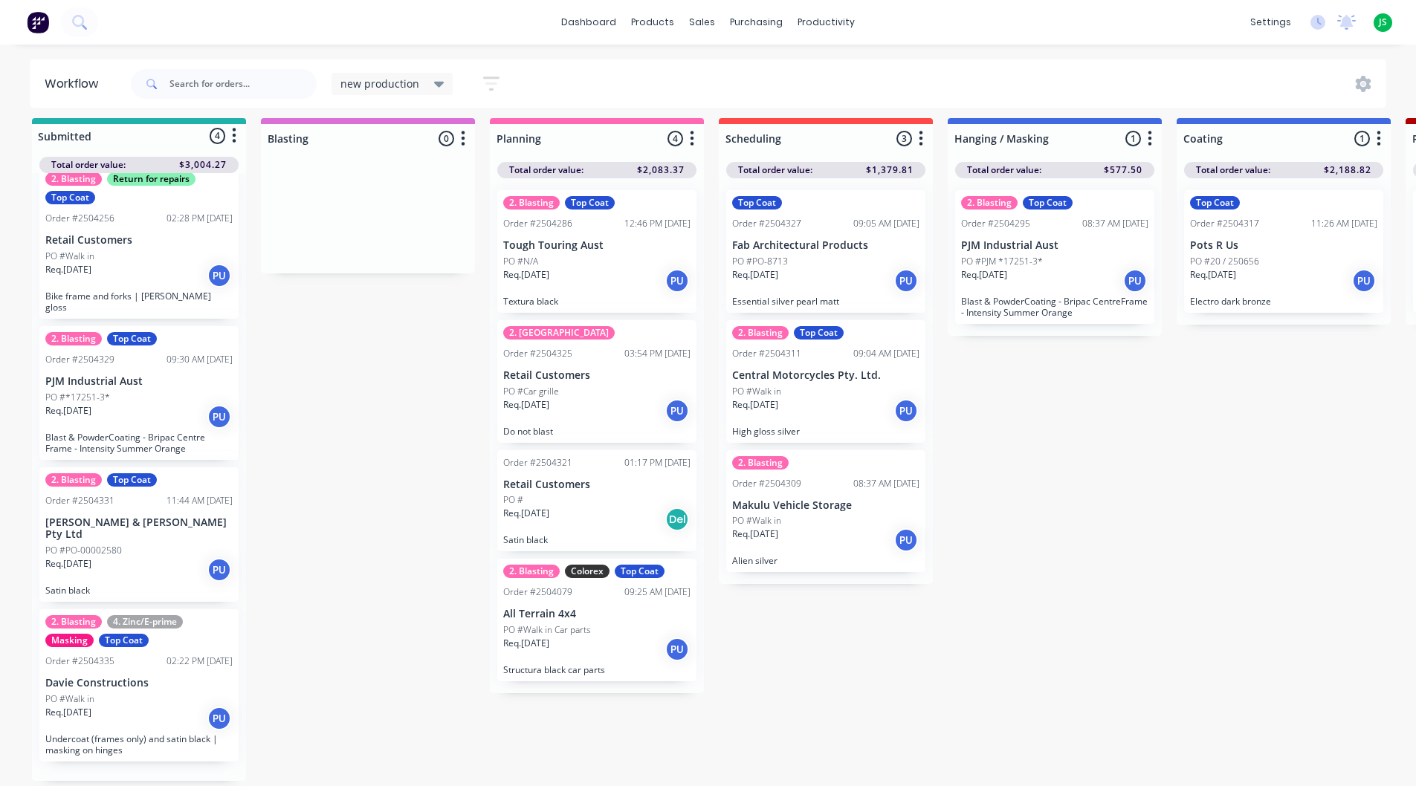
scroll to position [0, 0]
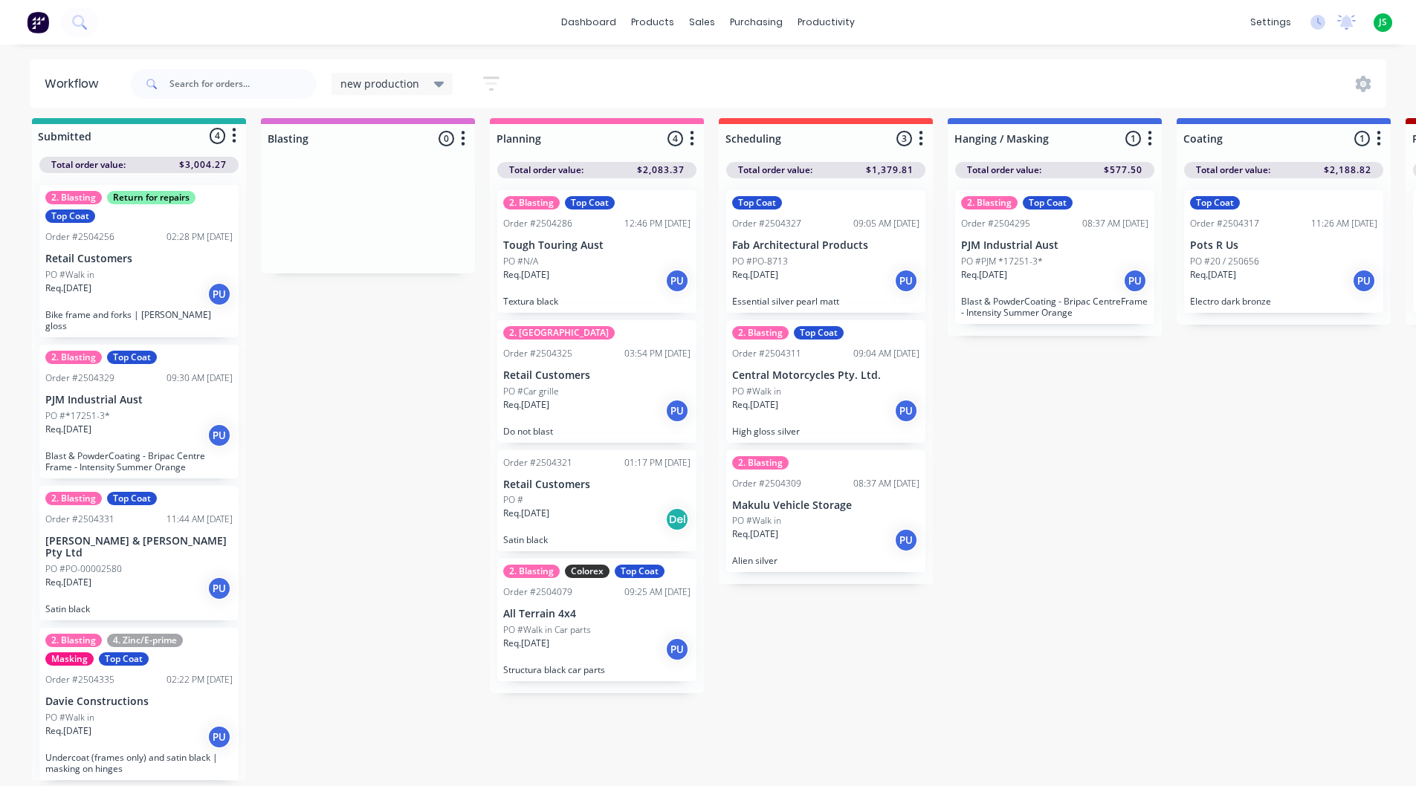
click at [560, 398] on div "Req. [DATE] PU" at bounding box center [596, 410] width 187 height 25
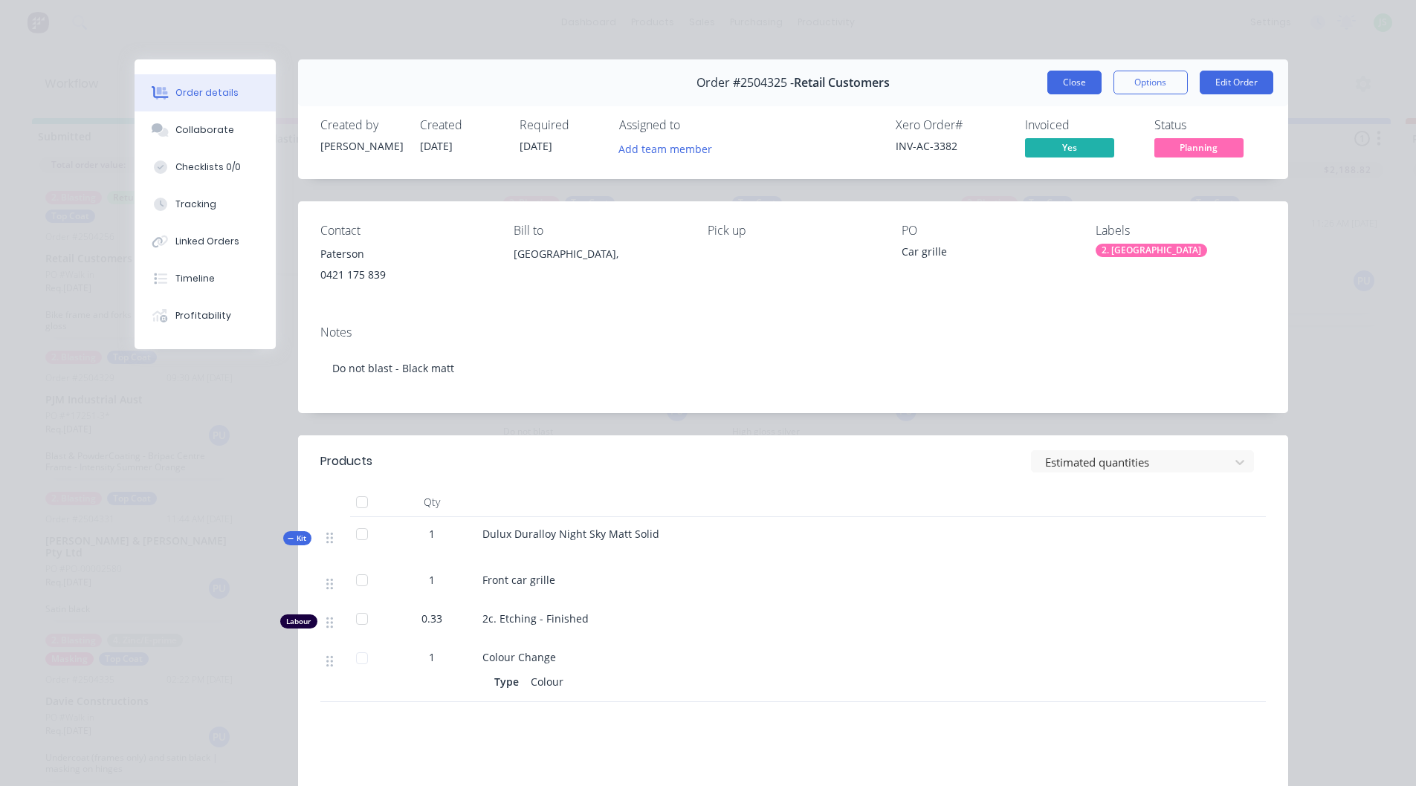
click at [1060, 86] on button "Close" at bounding box center [1074, 83] width 54 height 24
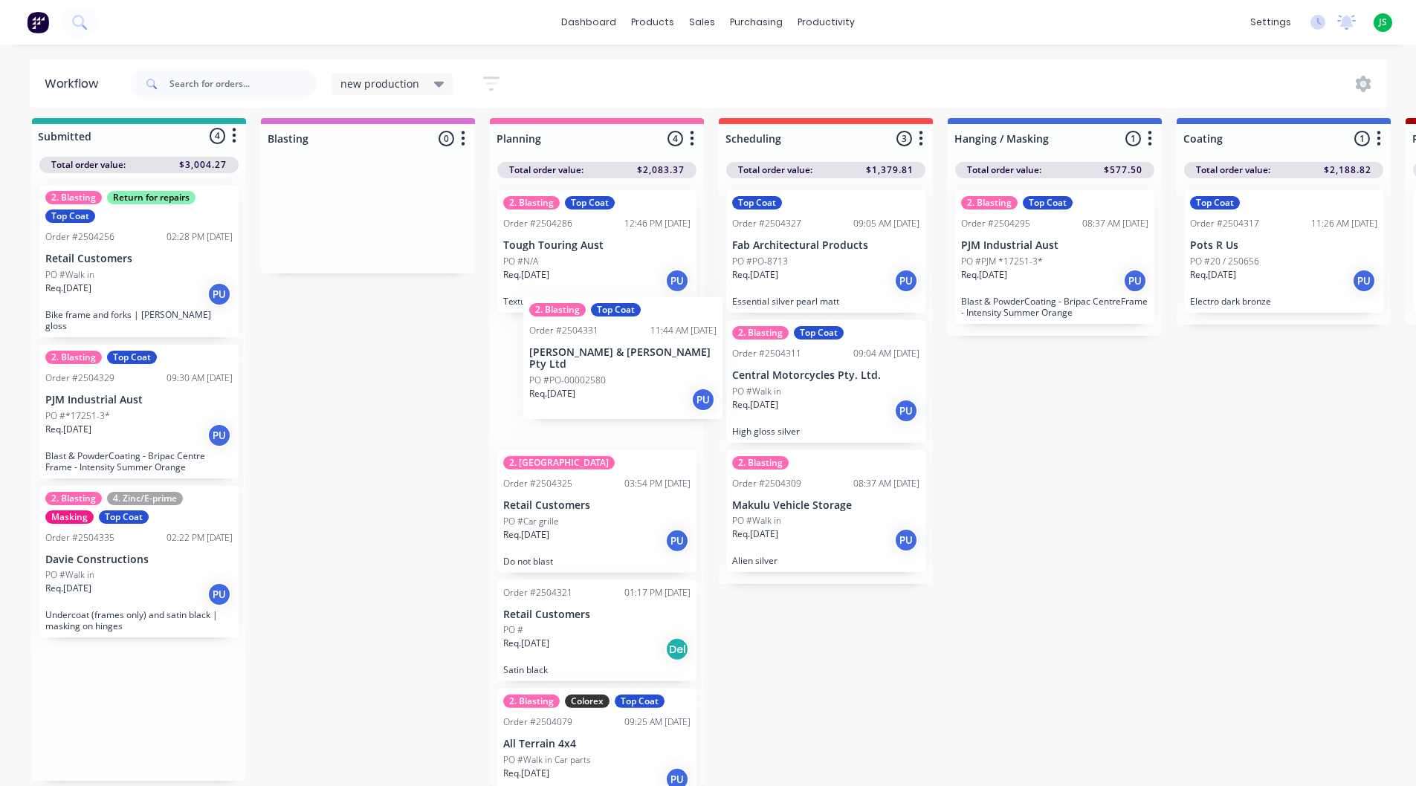
drag, startPoint x: 119, startPoint y: 537, endPoint x: 606, endPoint y: 369, distance: 515.6
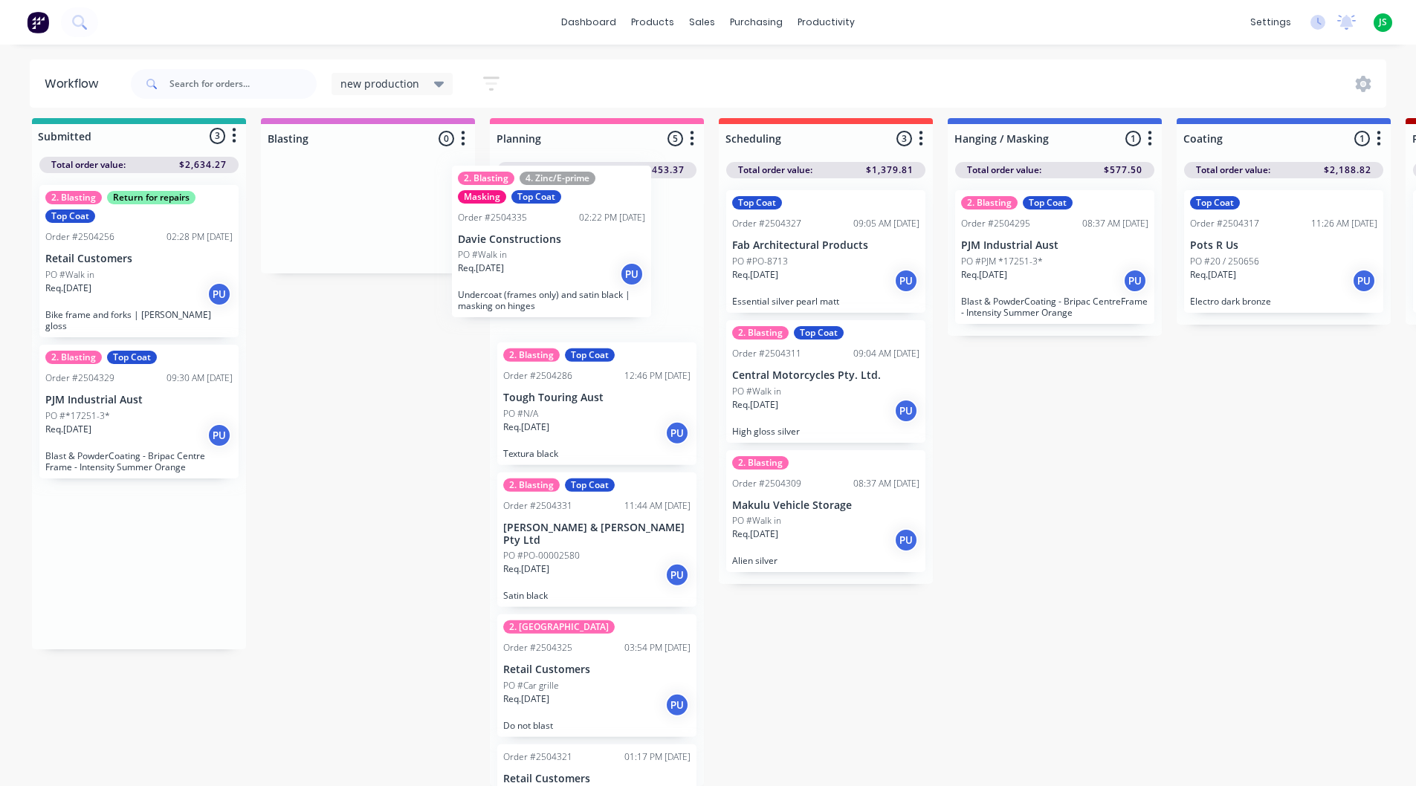
drag, startPoint x: 137, startPoint y: 580, endPoint x: 554, endPoint y: 279, distance: 514.8
